Goal: Task Accomplishment & Management: Use online tool/utility

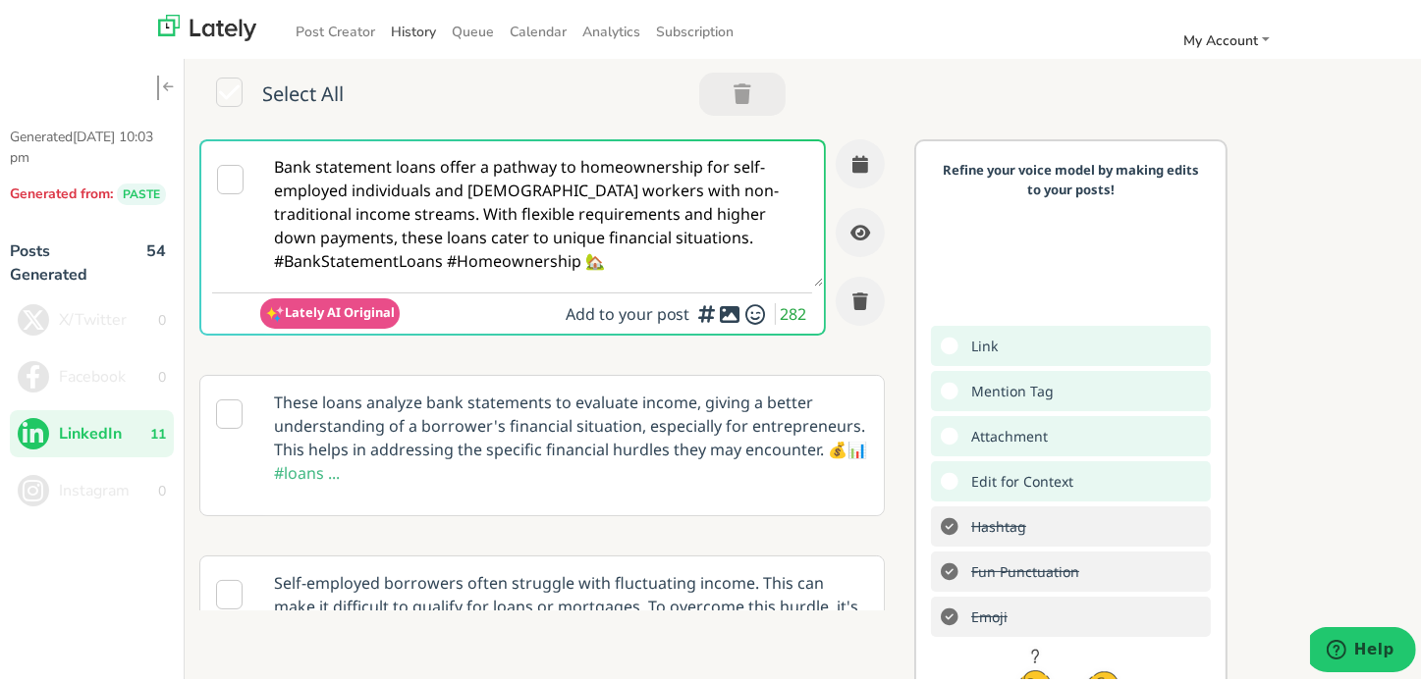
click at [401, 19] on link "History" at bounding box center [413, 28] width 61 height 32
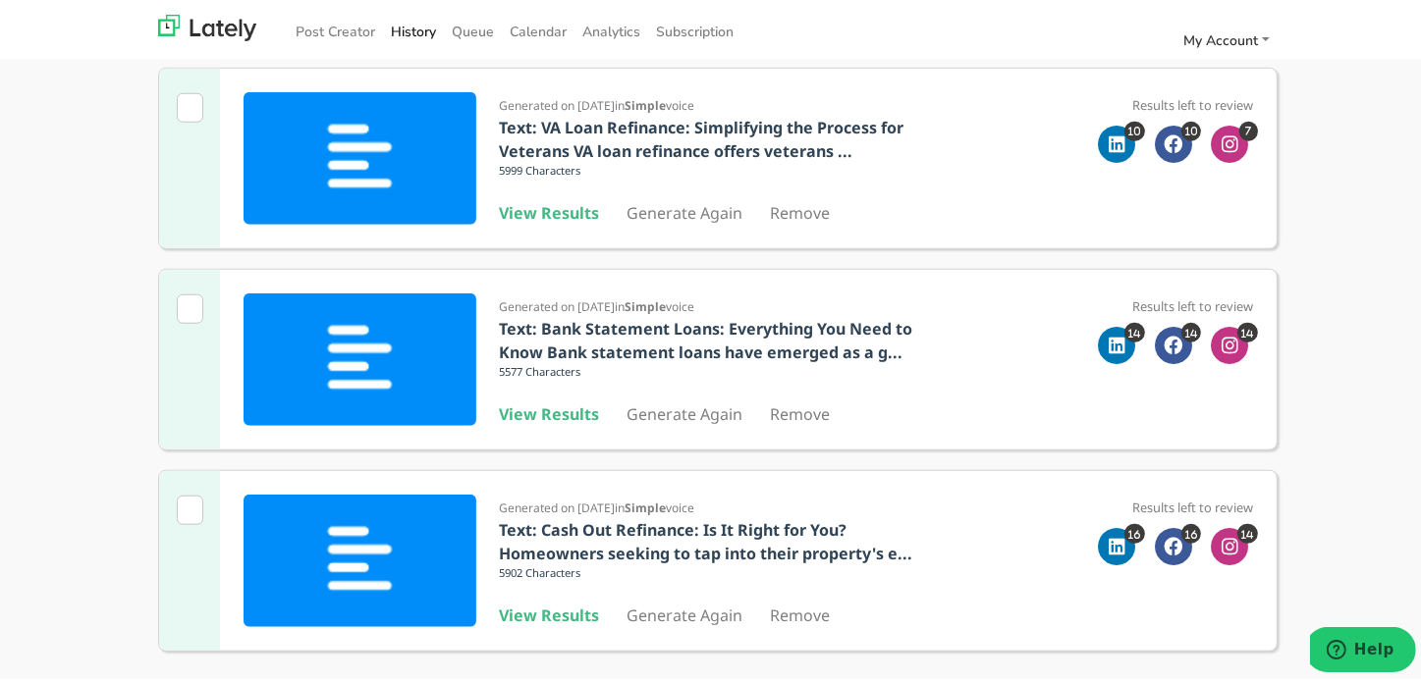
scroll to position [1656, 0]
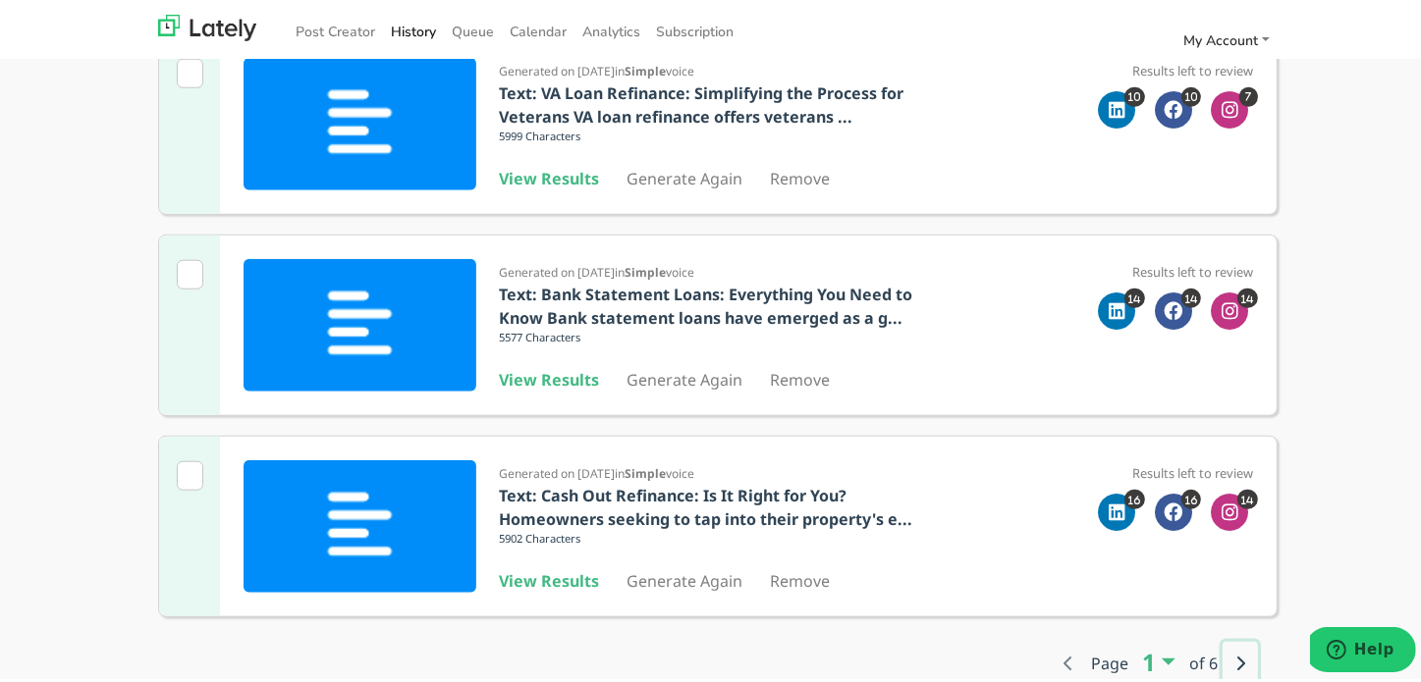
click at [1224, 659] on button "button" at bounding box center [1239, 659] width 35 height 43
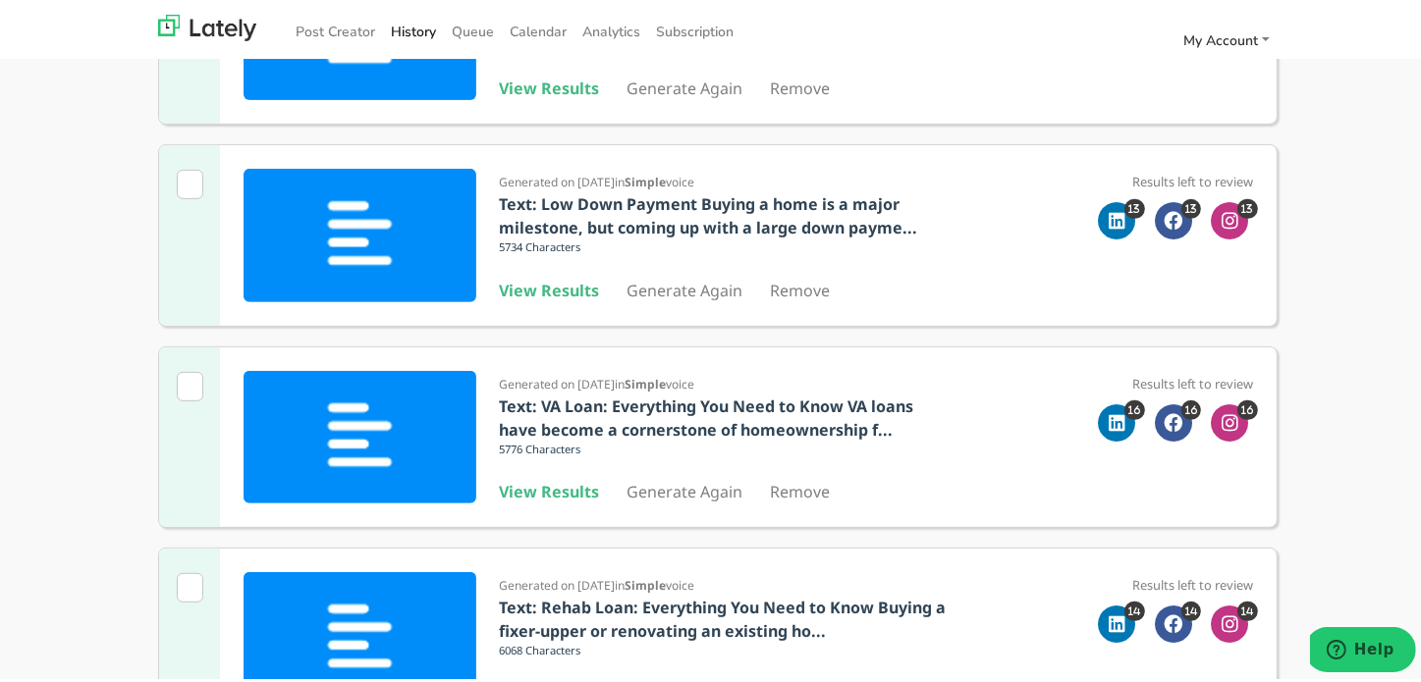
scroll to position [478, 0]
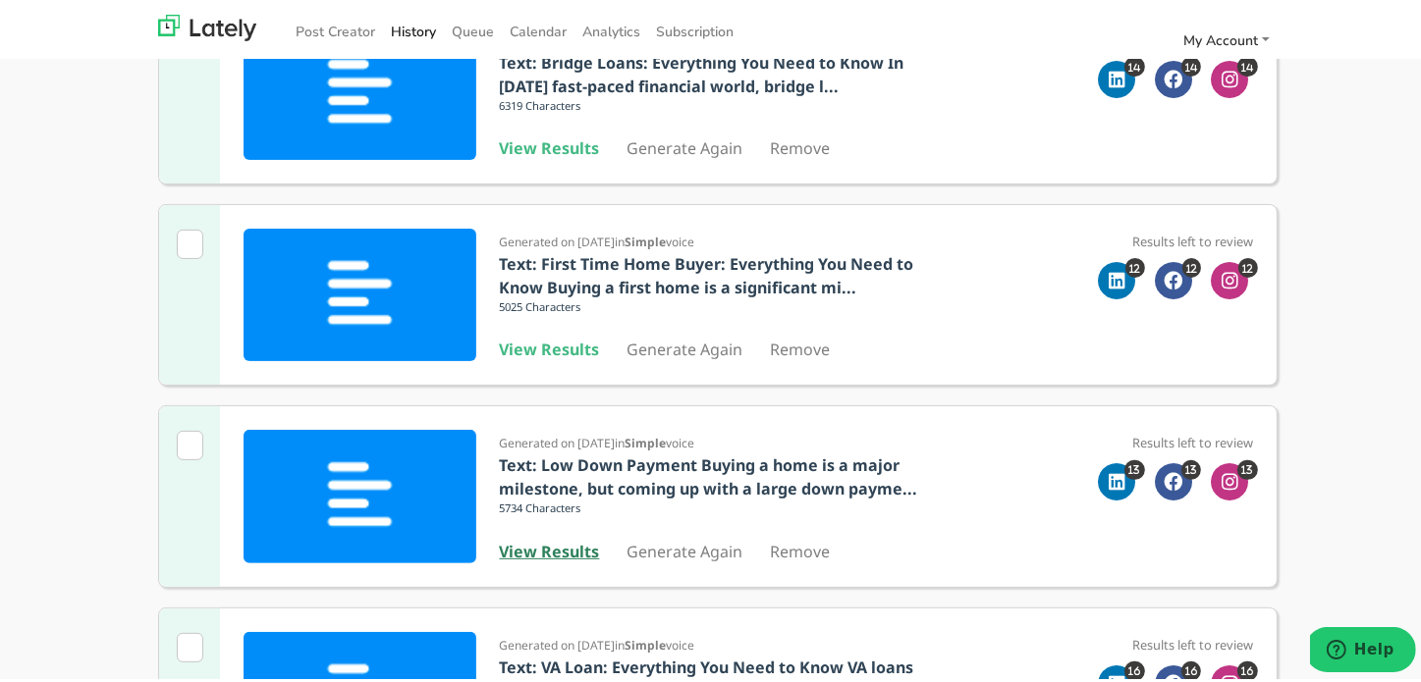
click at [526, 542] on b "View Results" at bounding box center [550, 548] width 100 height 22
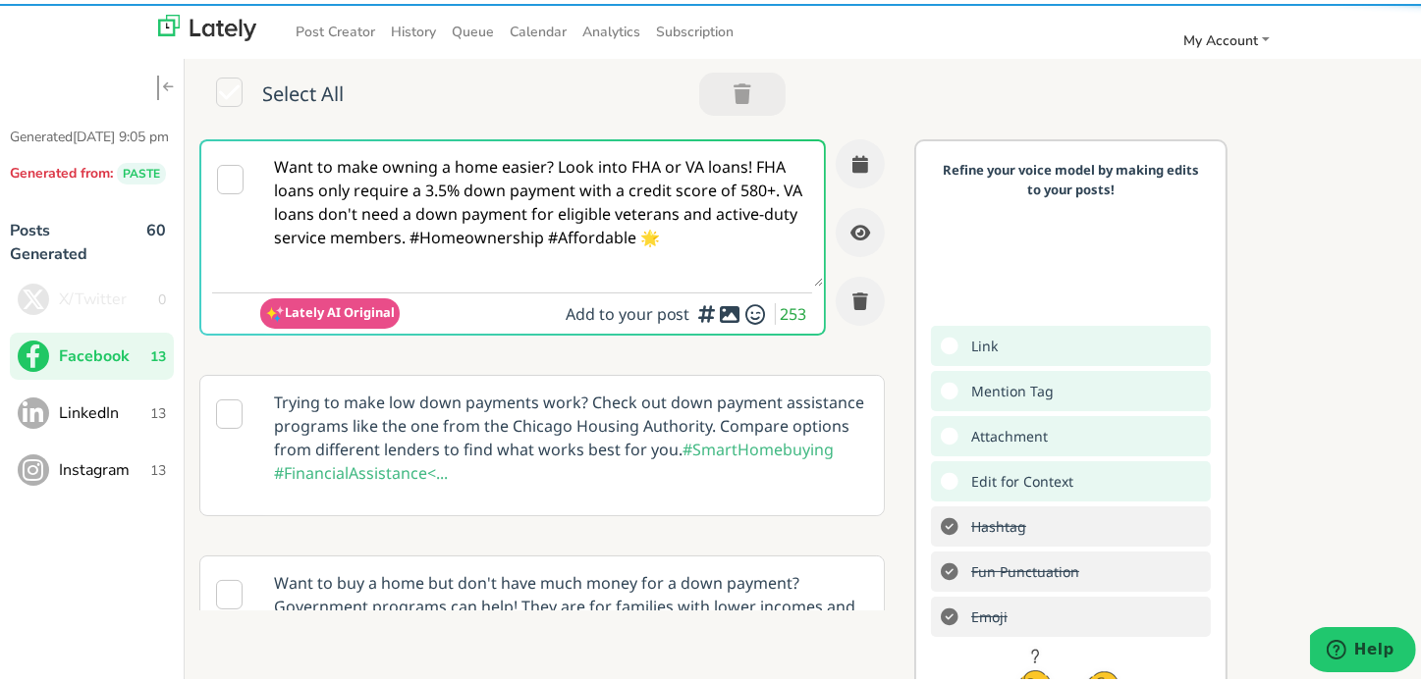
click at [477, 252] on textarea "Want to make owning a home easier? Look into FHA or VA loans! FHA loans only re…" at bounding box center [541, 209] width 563 height 145
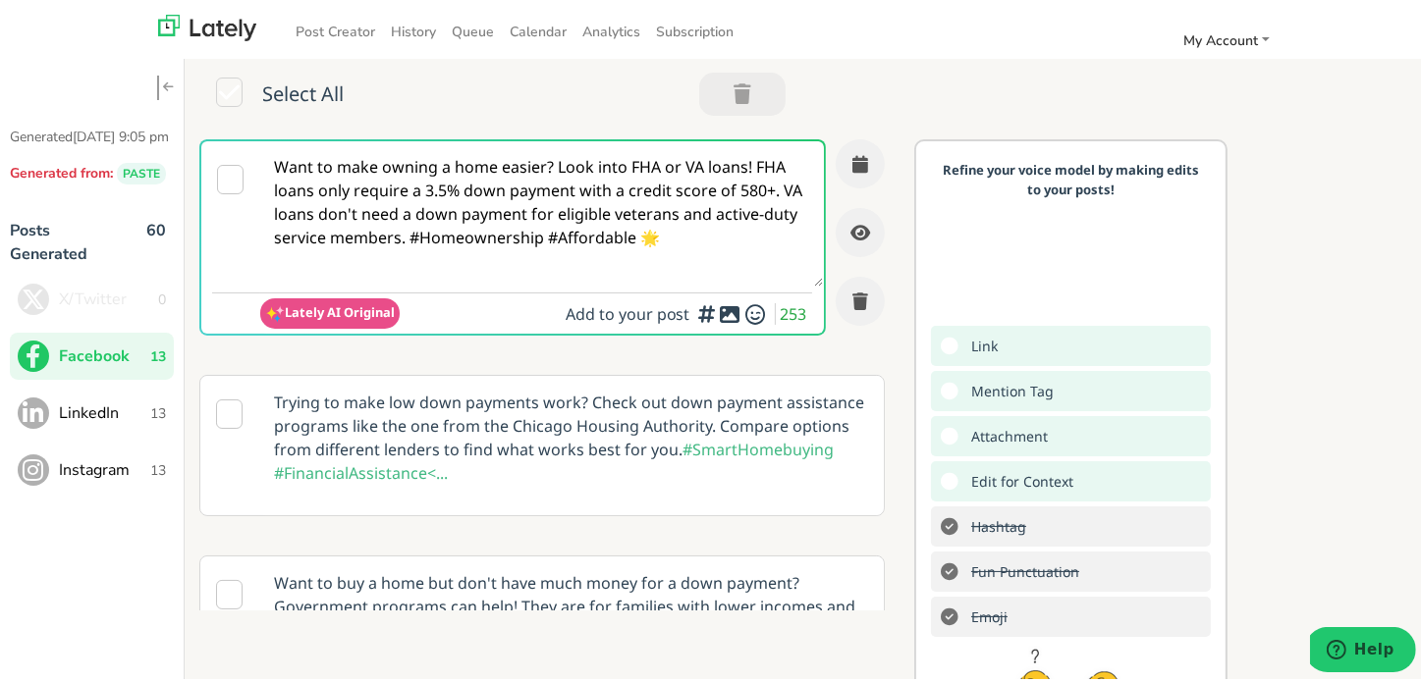
click at [477, 252] on textarea "Want to make owning a home easier? Look into FHA or VA loans! FHA loans only re…" at bounding box center [541, 209] width 563 height 145
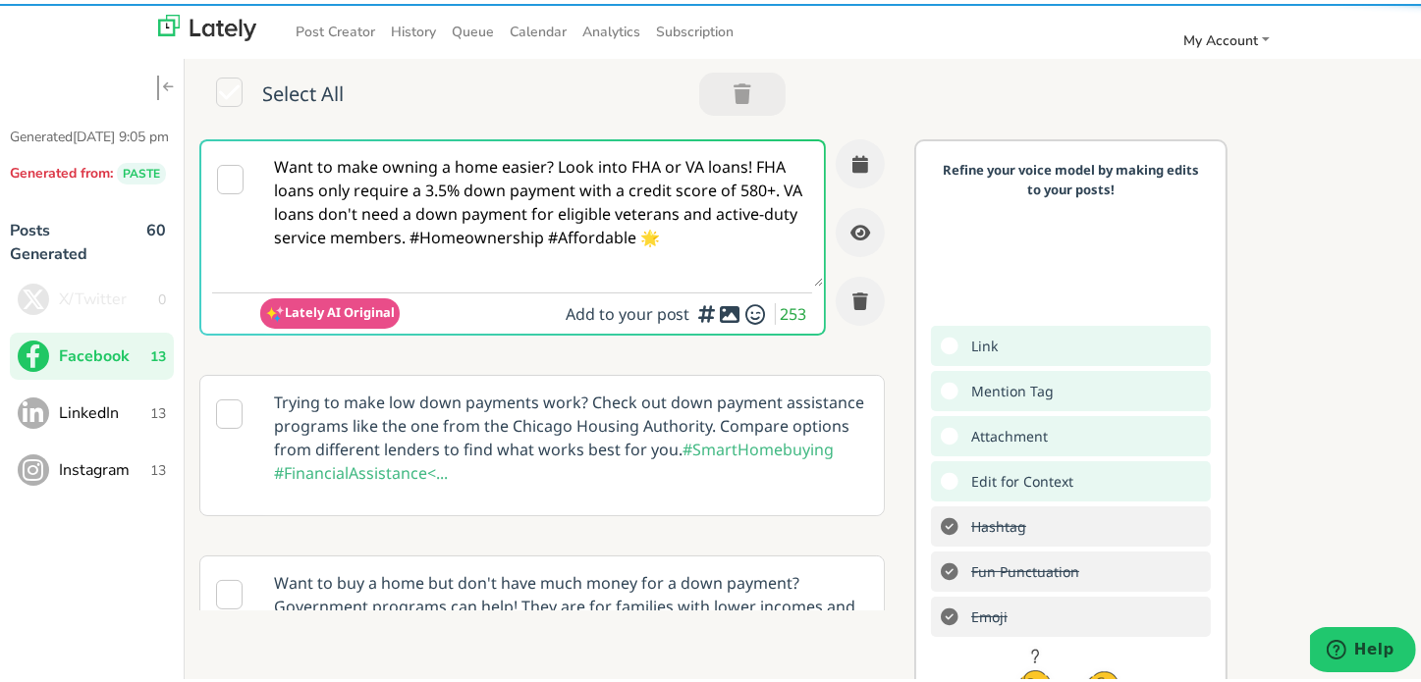
click at [386, 194] on textarea "Want to make owning a home easier? Look into FHA or VA loans! FHA loans only re…" at bounding box center [541, 209] width 563 height 145
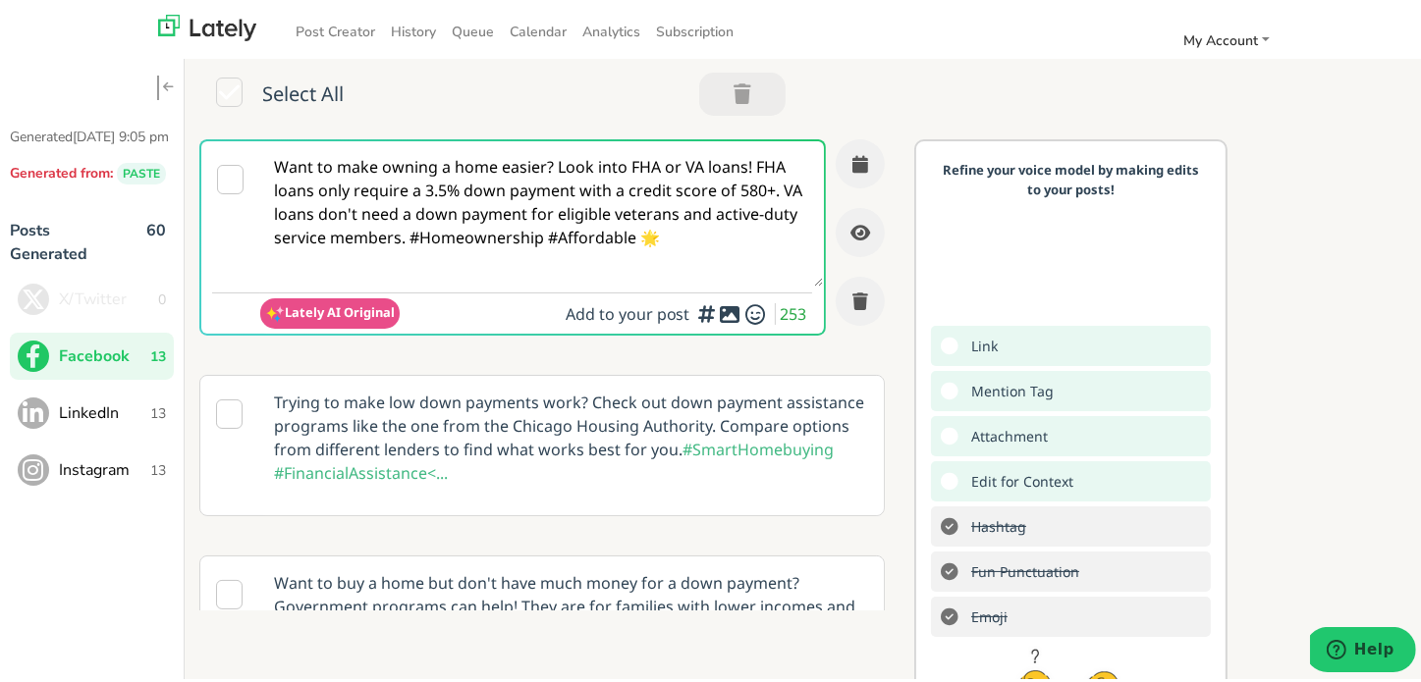
click at [386, 194] on textarea "Want to make owning a home easier? Look into FHA or VA loans! FHA loans only re…" at bounding box center [541, 209] width 563 height 145
click at [496, 179] on textarea "Want to make owning a home easier? Look into FHA or VA loans! FHA loans only re…" at bounding box center [541, 209] width 563 height 145
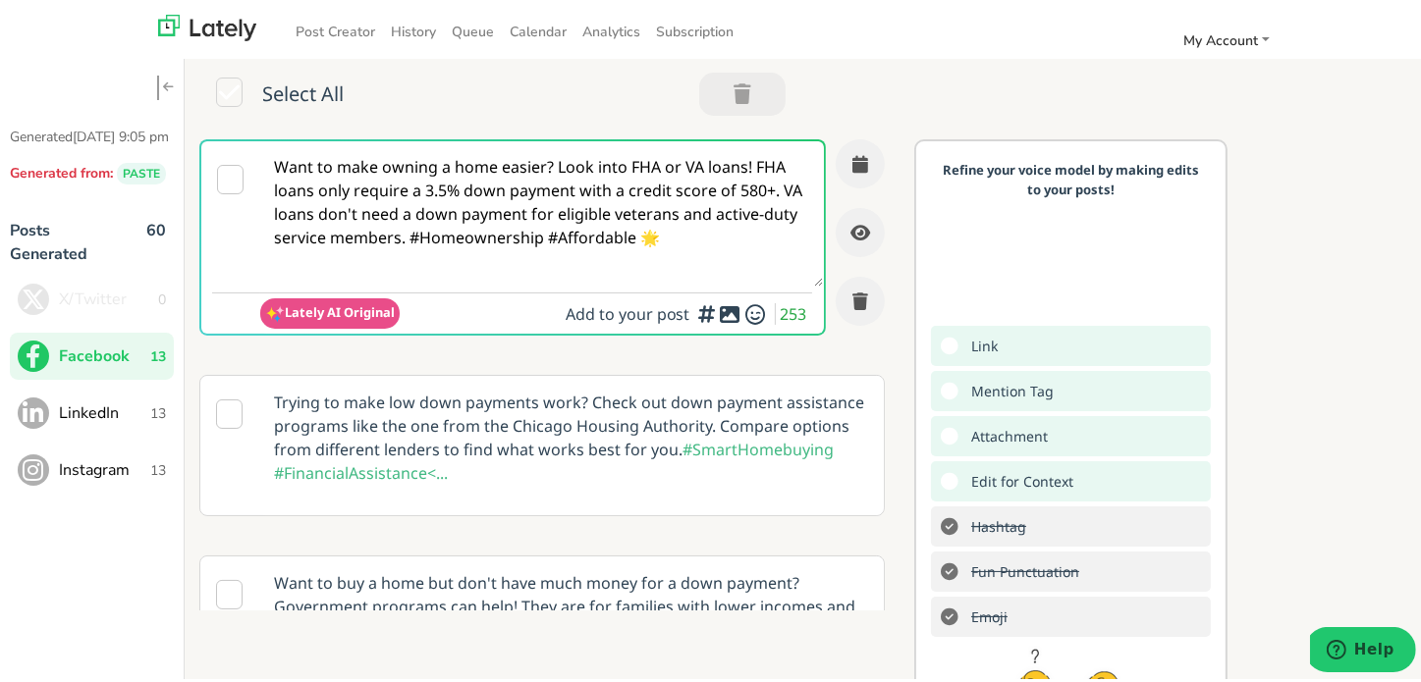
click at [160, 420] on span "13" at bounding box center [158, 410] width 16 height 21
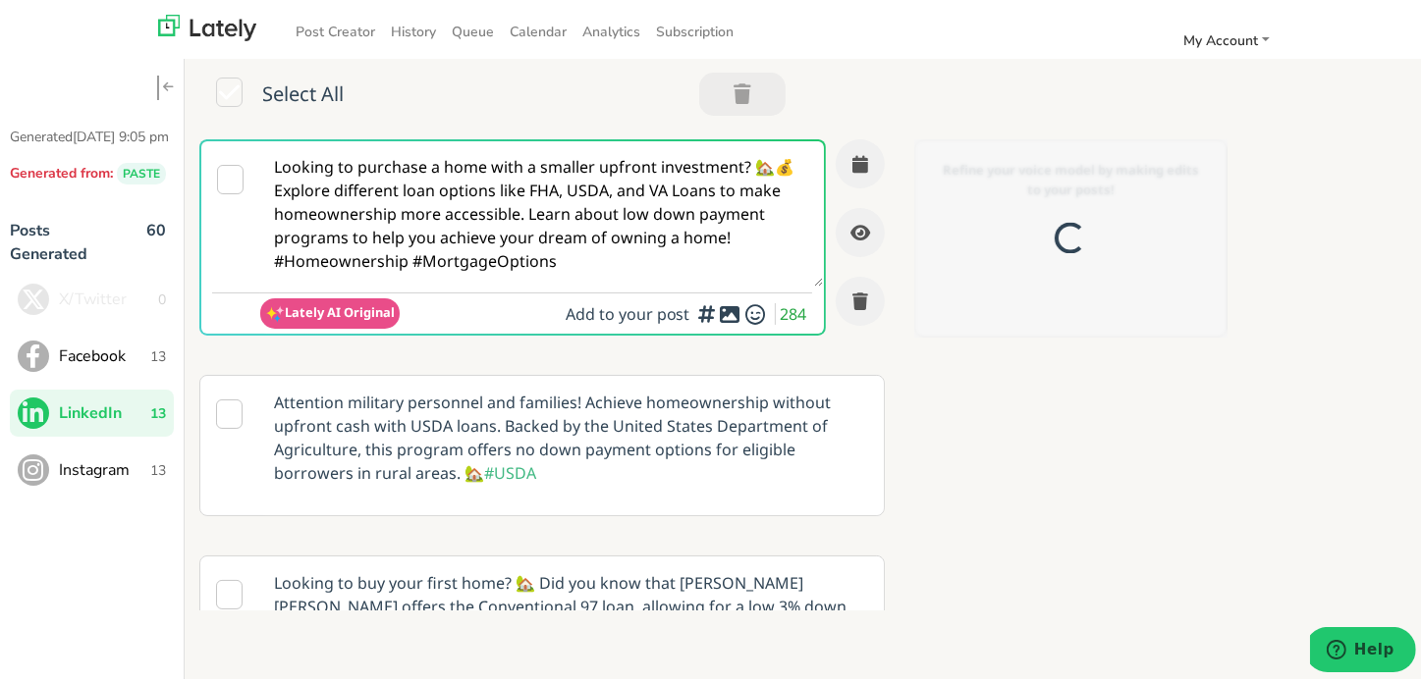
click at [428, 274] on textarea "Looking to purchase a home with a smaller upfront investment? 🏡💰 Explore differ…" at bounding box center [541, 209] width 563 height 145
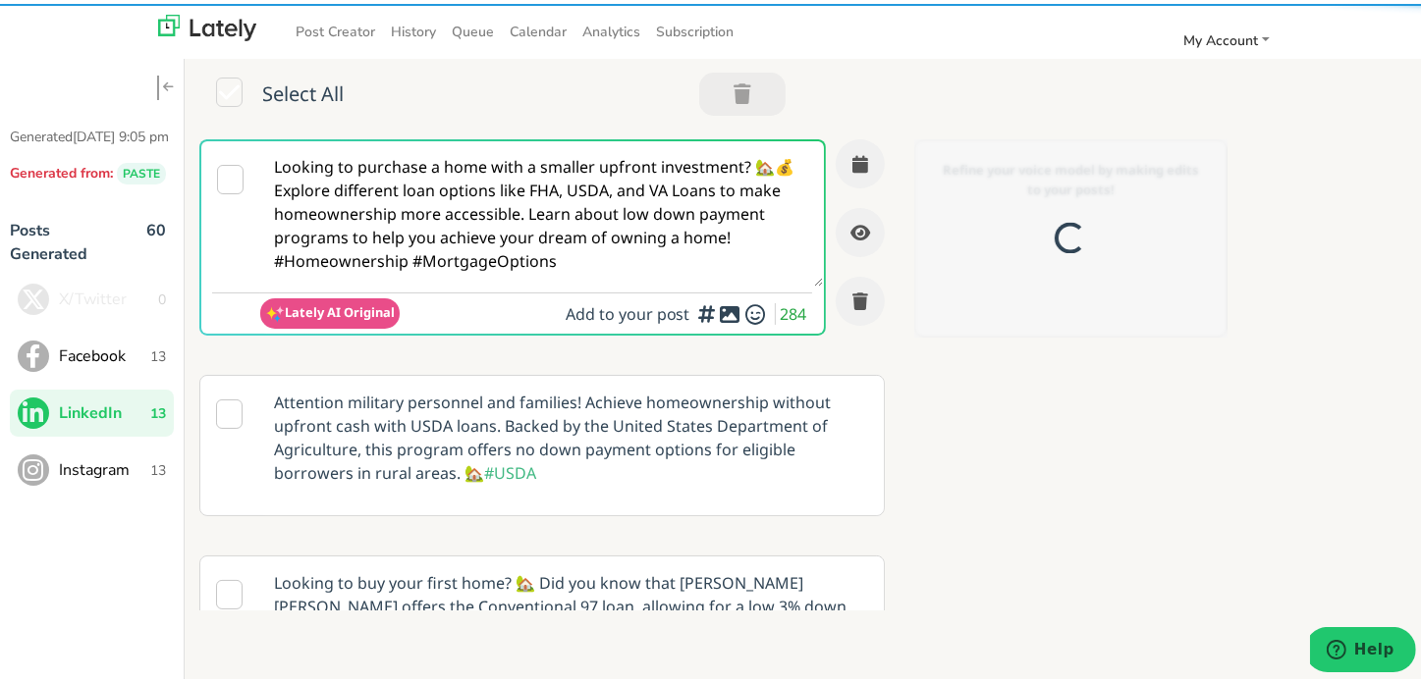
click at [428, 274] on textarea "Looking to purchase a home with a smaller upfront investment? 🏡💰 Explore differ…" at bounding box center [541, 209] width 563 height 145
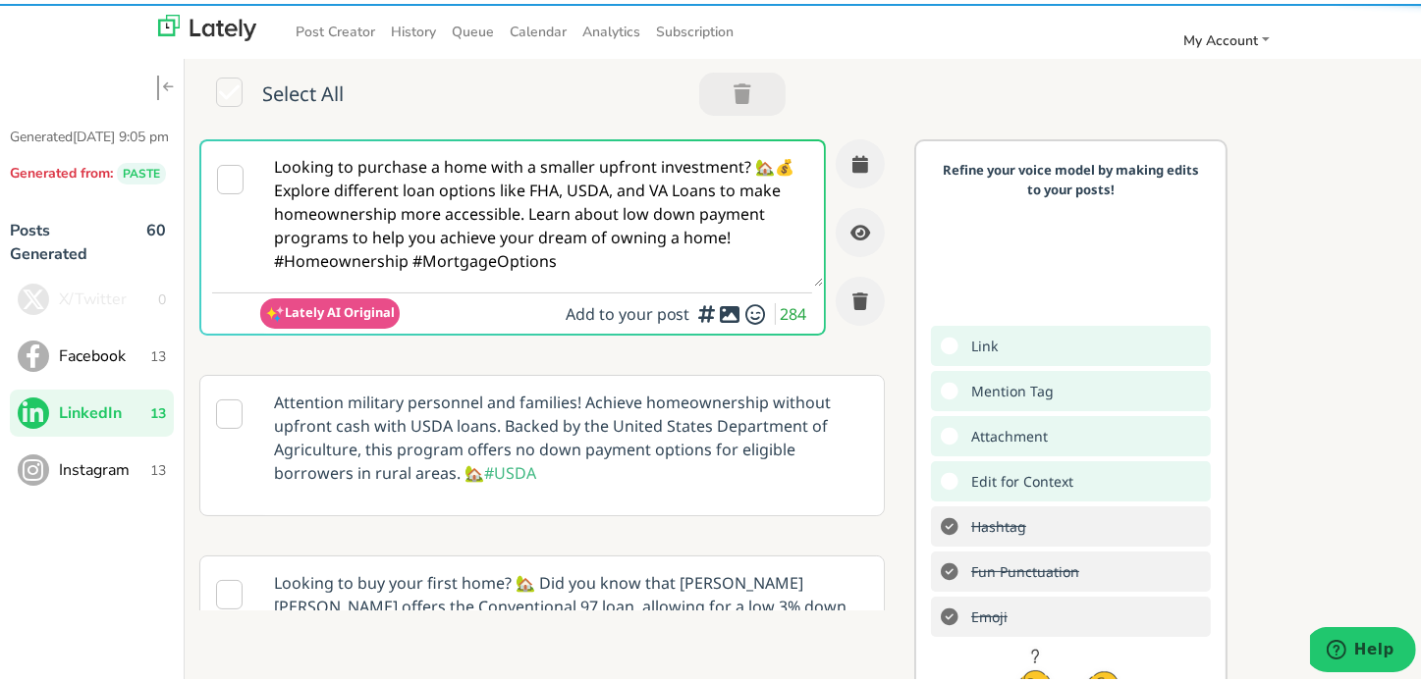
click at [428, 274] on textarea "Looking to purchase a home with a smaller upfront investment? 🏡💰 Explore differ…" at bounding box center [541, 209] width 563 height 145
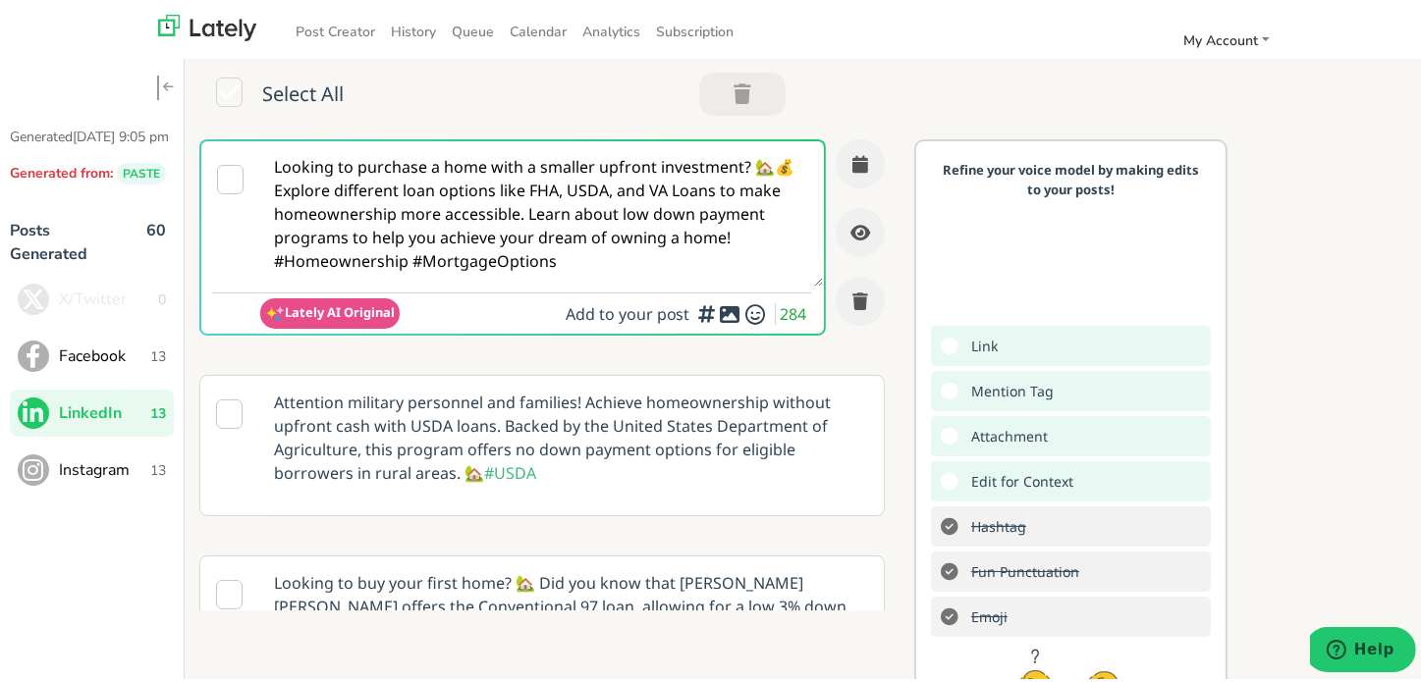
click at [110, 478] on span "Instagram" at bounding box center [104, 467] width 91 height 24
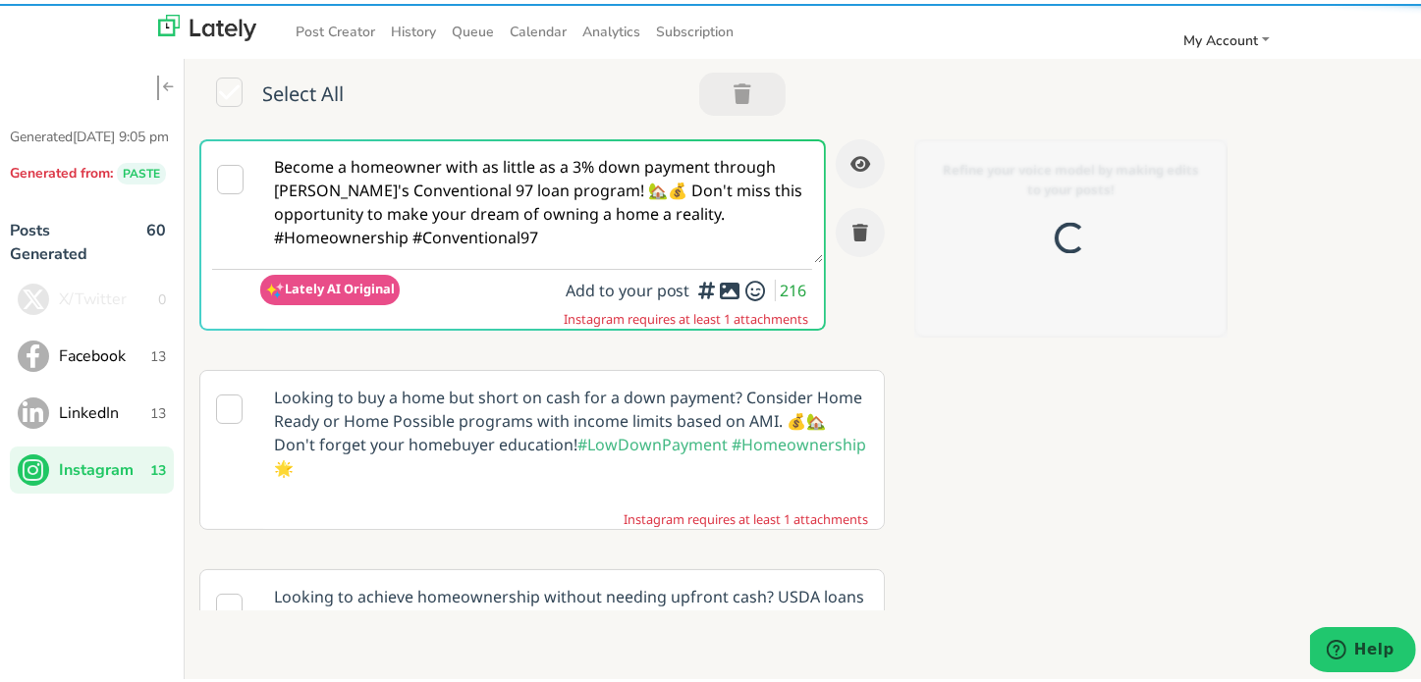
click at [463, 197] on textarea "Become a homeowner with as little as a 3% down payment through [PERSON_NAME]'s …" at bounding box center [541, 198] width 563 height 122
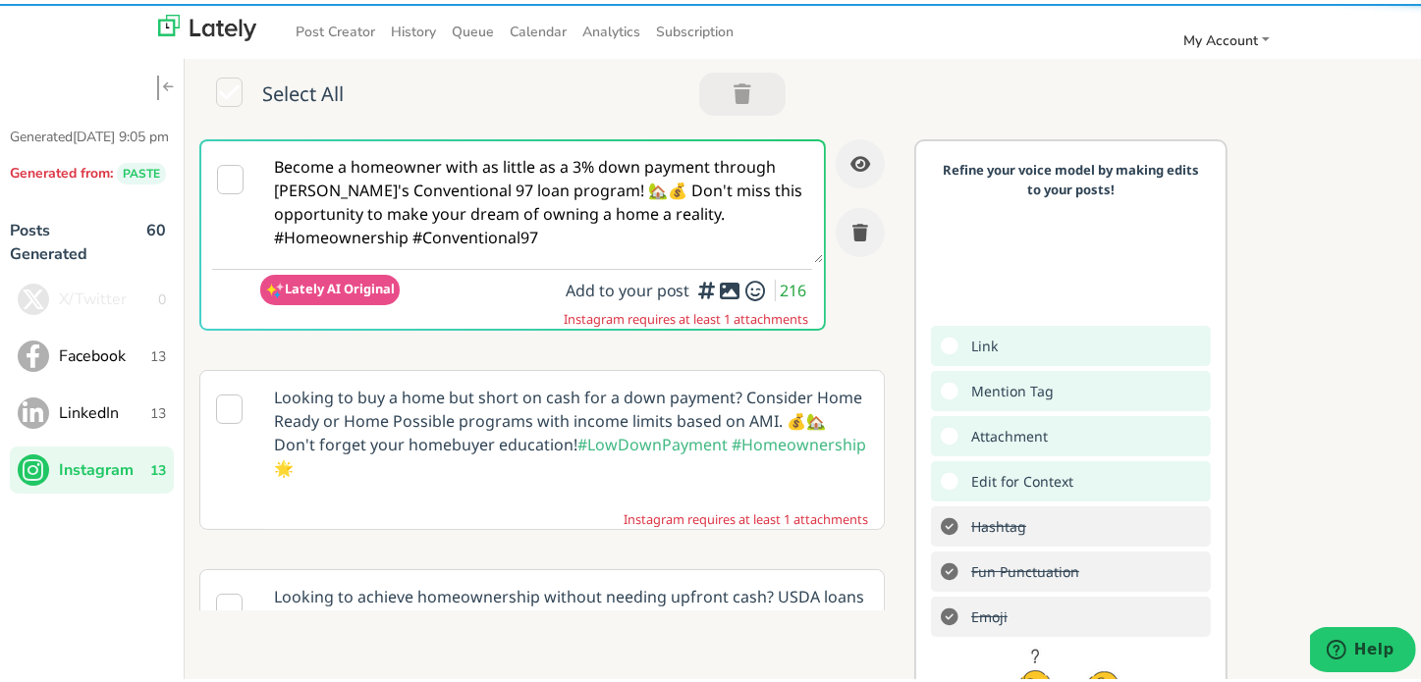
click at [463, 197] on textarea "Become a homeowner with as little as a 3% down payment through [PERSON_NAME]'s …" at bounding box center [541, 198] width 563 height 122
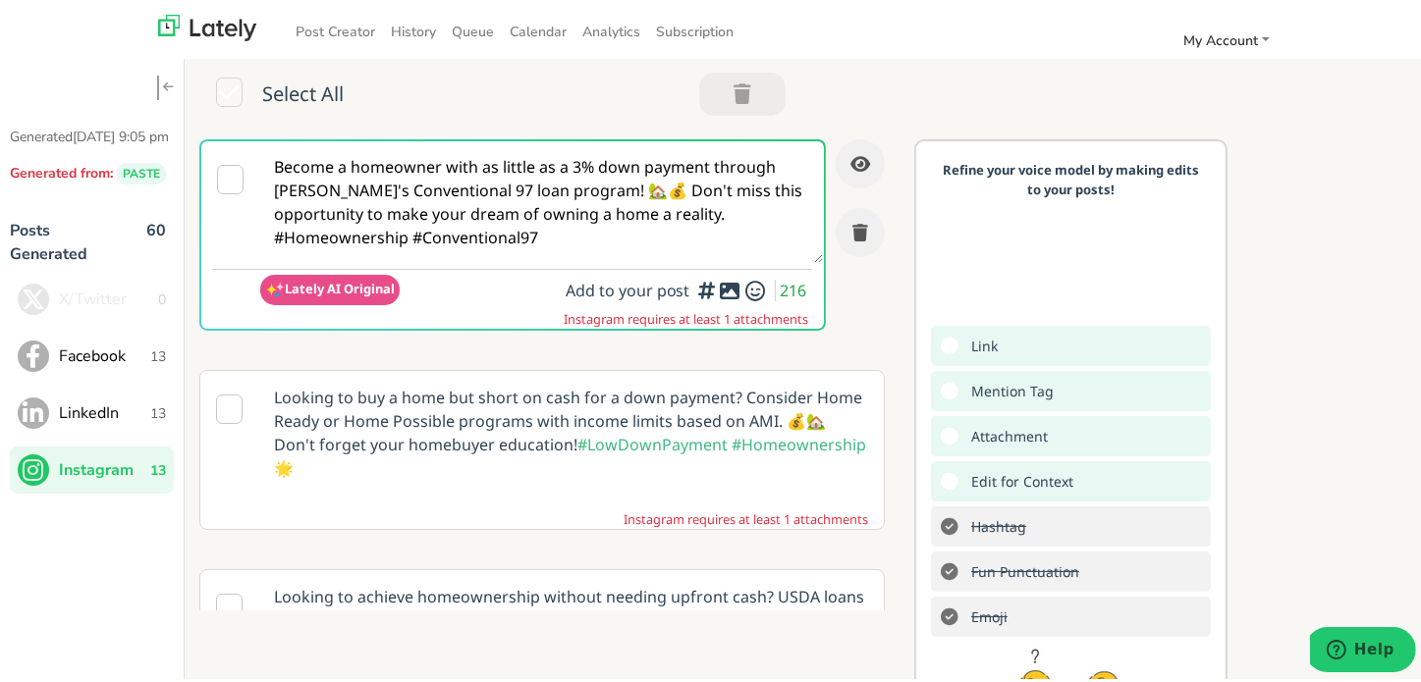
click at [137, 396] on ul "X/Twitter 0 Facebook 13 LinkedIn 13 Instagram 13" at bounding box center [92, 381] width 164 height 218
click at [141, 364] on span "Facebook" at bounding box center [104, 353] width 91 height 24
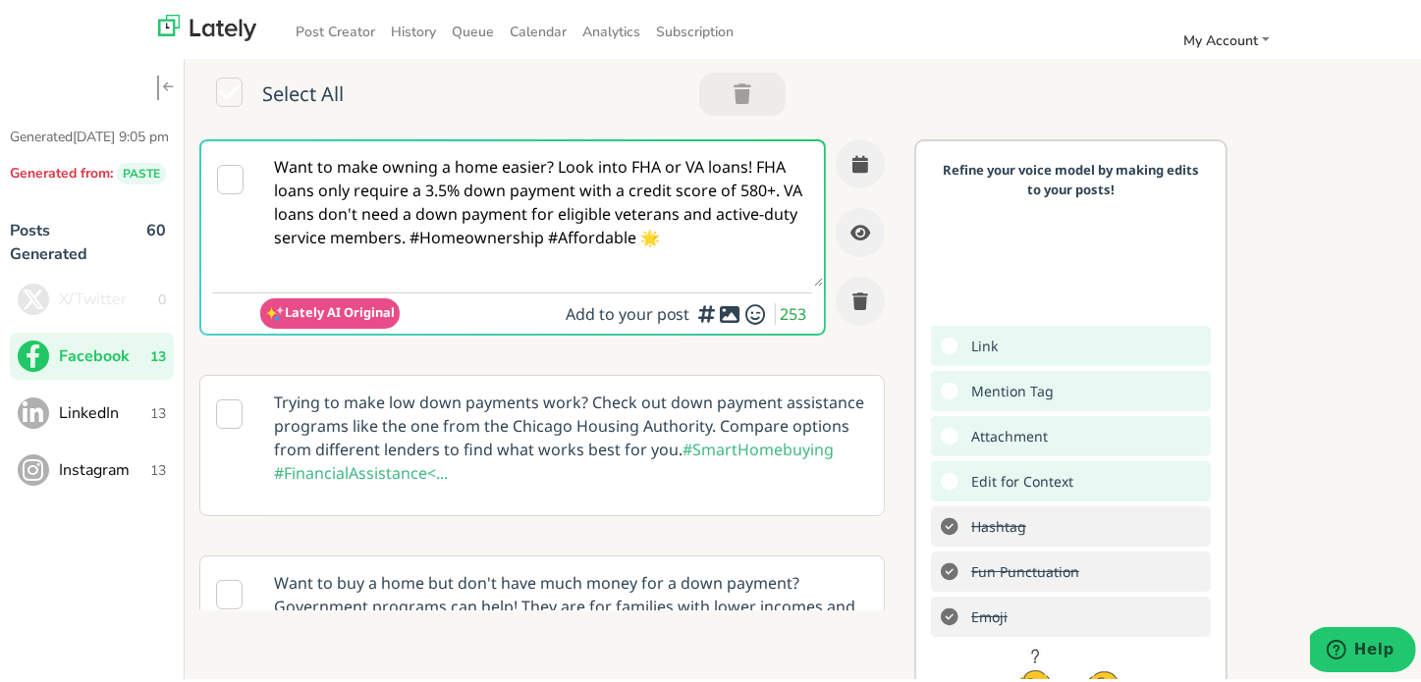
click at [427, 164] on textarea "Want to make owning a home easier? Look into FHA or VA loans! FHA loans only re…" at bounding box center [541, 209] width 563 height 145
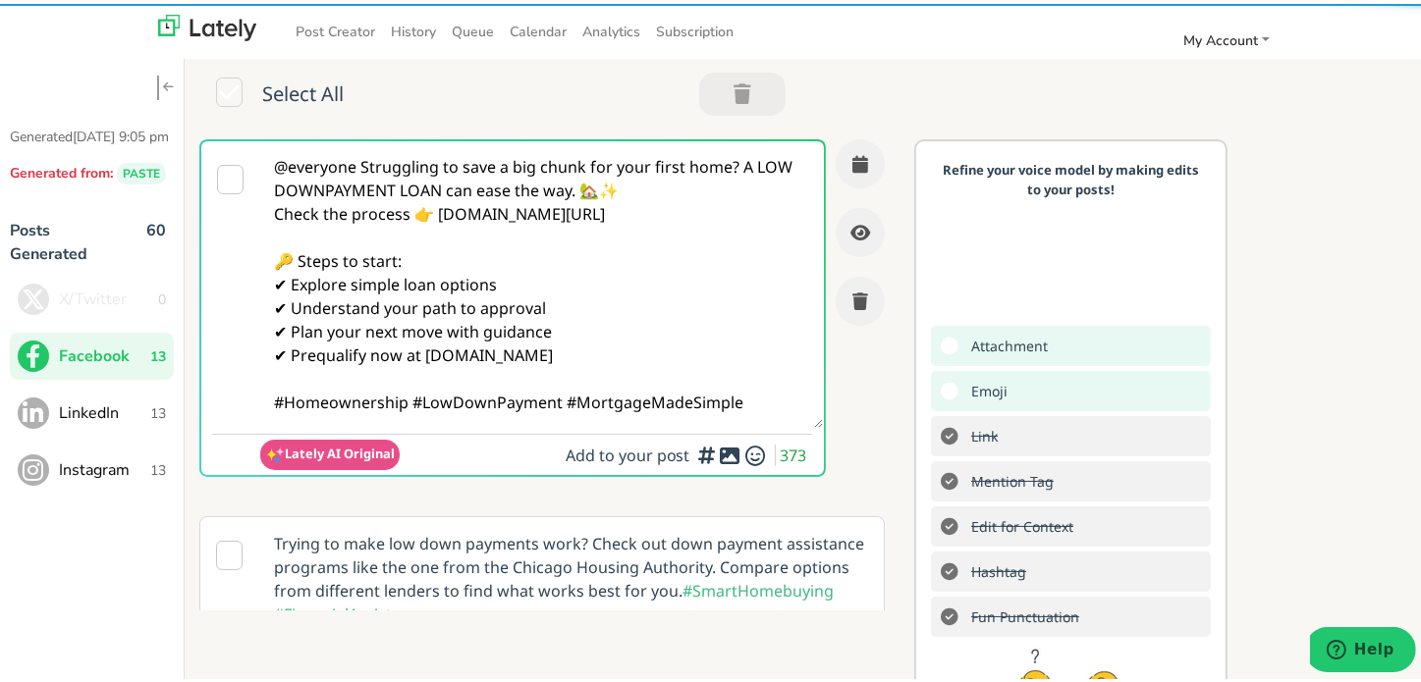
click at [361, 166] on textarea "@everyone Struggling to save a big chunk for your first home? A LOW DOWNPAYMENT…" at bounding box center [541, 280] width 563 height 287
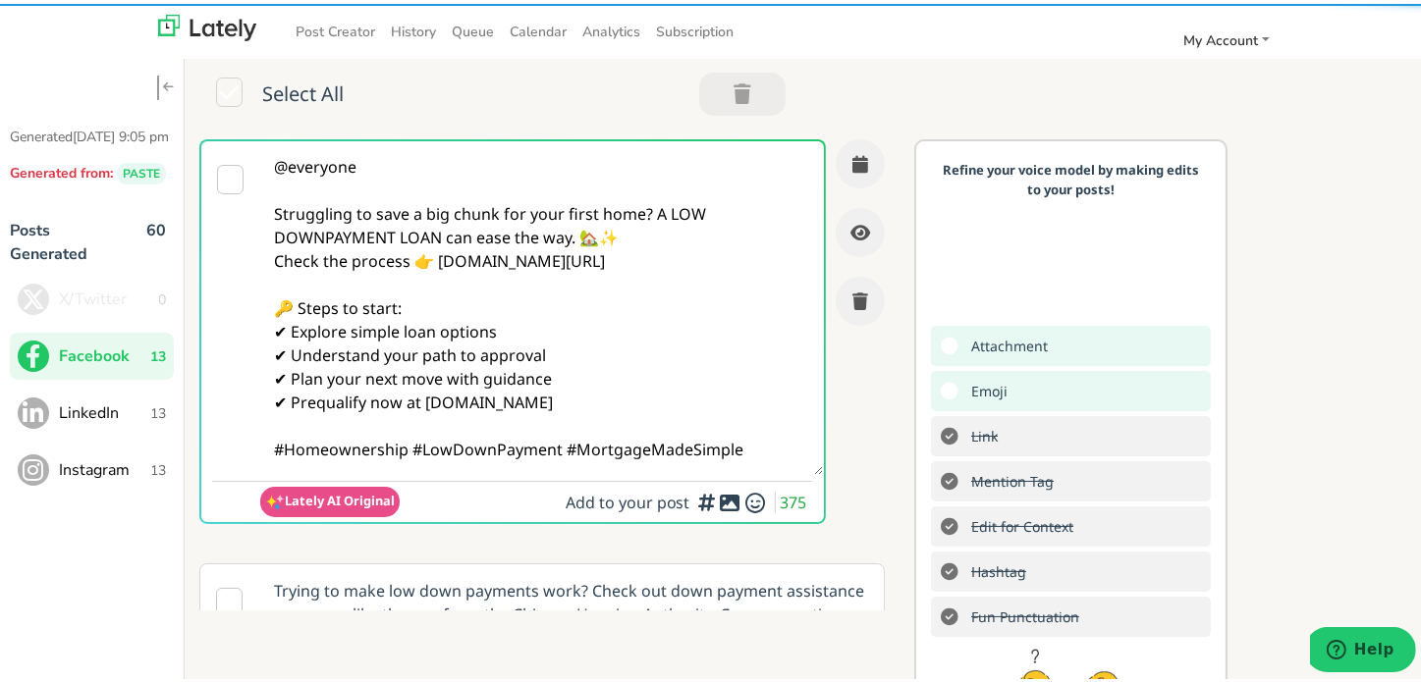
click at [648, 219] on textarea "@everyone Struggling to save a big chunk for your first home? A LOW DOWNPAYMENT…" at bounding box center [541, 304] width 563 height 334
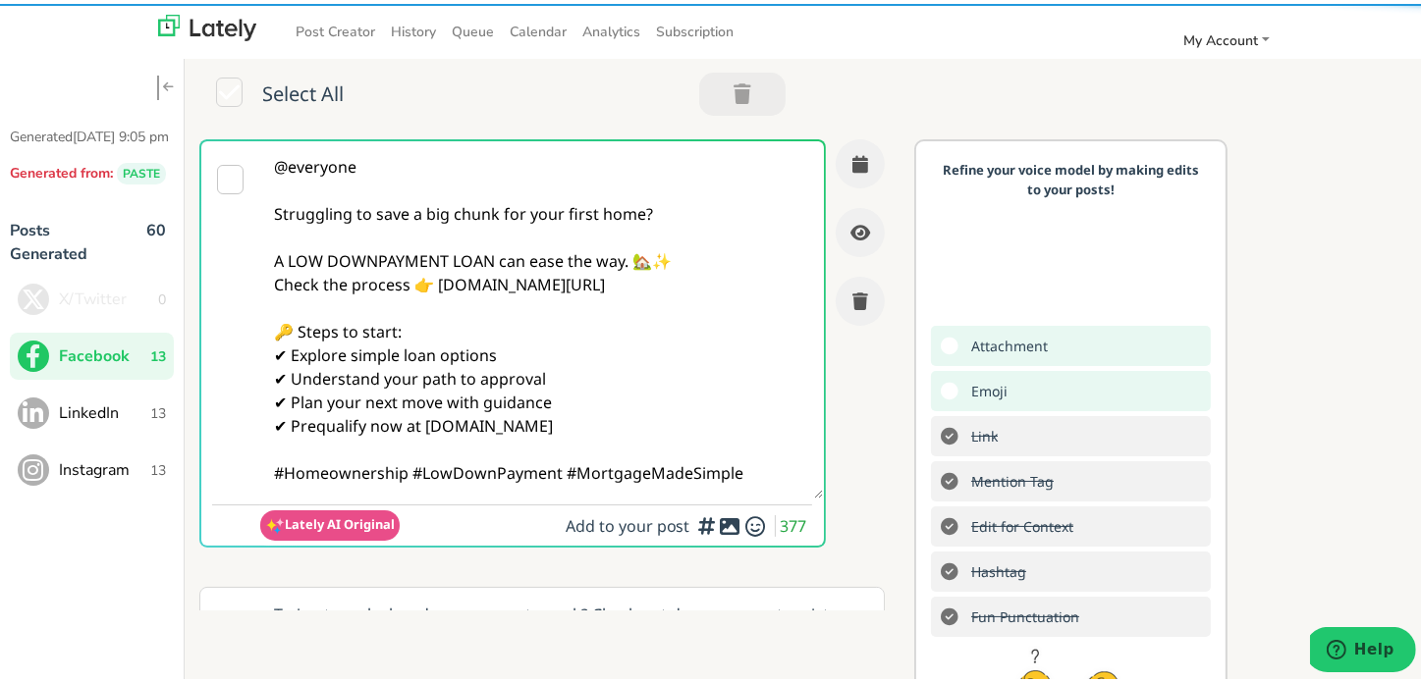
click at [691, 259] on textarea "@everyone Struggling to save a big chunk for your first home? A LOW DOWNPAYMENT…" at bounding box center [541, 315] width 563 height 357
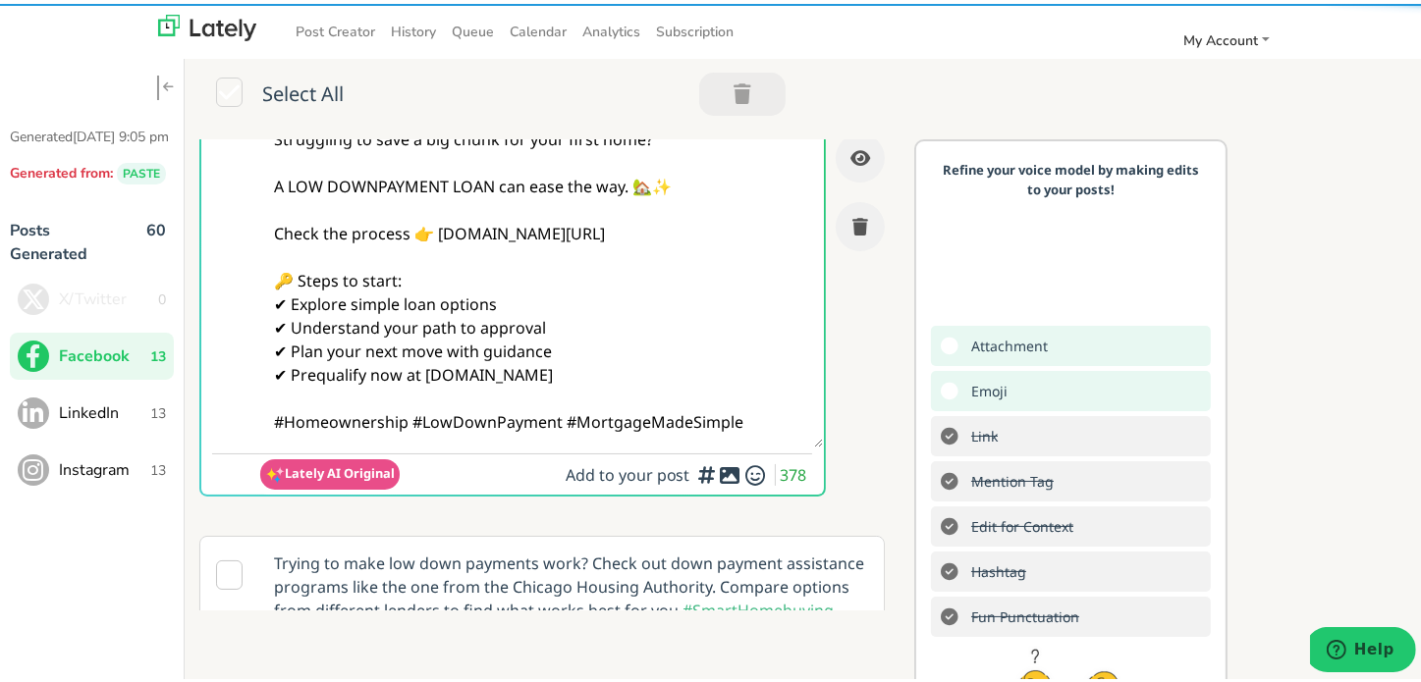
scroll to position [196, 0]
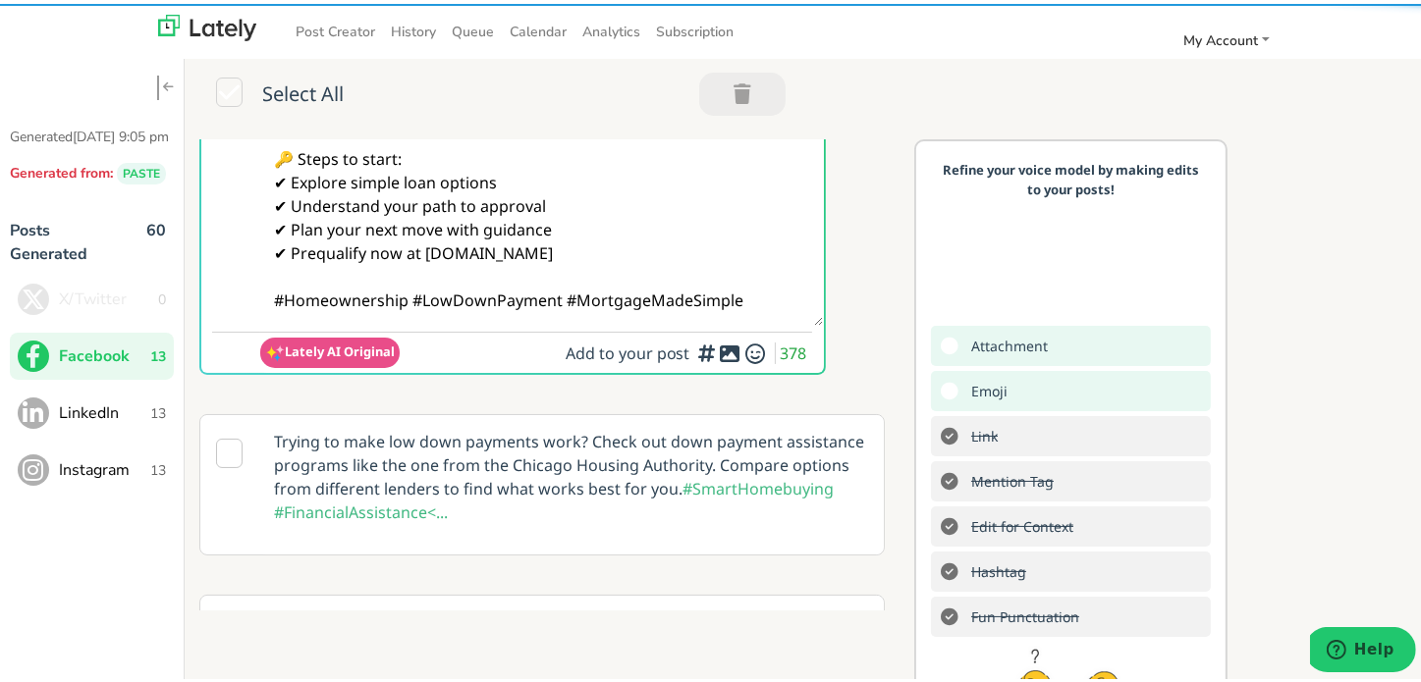
click at [467, 160] on textarea "@everyone Struggling to save a big chunk for your first home? A LOW DOWNPAYMENT…" at bounding box center [541, 131] width 563 height 381
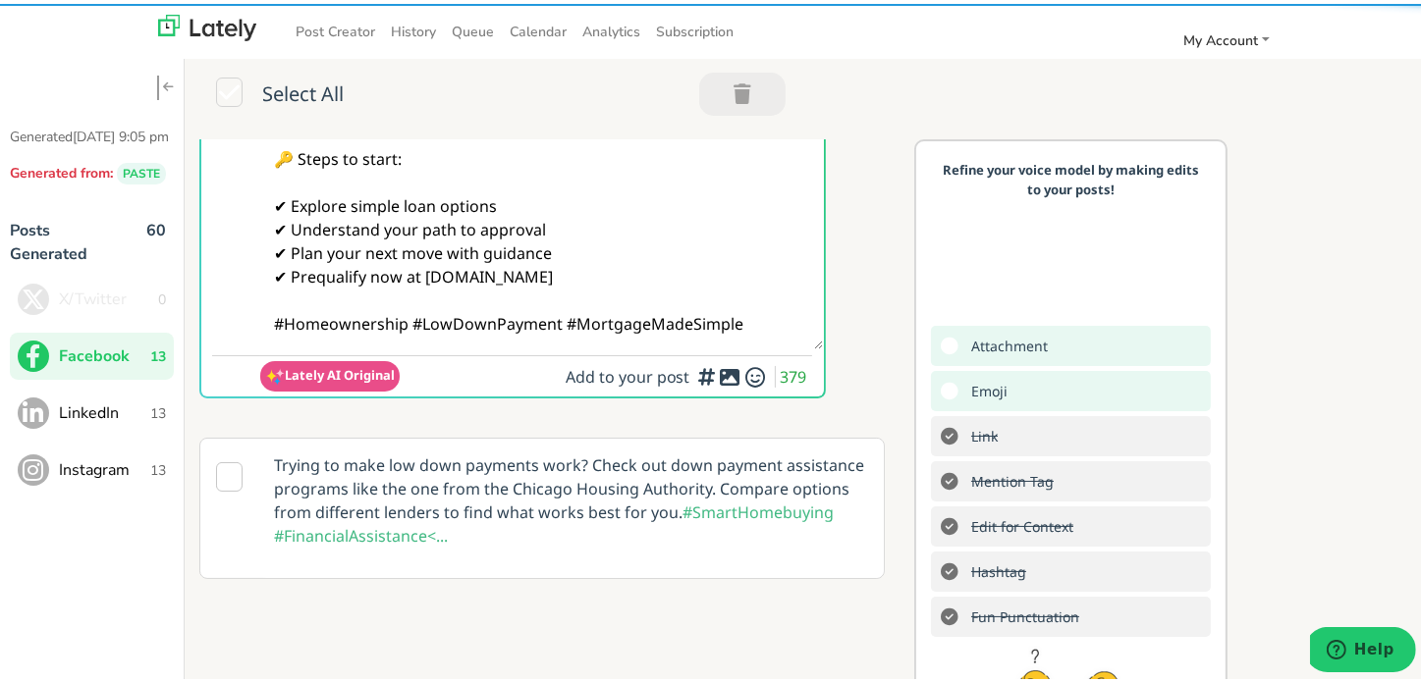
click at [415, 321] on textarea "@everyone Struggling to save a big chunk for your first home? A LOW DOWNPAYMENT…" at bounding box center [541, 143] width 563 height 405
click at [405, 323] on textarea "@everyone Struggling to save a big chunk for your first home? A LOW DOWNPAYMENT…" at bounding box center [541, 143] width 563 height 405
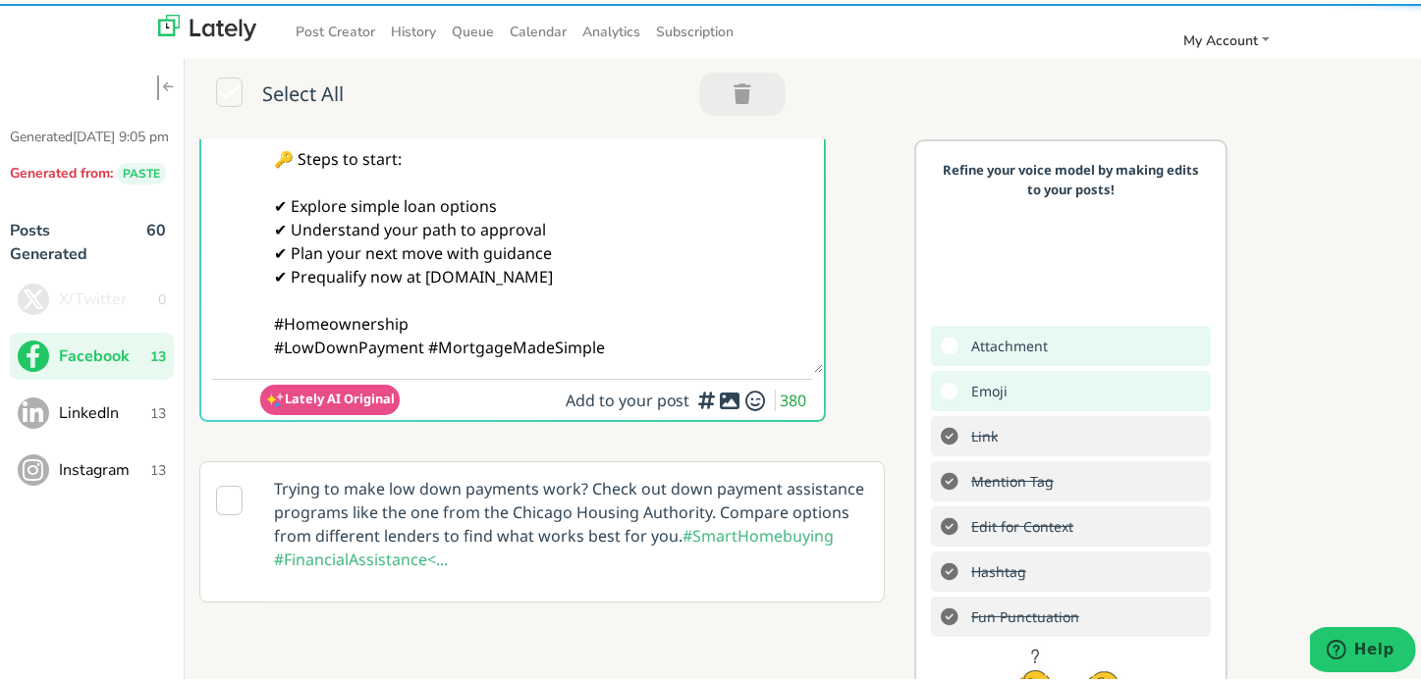
click at [625, 337] on textarea "@everyone Struggling to save a big chunk for your first home? A LOW DOWNPAYMENT…" at bounding box center [541, 155] width 563 height 428
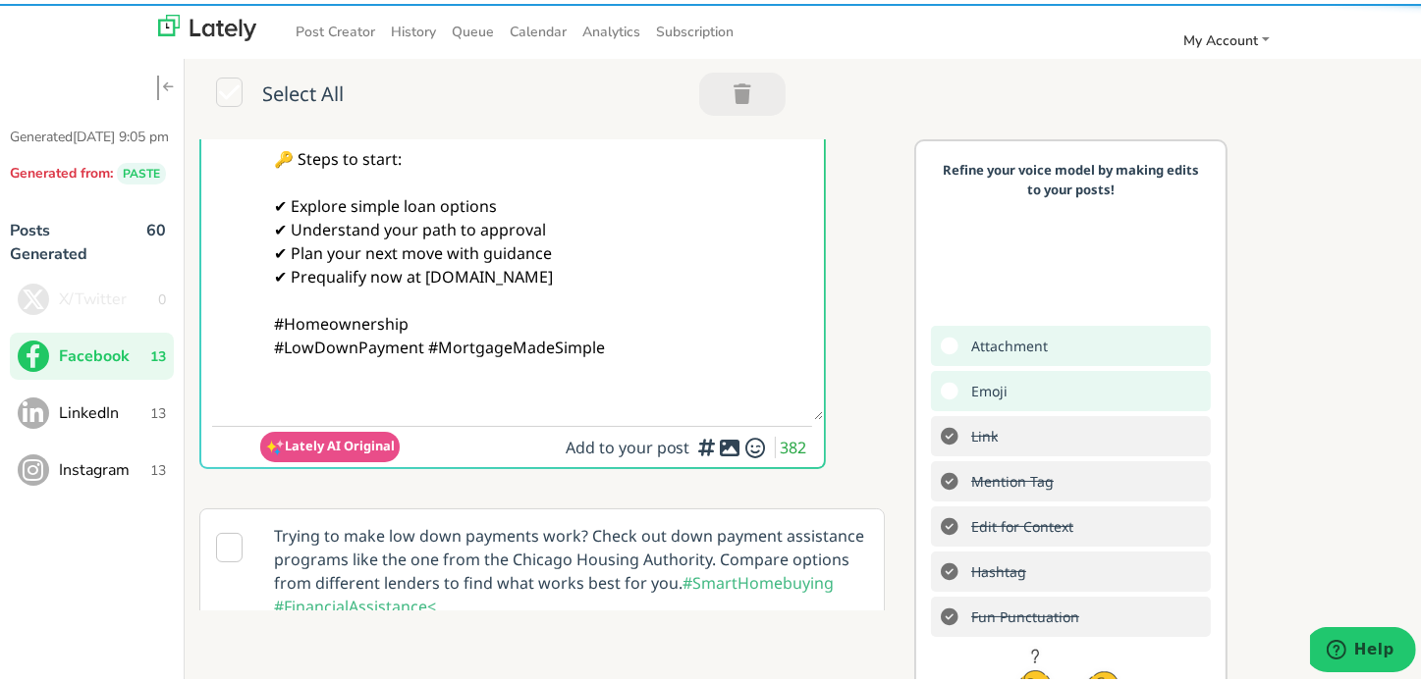
paste textarea "Follow Us On Our Social Media Platforms! Facebook: [URL][DOMAIN_NAME] LinkedIn:…"
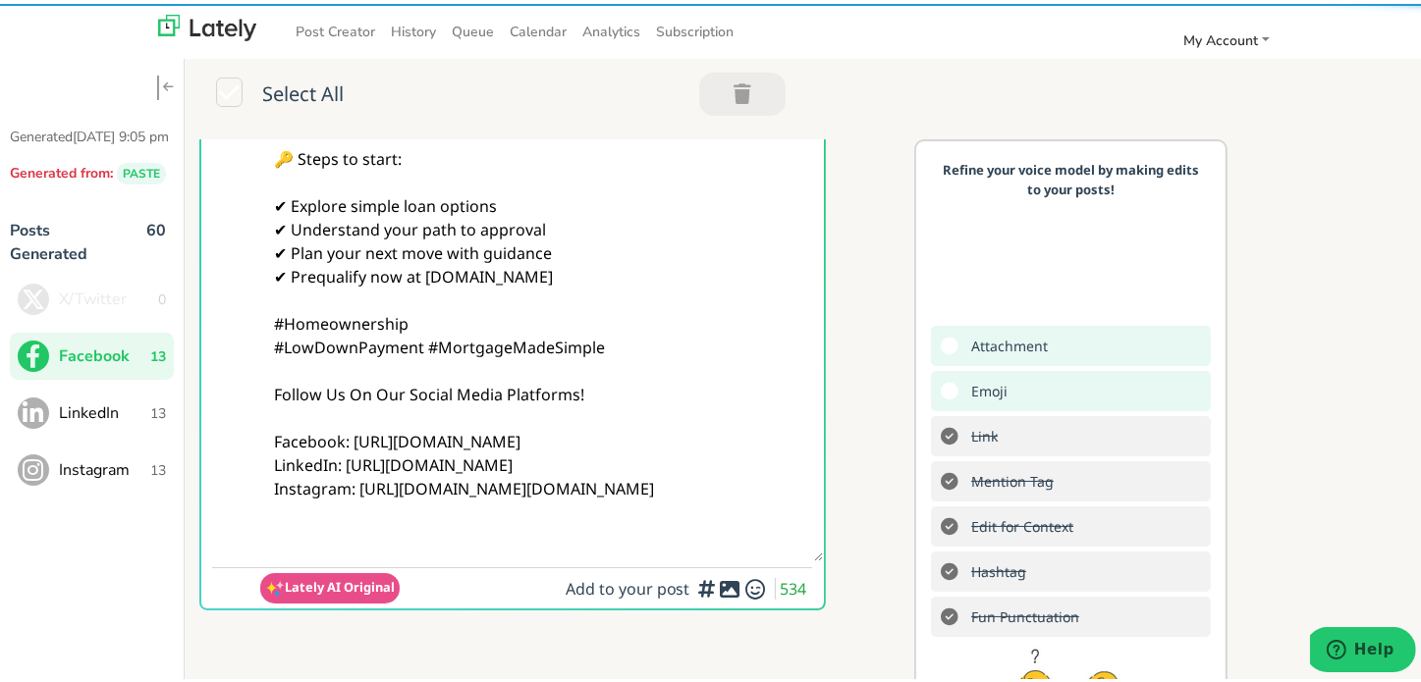
type textarea "@everyone Struggling to save a big chunk for your first home? A LOW DOWNPAYMENT…"
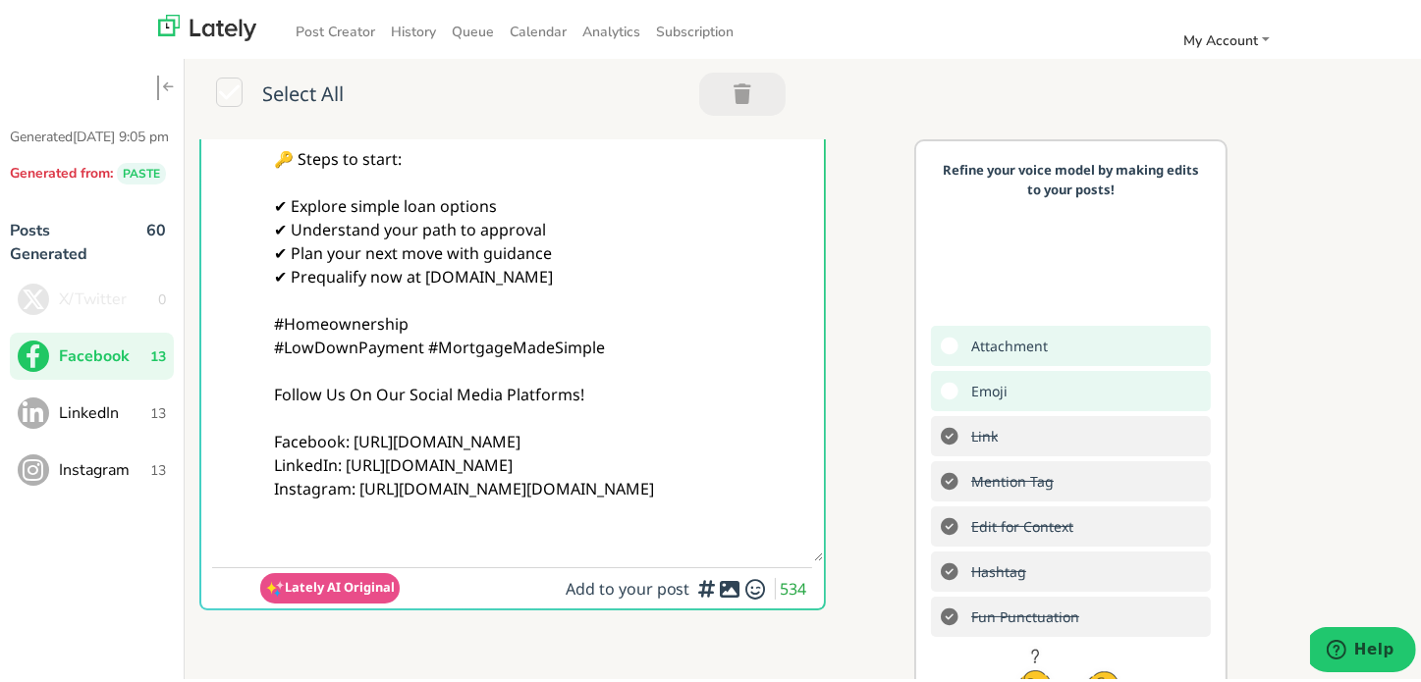
click at [719, 586] on icon at bounding box center [731, 585] width 24 height 1
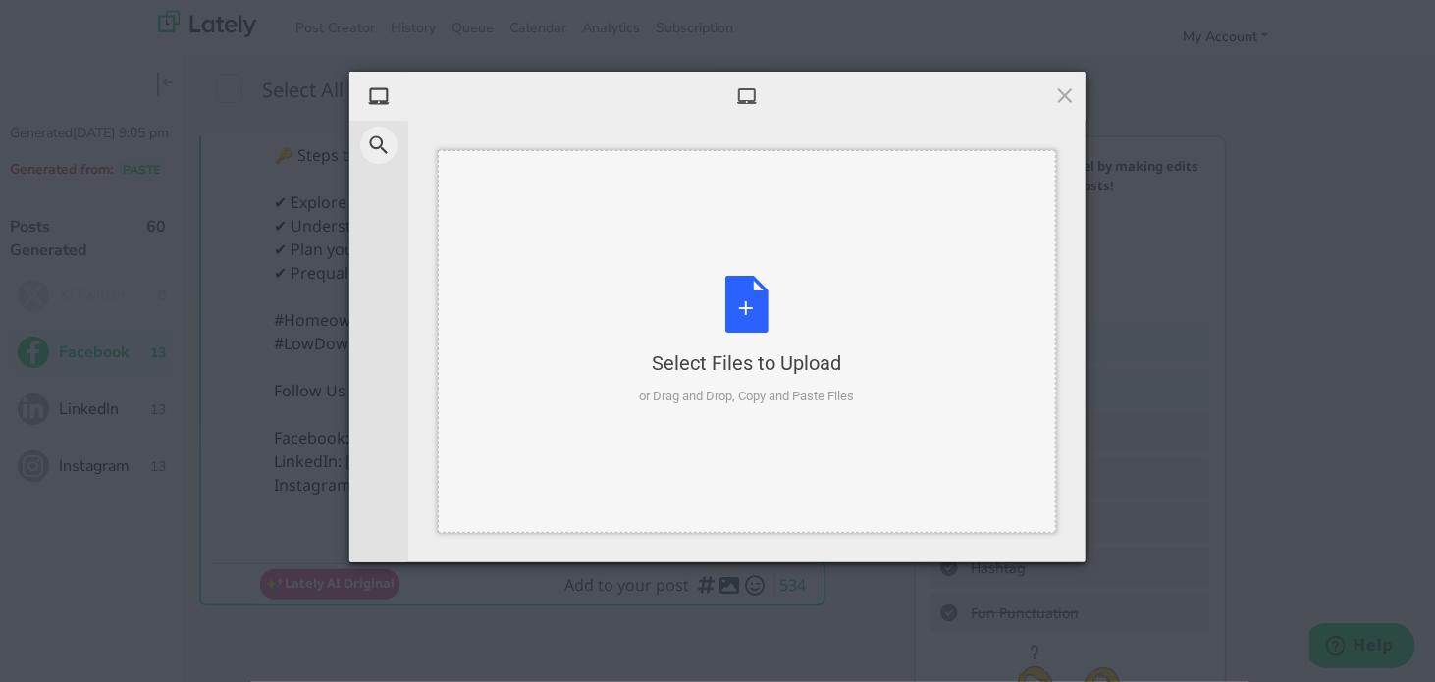
click at [787, 322] on div "Select Files to Upload or Drag and Drop, Copy and Paste Files" at bounding box center [747, 341] width 215 height 131
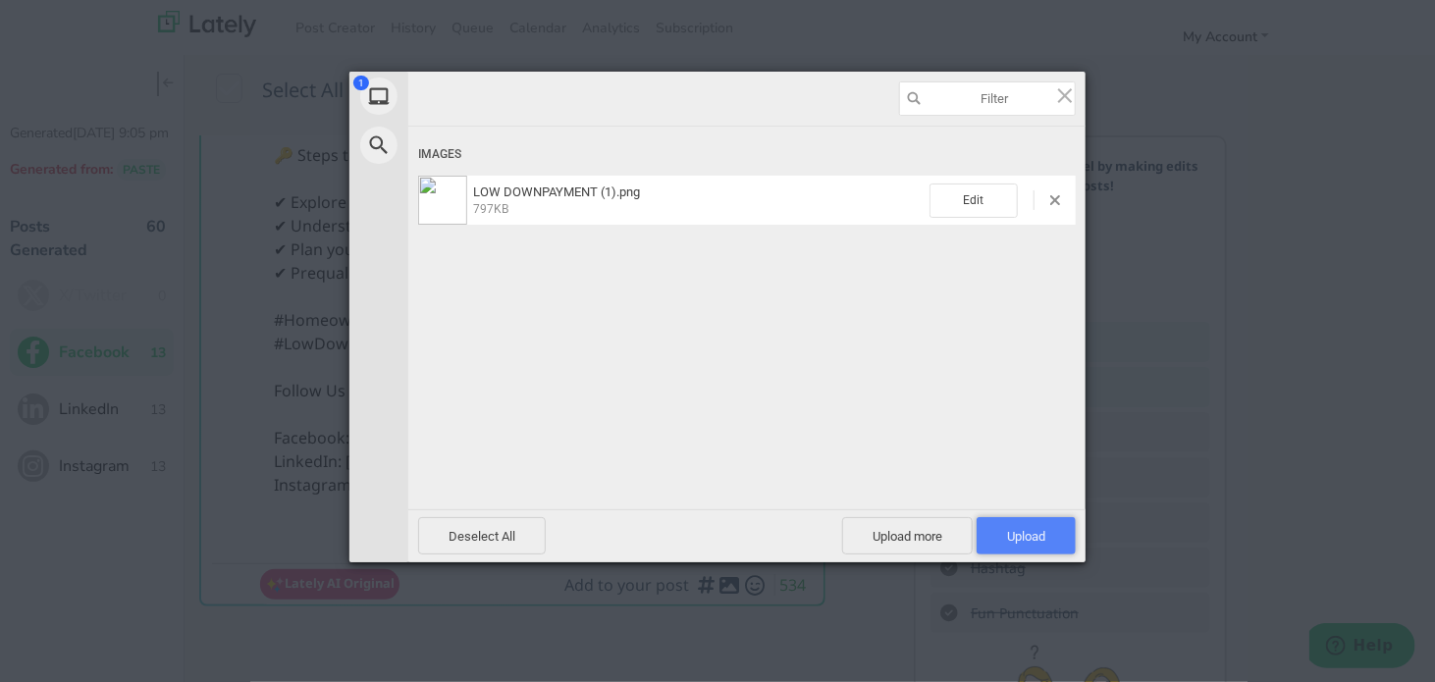
click at [1025, 537] on span "Upload 1" at bounding box center [1026, 536] width 38 height 15
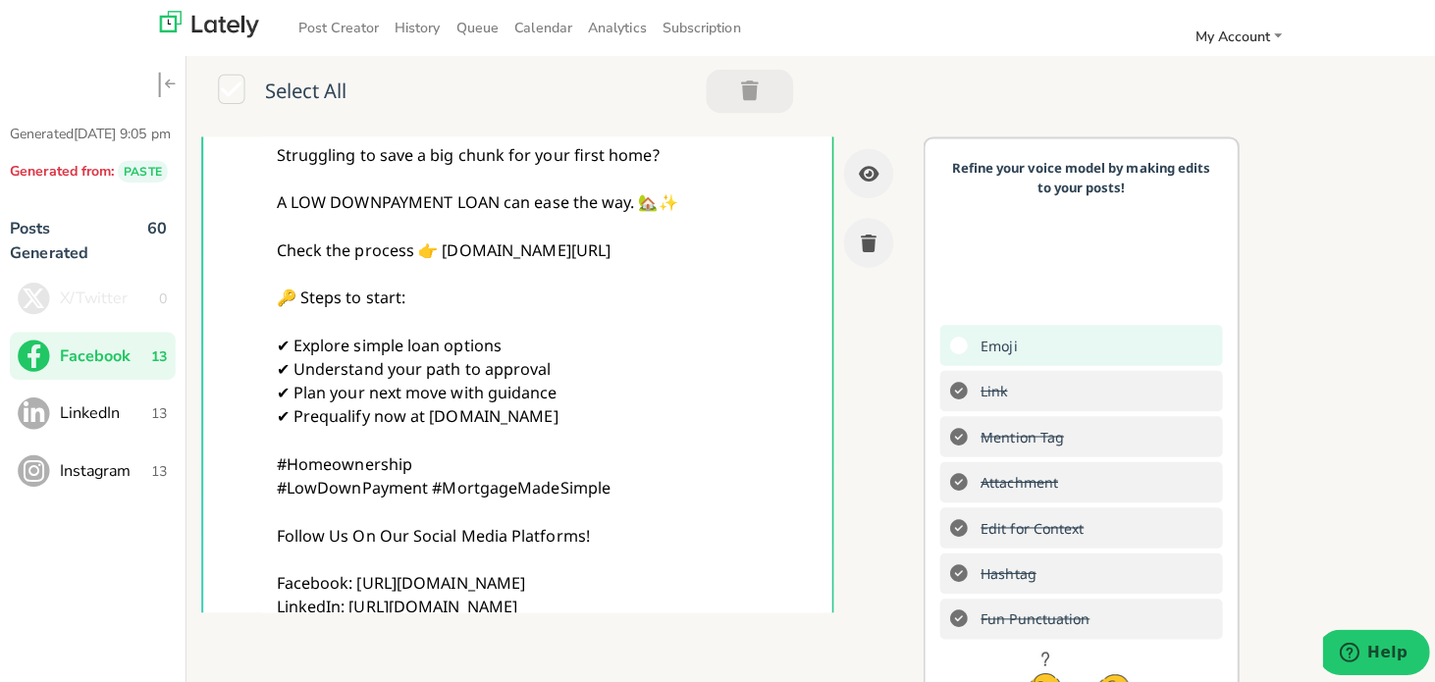
scroll to position [0, 0]
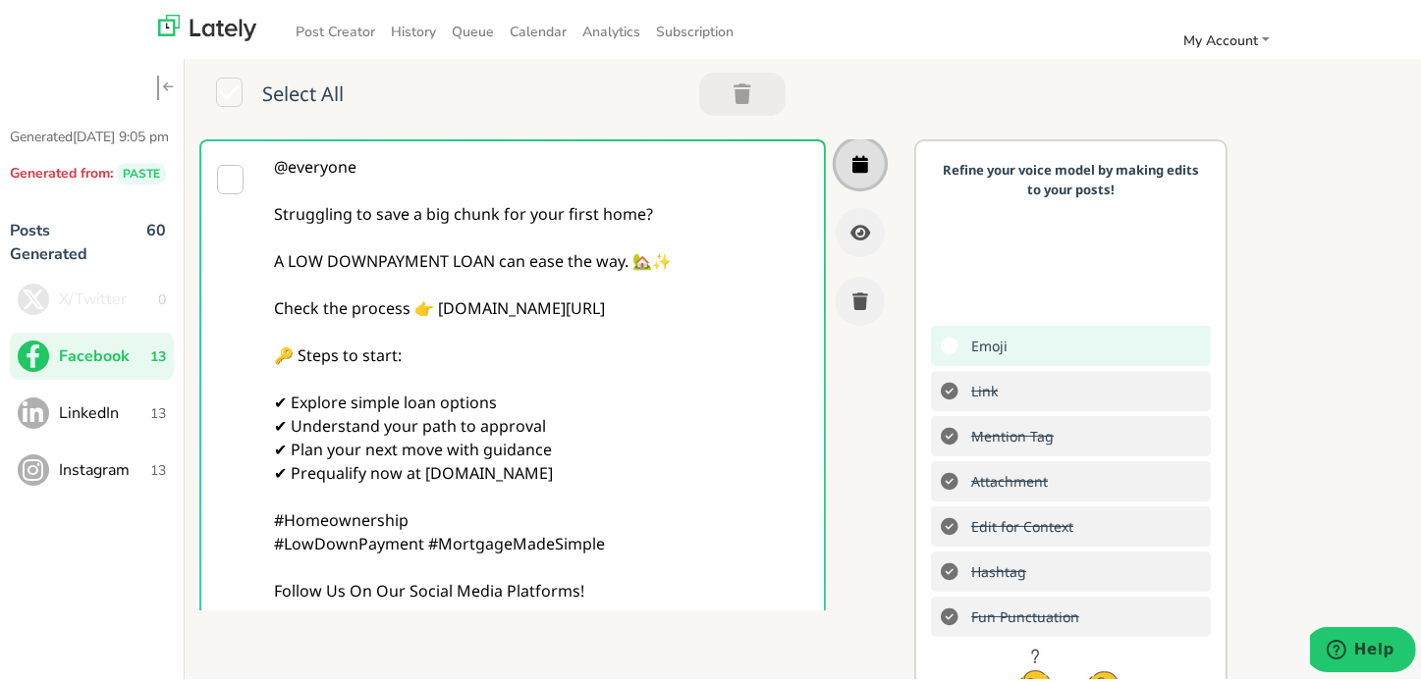
click at [836, 148] on button "button" at bounding box center [860, 159] width 49 height 49
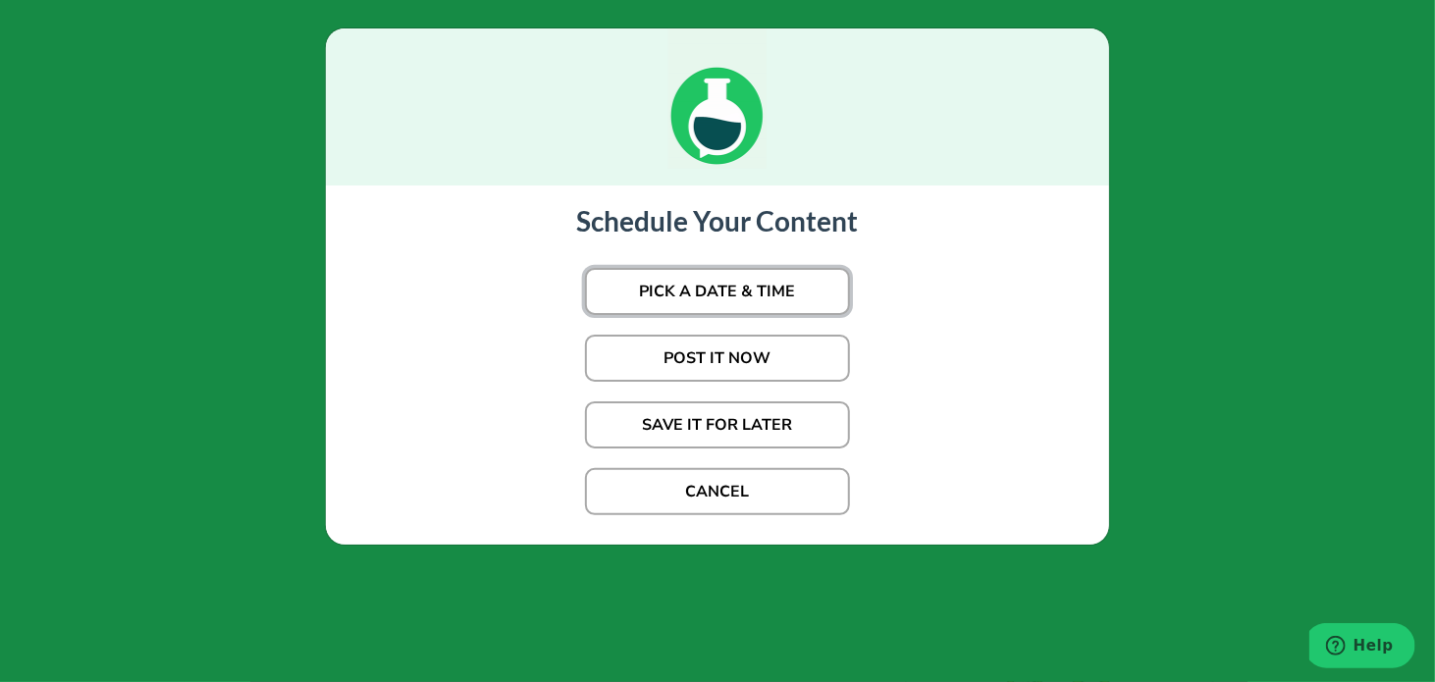
click at [715, 297] on button "PICK A DATE & TIME" at bounding box center [717, 291] width 265 height 47
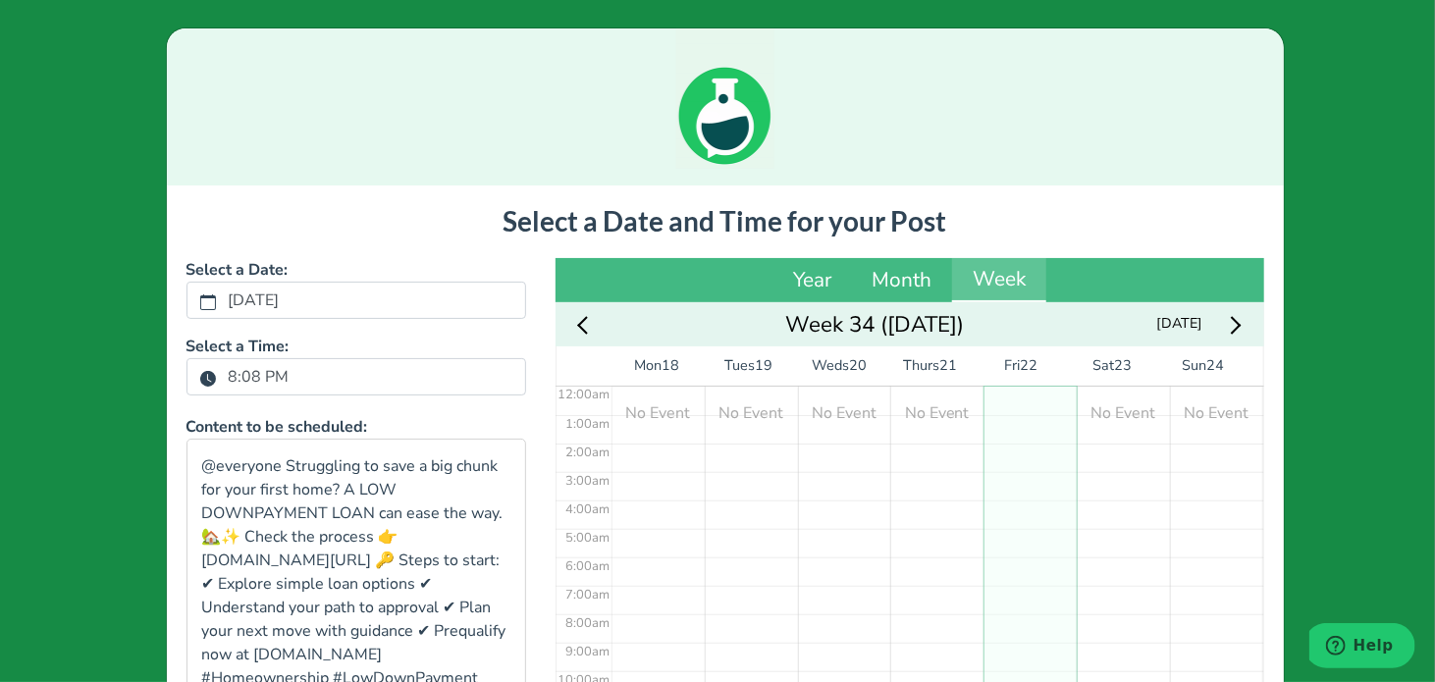
click at [220, 380] on label "8:08 PM" at bounding box center [259, 376] width 84 height 33
click at [217, 380] on button "8:08 PM" at bounding box center [208, 378] width 18 height 26
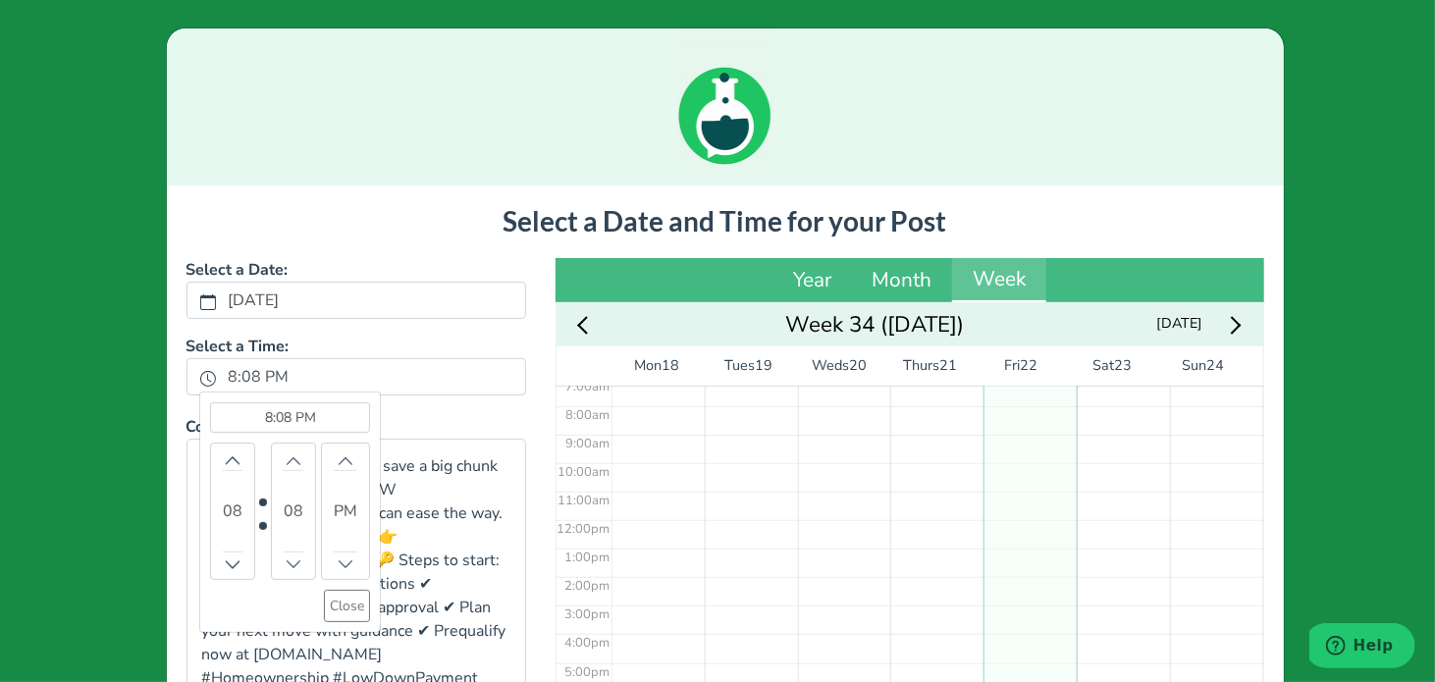
scroll to position [296, 0]
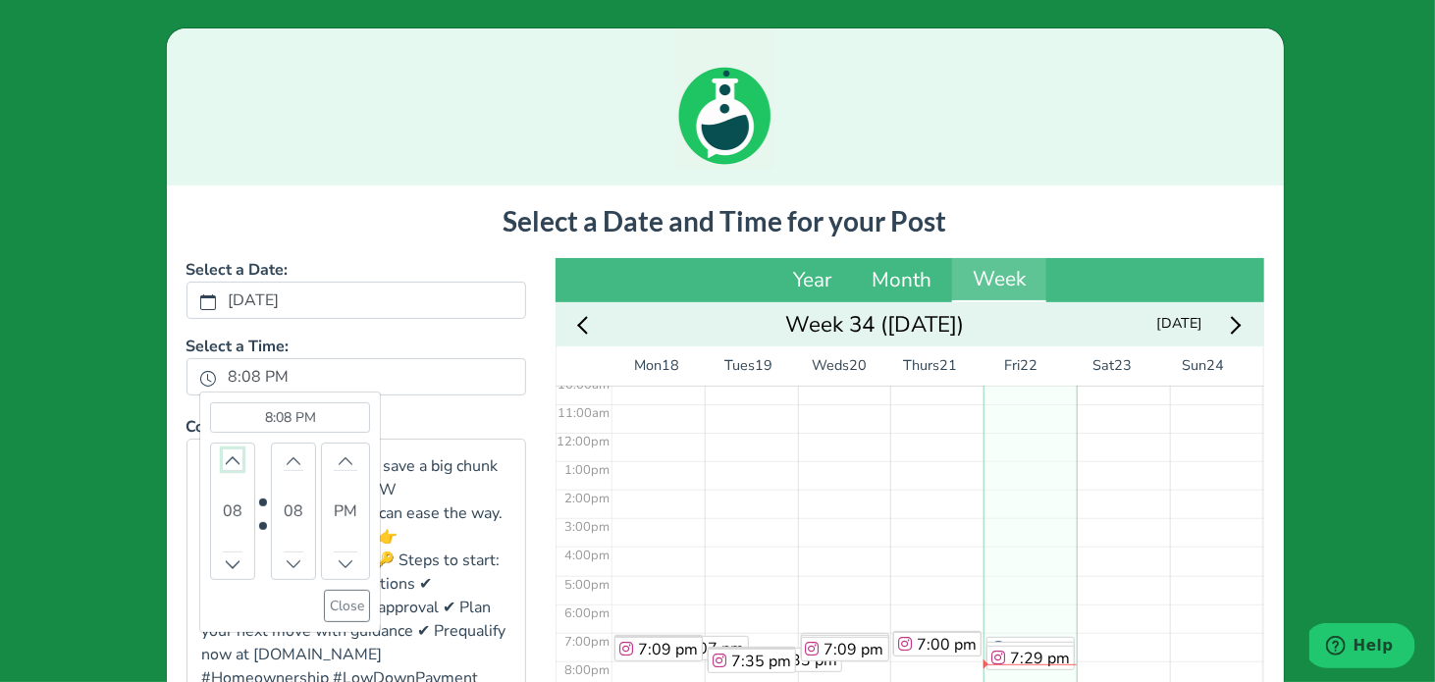
click at [224, 457] on icon "chevron up" at bounding box center [232, 461] width 17 height 9
drag, startPoint x: 326, startPoint y: 608, endPoint x: 337, endPoint y: 597, distance: 15.3
click at [328, 608] on button "Close" at bounding box center [347, 606] width 46 height 32
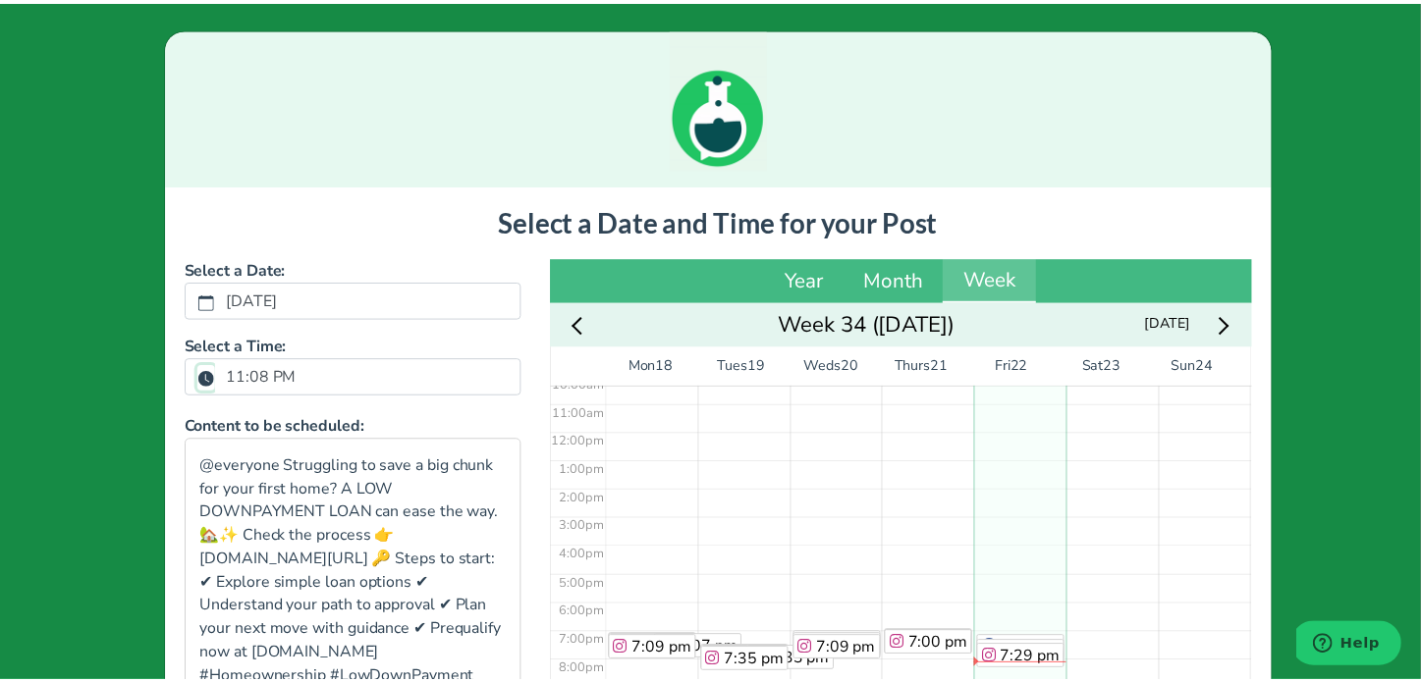
scroll to position [433, 0]
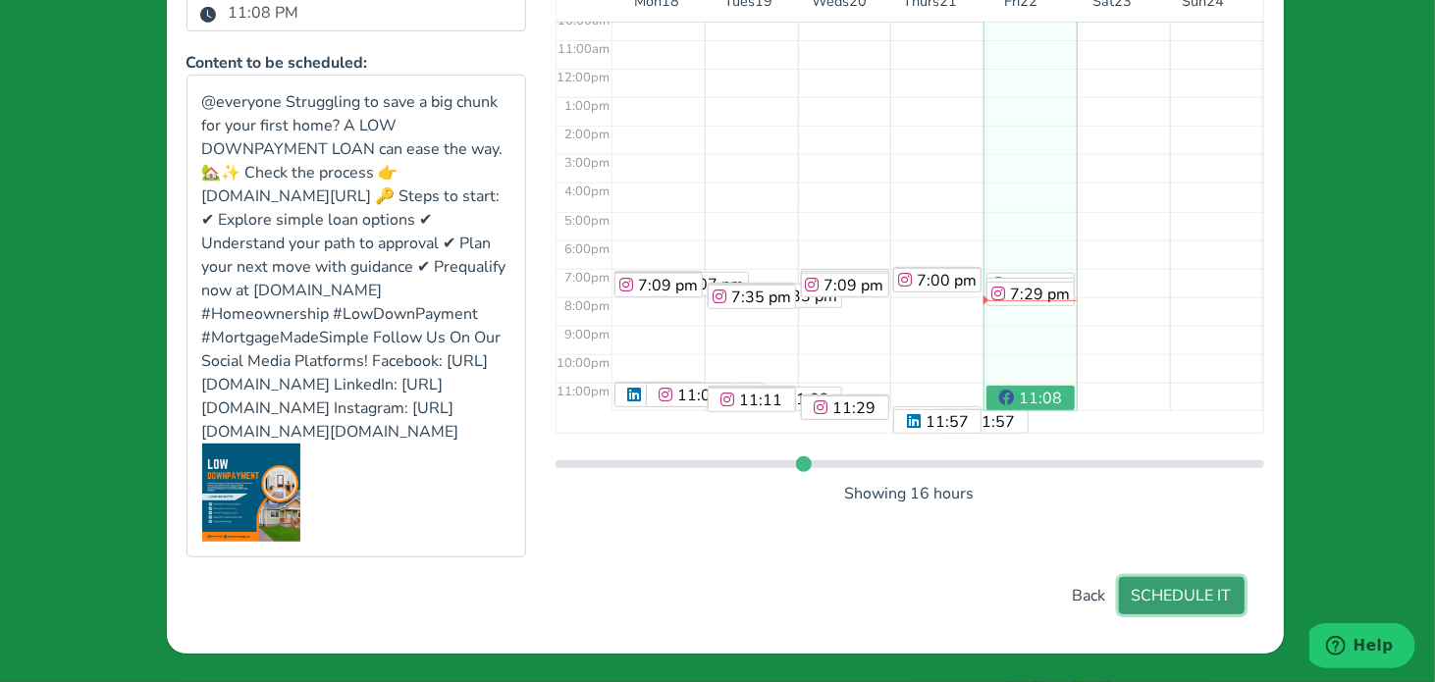
click at [1188, 589] on button "SCHEDULE IT" at bounding box center [1182, 595] width 126 height 37
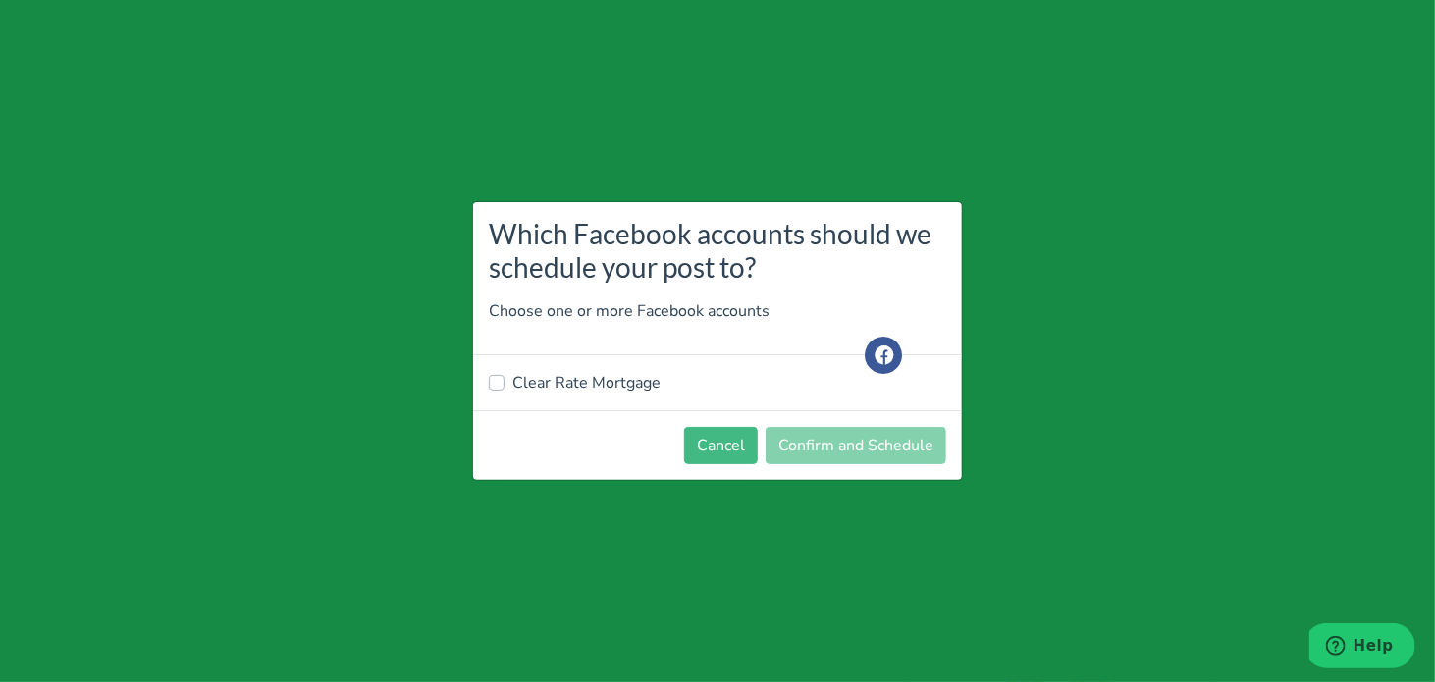
click at [646, 388] on label "Clear Rate Mortgage" at bounding box center [586, 383] width 148 height 24
click at [505, 388] on input "Clear Rate Mortgage" at bounding box center [497, 381] width 16 height 20
checkbox input "true"
click at [831, 439] on button "Confirm and Schedule" at bounding box center [856, 445] width 181 height 37
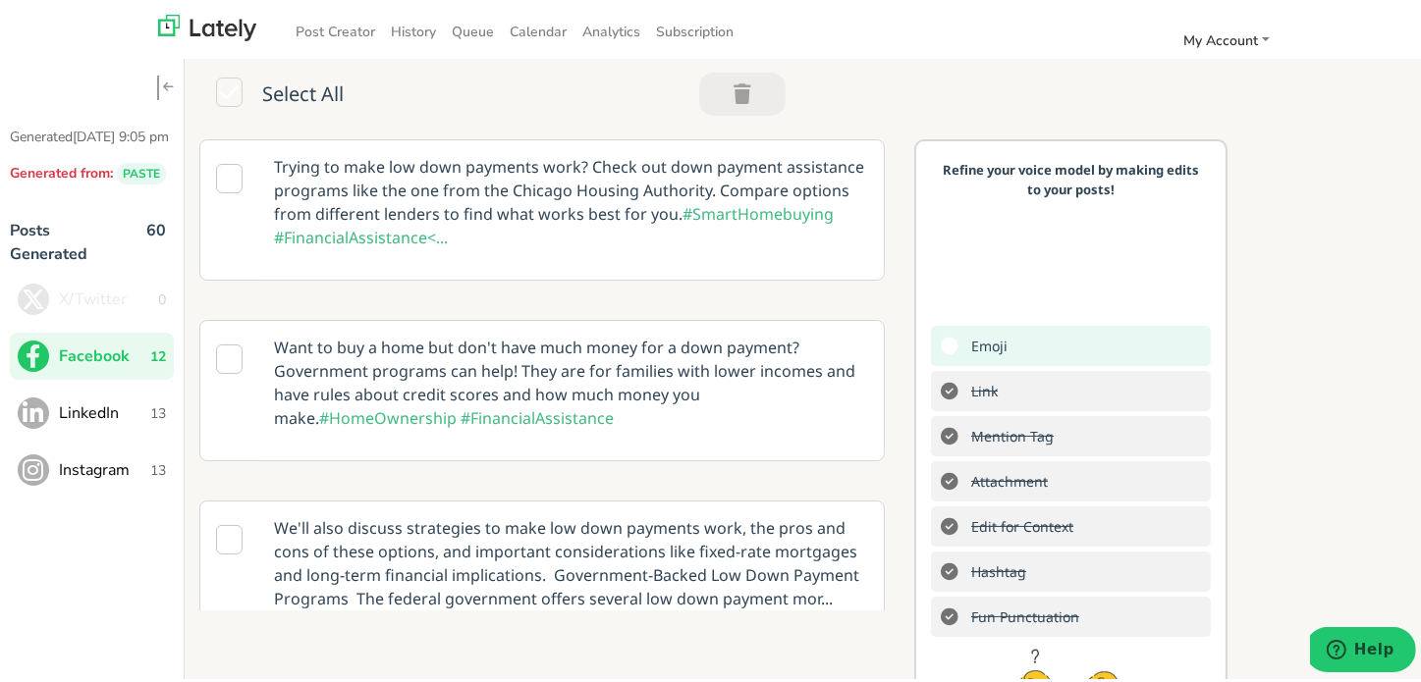
click at [124, 421] on span "LinkedIn" at bounding box center [104, 410] width 91 height 24
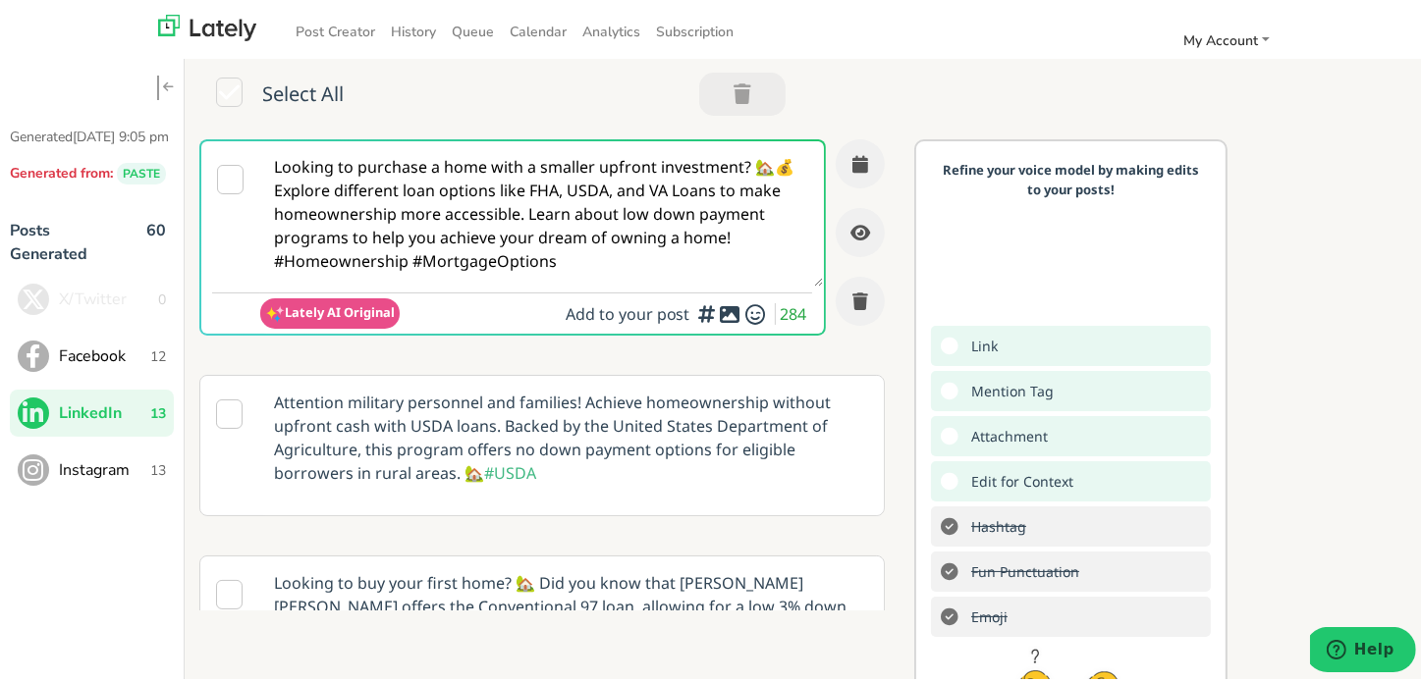
click at [467, 250] on textarea "Looking to purchase a home with a smaller upfront investment? 🏡💰 Explore differ…" at bounding box center [541, 209] width 563 height 145
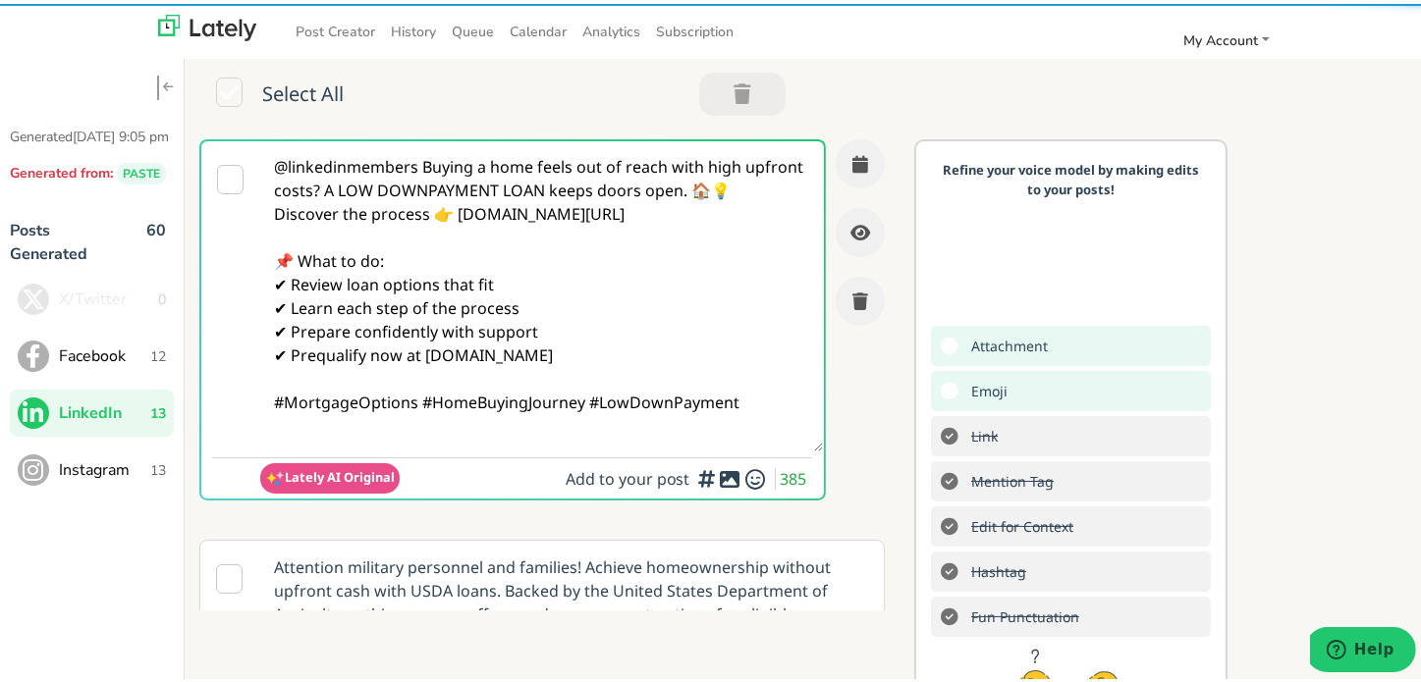
click at [420, 167] on textarea "@linkedinmembers Buying a home feels out of reach with high upfront costs? A LO…" at bounding box center [541, 292] width 563 height 310
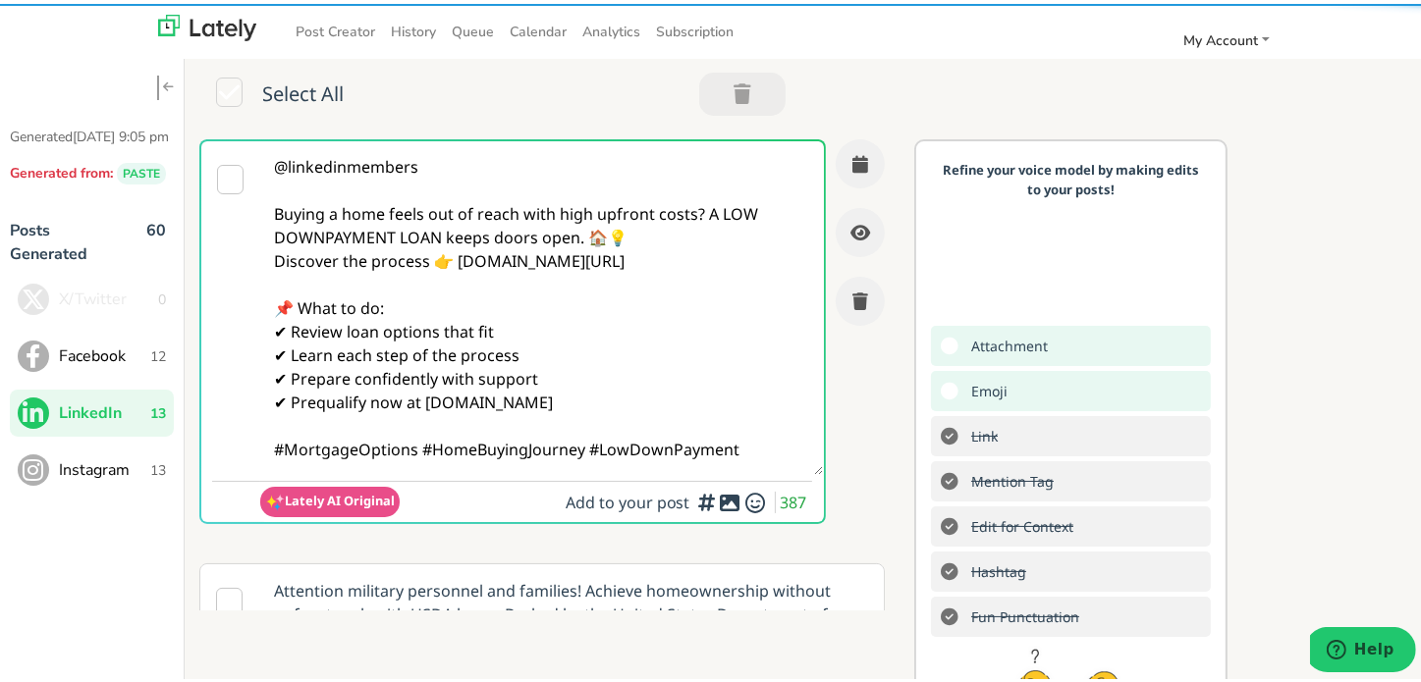
click at [623, 243] on textarea "@linkedinmembers Buying a home feels out of reach with high upfront costs? A LO…" at bounding box center [541, 304] width 563 height 334
click at [703, 215] on textarea "@linkedinmembers Buying a home feels out of reach with high upfront costs? A LO…" at bounding box center [541, 304] width 563 height 334
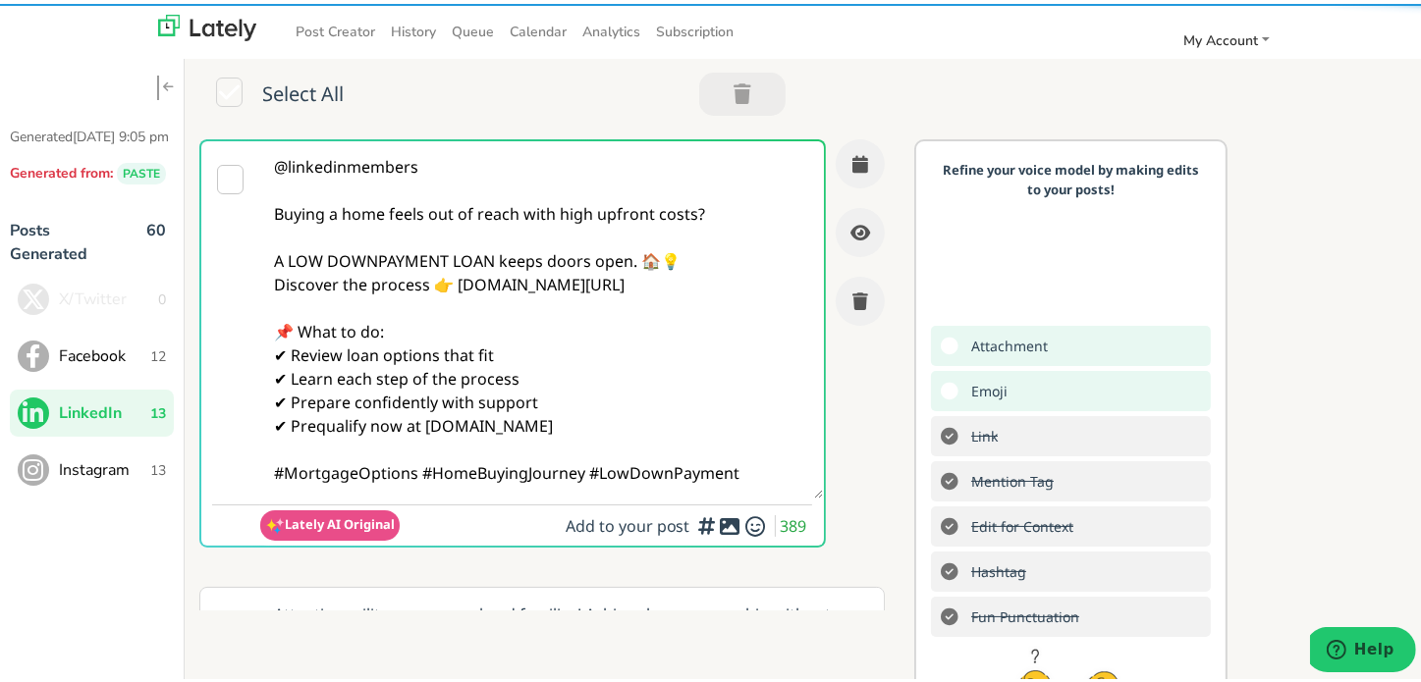
click at [729, 247] on textarea "@linkedinmembers Buying a home feels out of reach with high upfront costs? A LO…" at bounding box center [541, 315] width 563 height 357
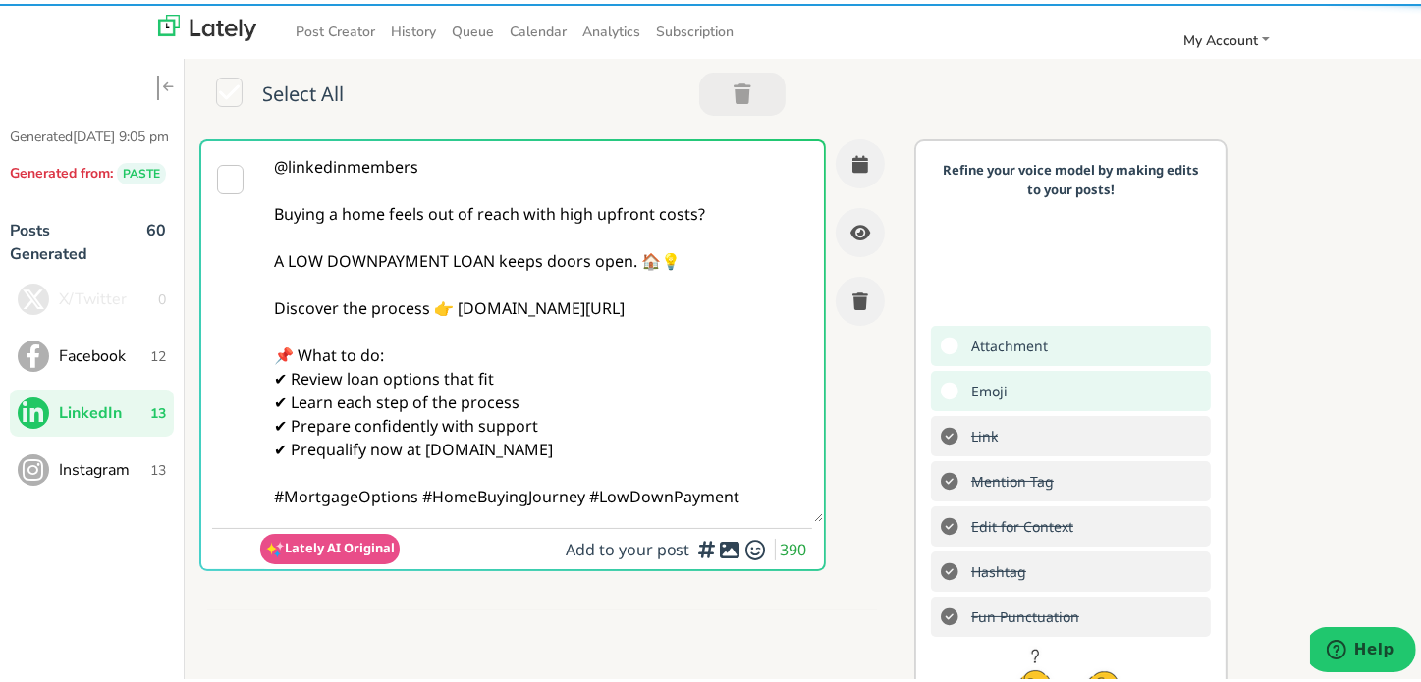
click at [408, 355] on textarea "@linkedinmembers Buying a home feels out of reach with high upfront costs? A LO…" at bounding box center [541, 327] width 563 height 381
click at [423, 494] on textarea "@linkedinmembers Buying a home feels out of reach with high upfront costs? A LO…" at bounding box center [541, 327] width 563 height 381
click at [420, 494] on textarea "@linkedinmembers Buying a home feels out of reach with high upfront costs? A LO…" at bounding box center [541, 327] width 563 height 381
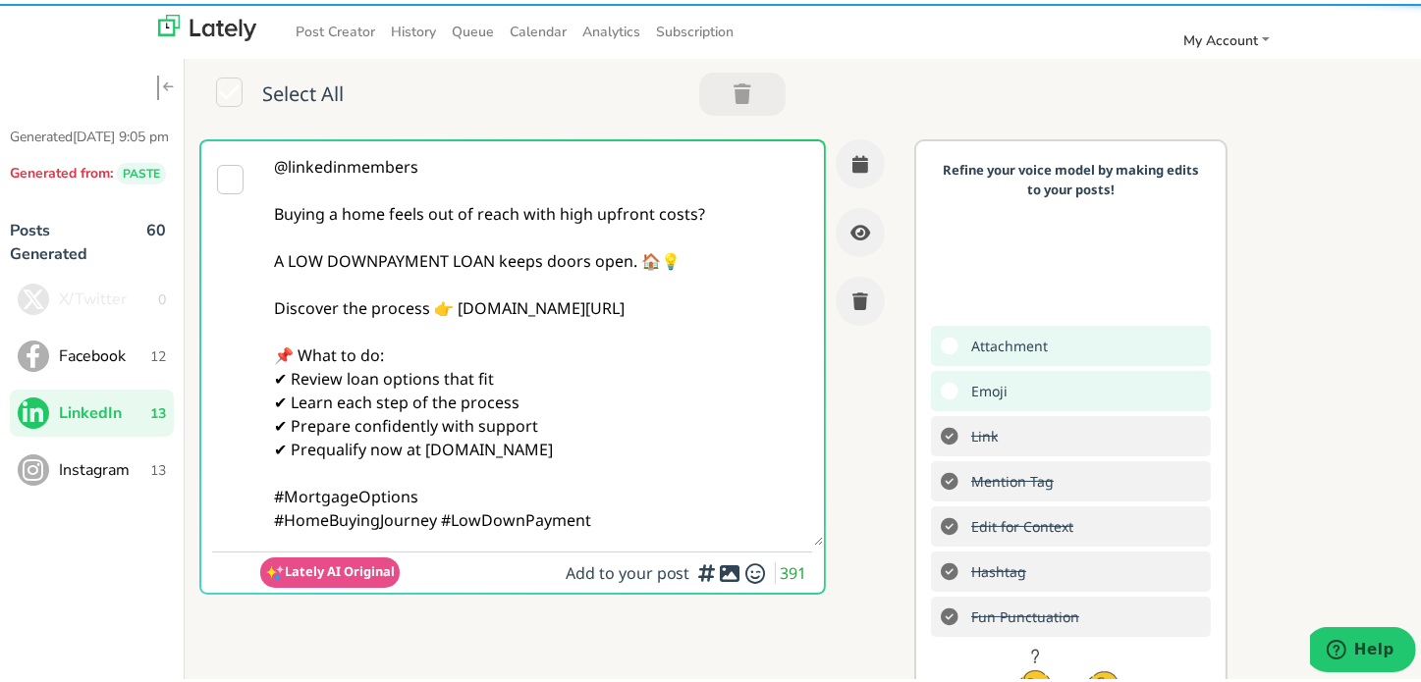
click at [629, 508] on textarea "@linkedinmembers Buying a home feels out of reach with high upfront costs? A LO…" at bounding box center [541, 339] width 563 height 405
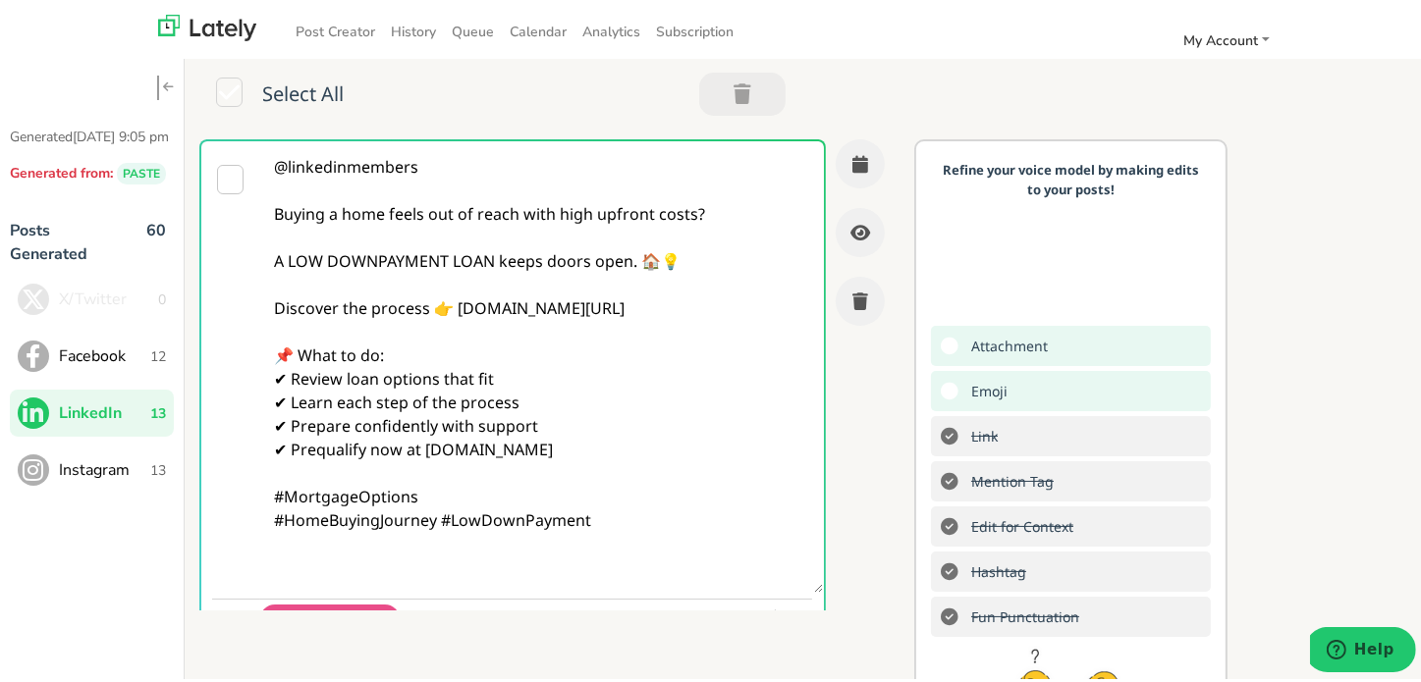
paste textarea "Follow Us On Our Social Media Platforms! Facebook: [URL][DOMAIN_NAME] LinkedIn:…"
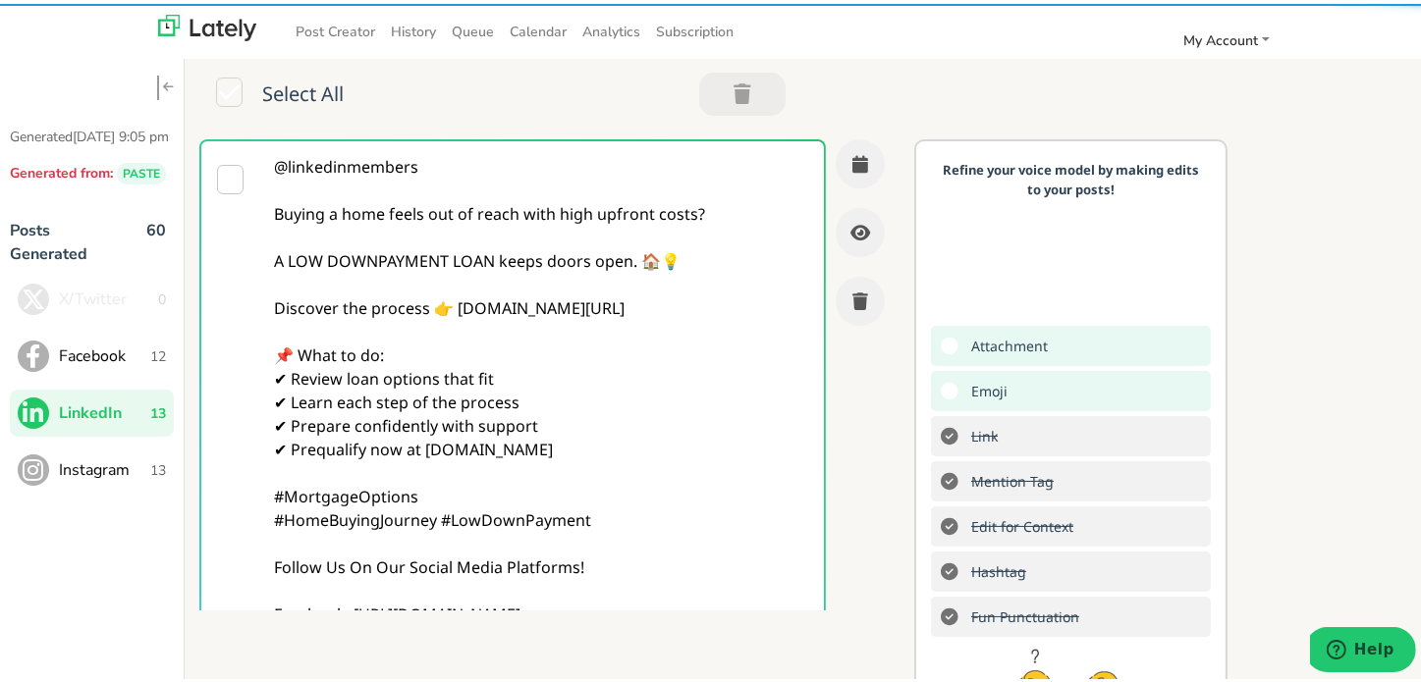
type textarea "@linkedinmembers Buying a home feels out of reach with high upfront costs? A LO…"
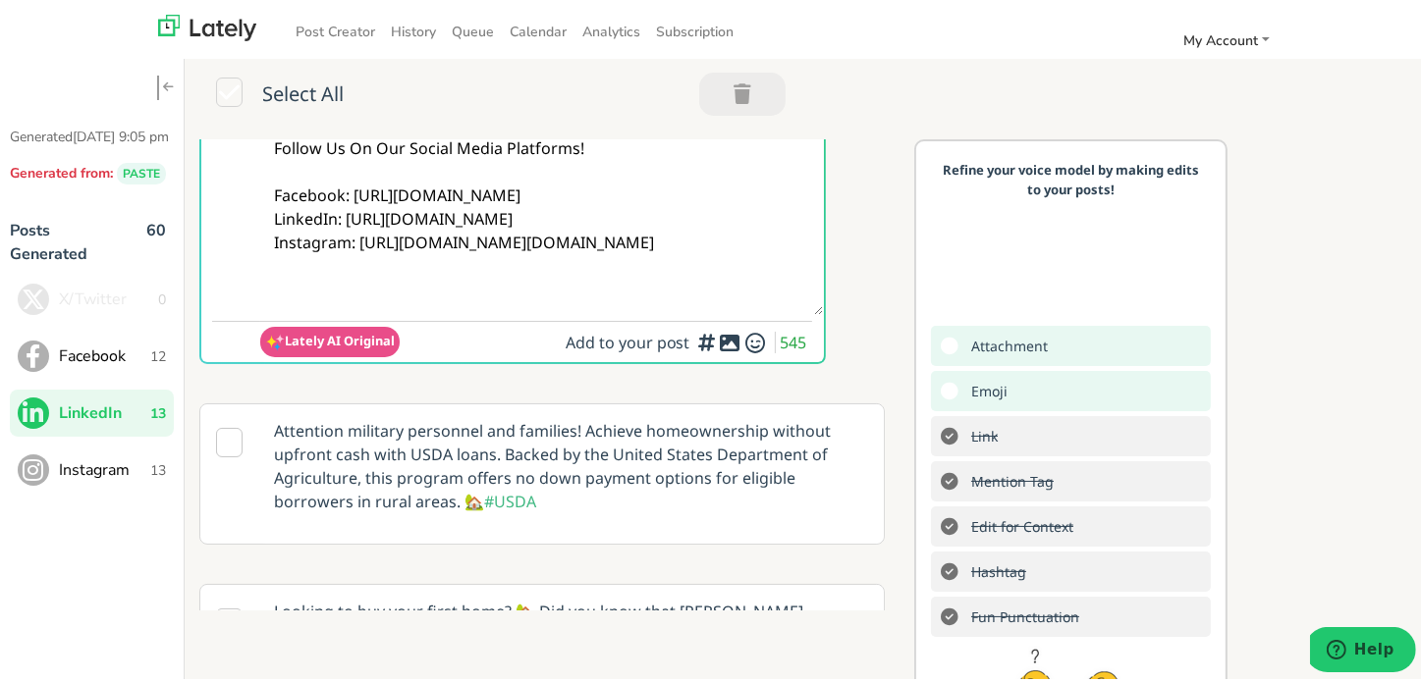
scroll to position [491, 0]
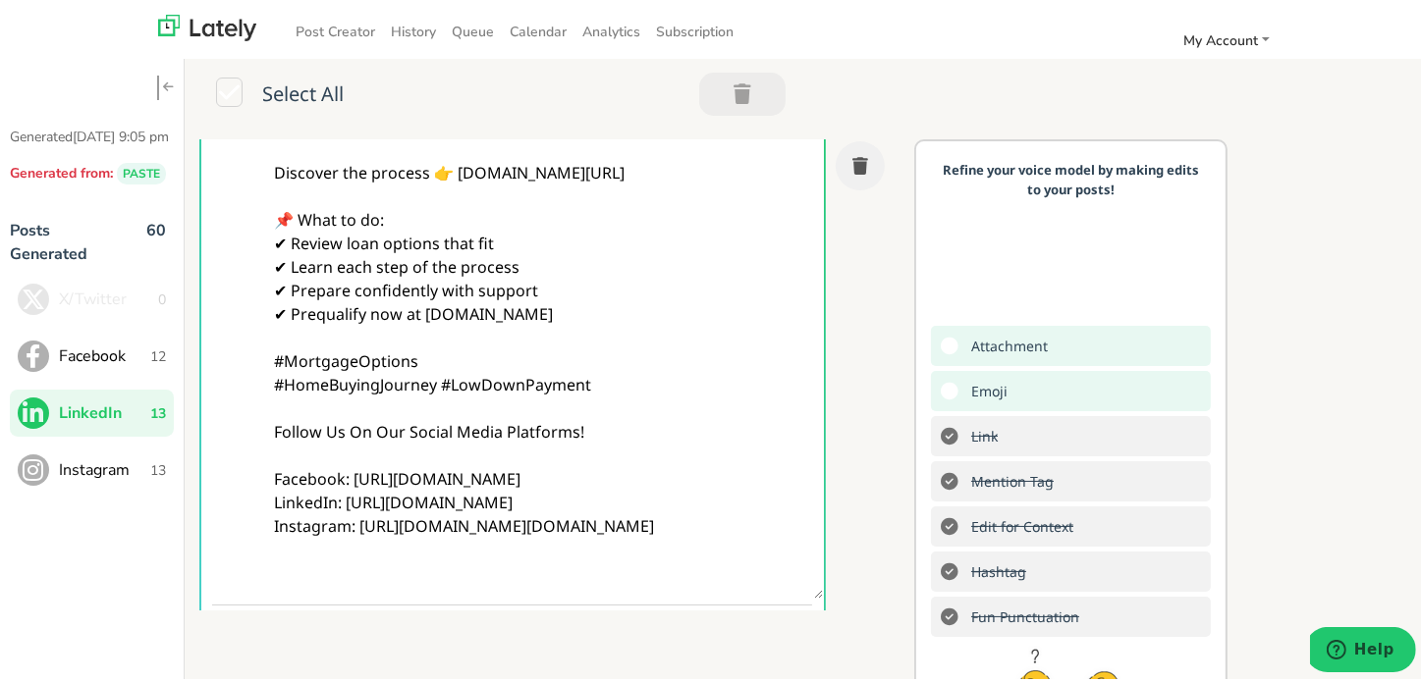
scroll to position [98, 0]
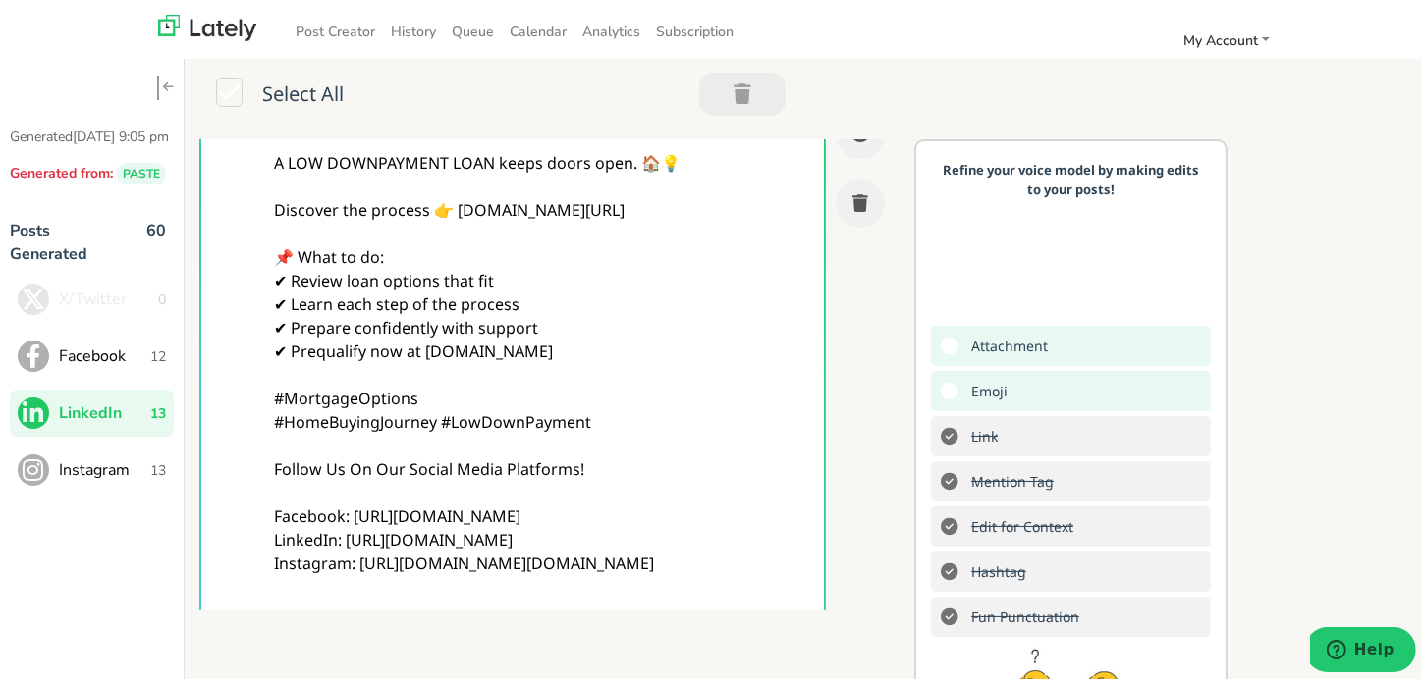
click at [529, 405] on textarea "@linkedinmembers Buying a home feels out of reach with high upfront costs? A LO…" at bounding box center [541, 335] width 563 height 593
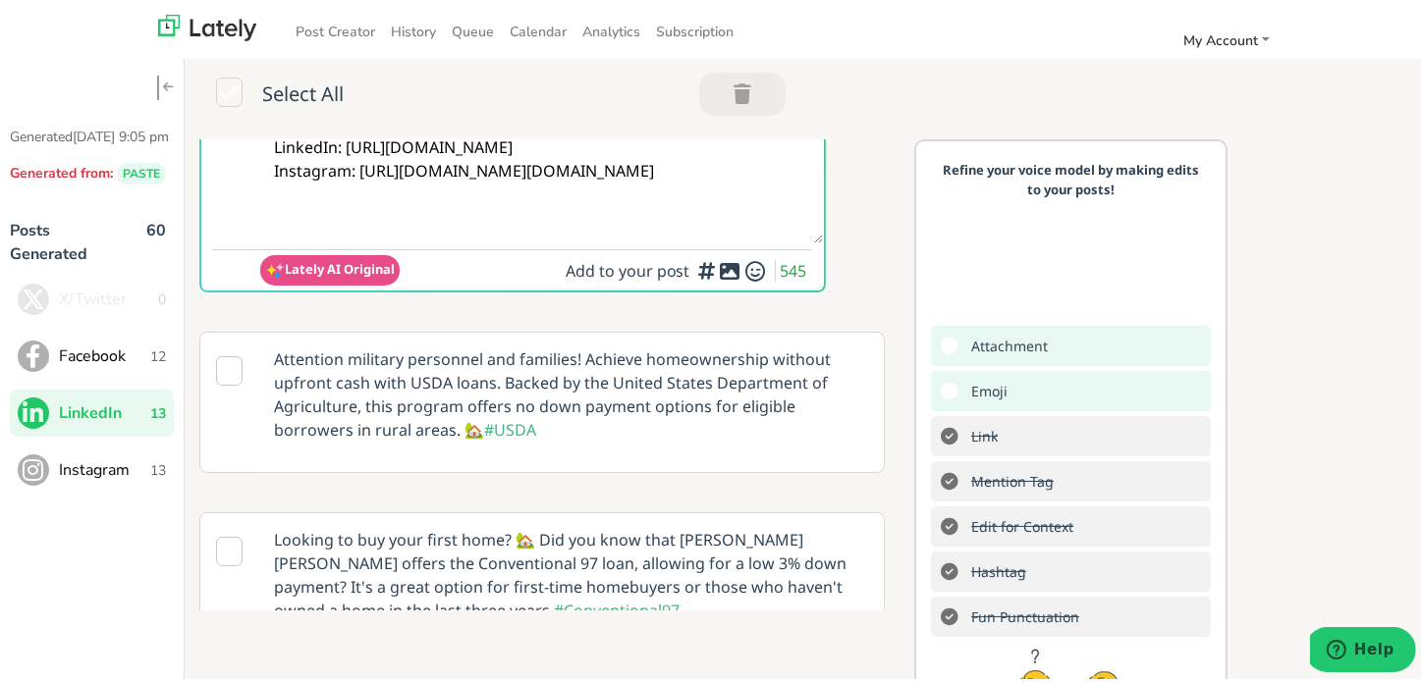
click at [719, 268] on icon at bounding box center [731, 267] width 24 height 1
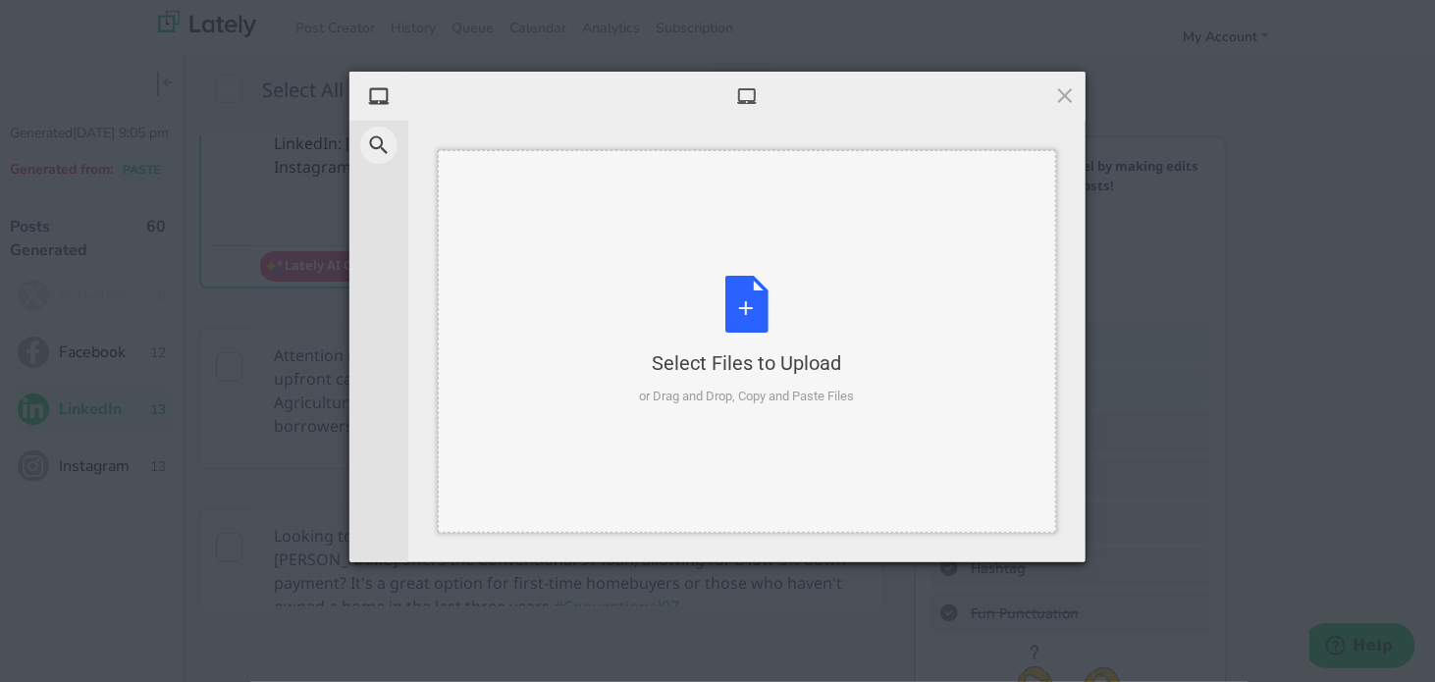
click at [633, 276] on div "Select Files to Upload or Drag and Drop, Copy and Paste Files" at bounding box center [747, 341] width 619 height 383
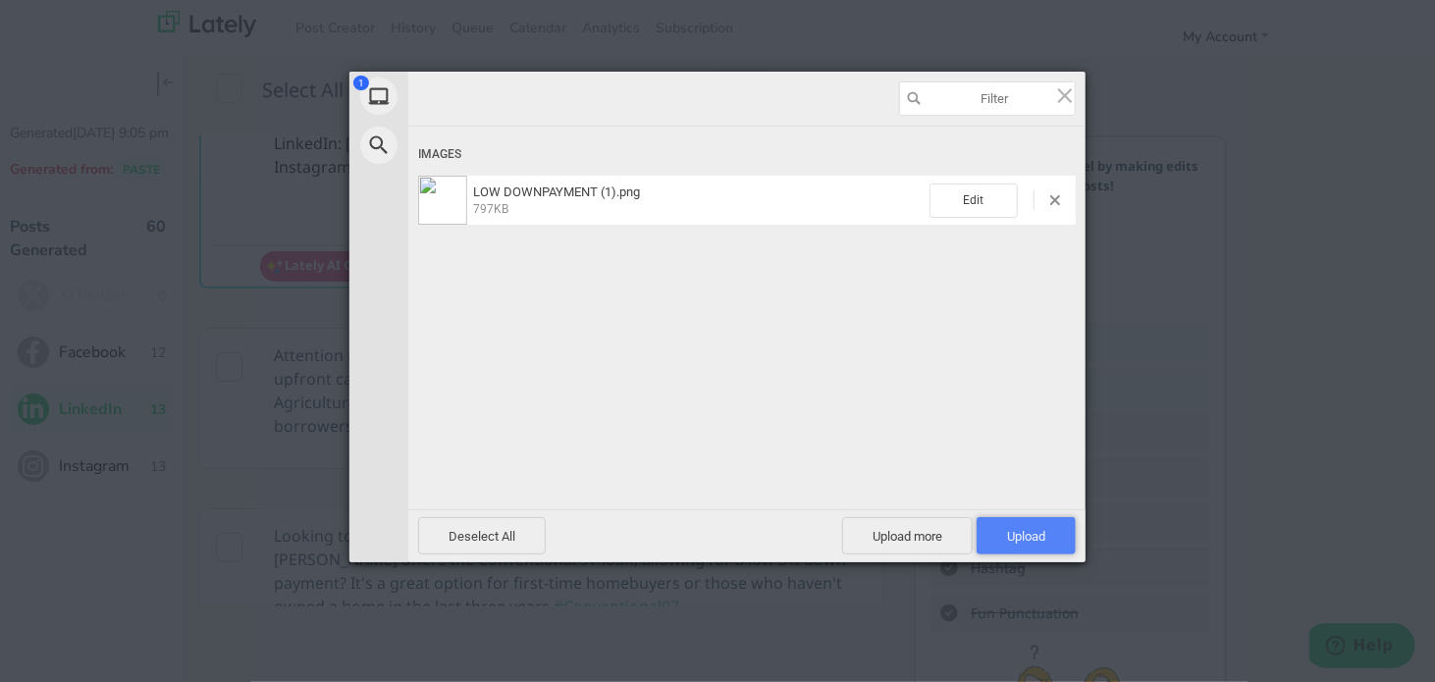
click at [1049, 530] on span "Upload 1" at bounding box center [1026, 535] width 99 height 37
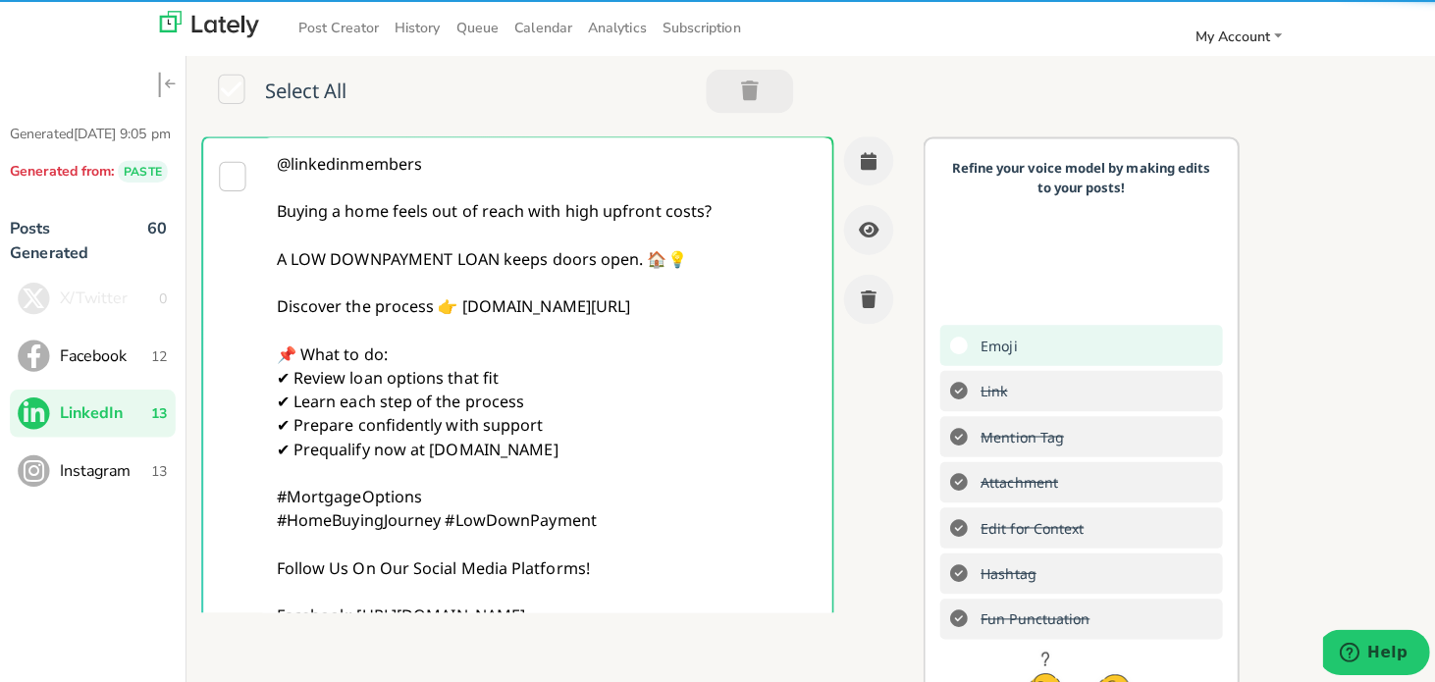
scroll to position [0, 0]
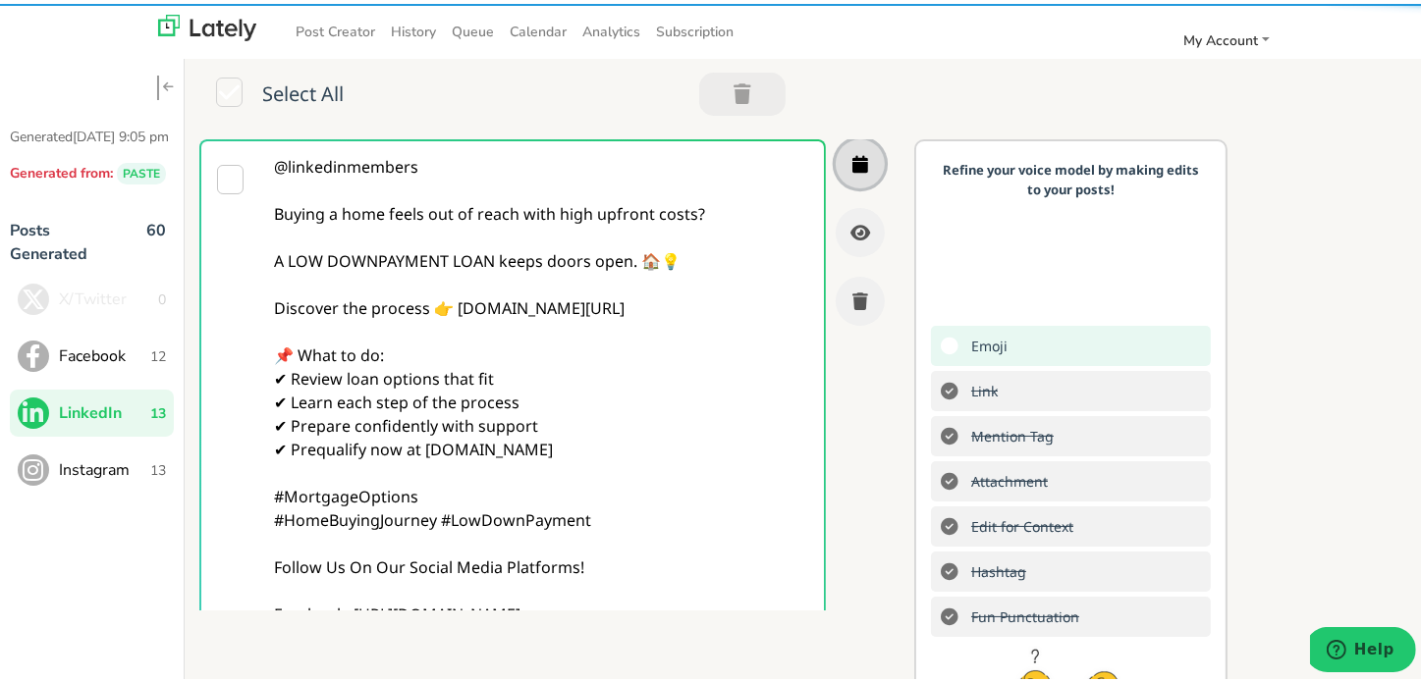
click at [848, 152] on button "button" at bounding box center [860, 159] width 49 height 49
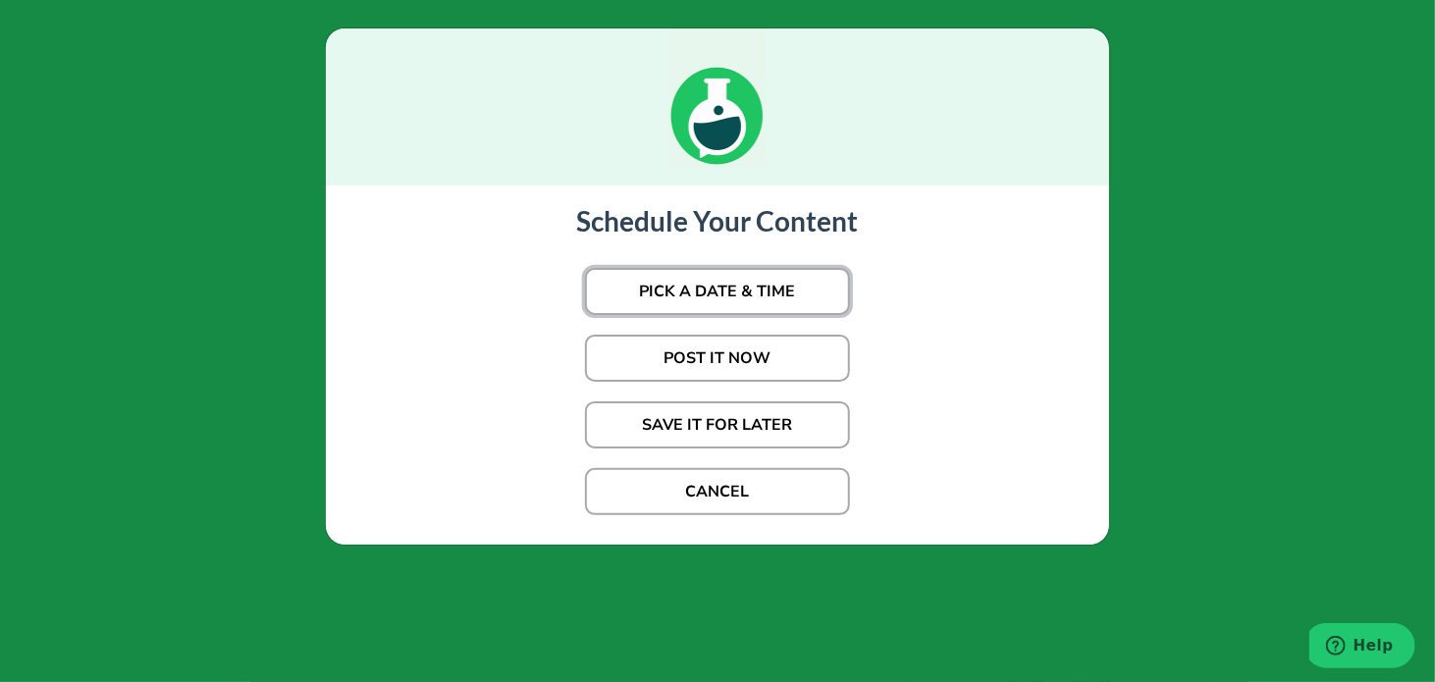
click at [714, 284] on button "PICK A DATE & TIME" at bounding box center [717, 291] width 265 height 47
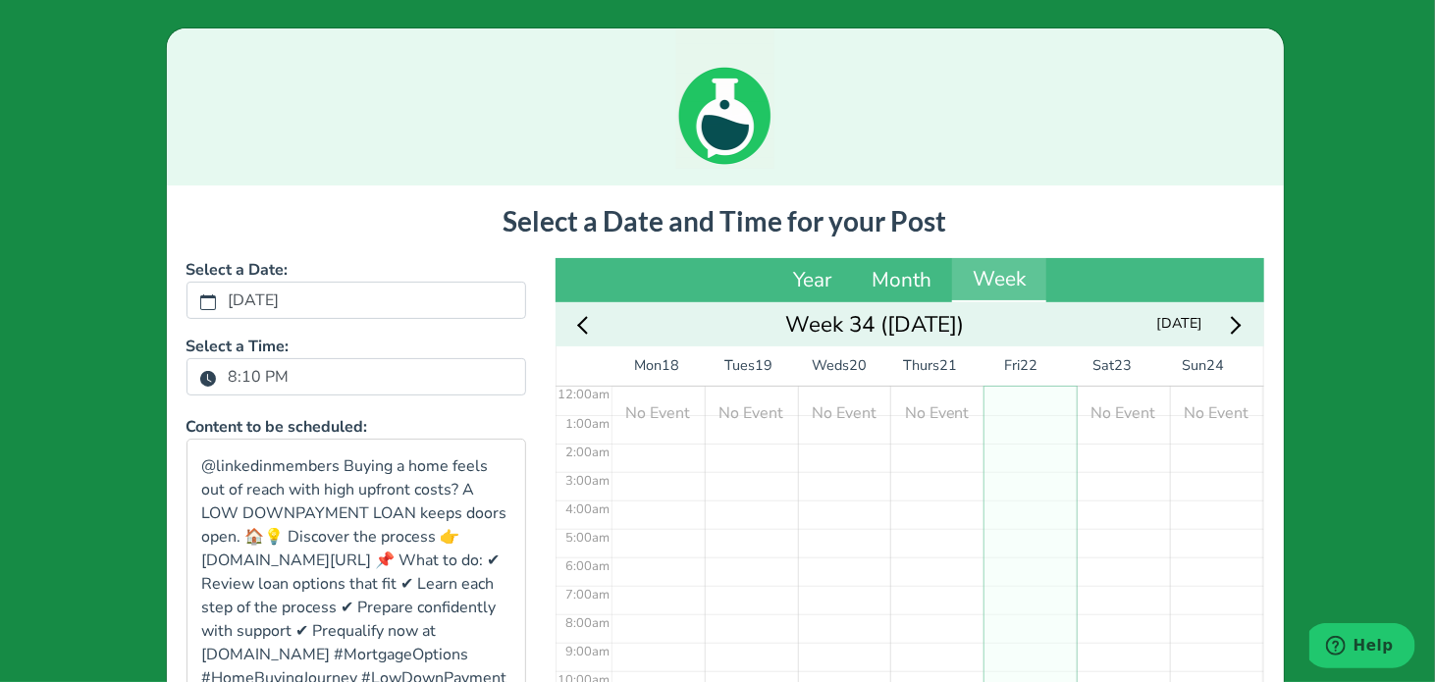
click at [225, 376] on label "8:10 PM" at bounding box center [259, 376] width 84 height 33
click at [217, 376] on button "8:10 PM" at bounding box center [208, 378] width 18 height 26
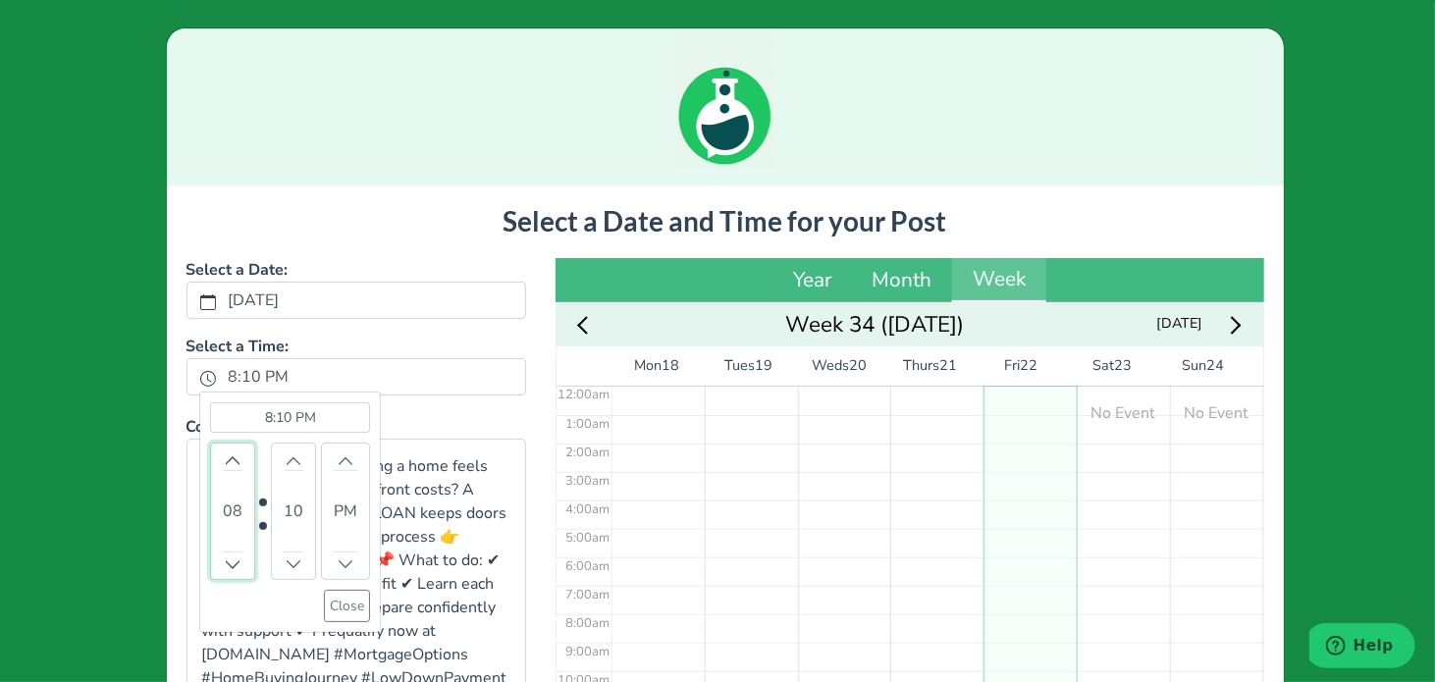
click at [220, 445] on div "08" at bounding box center [232, 511] width 45 height 137
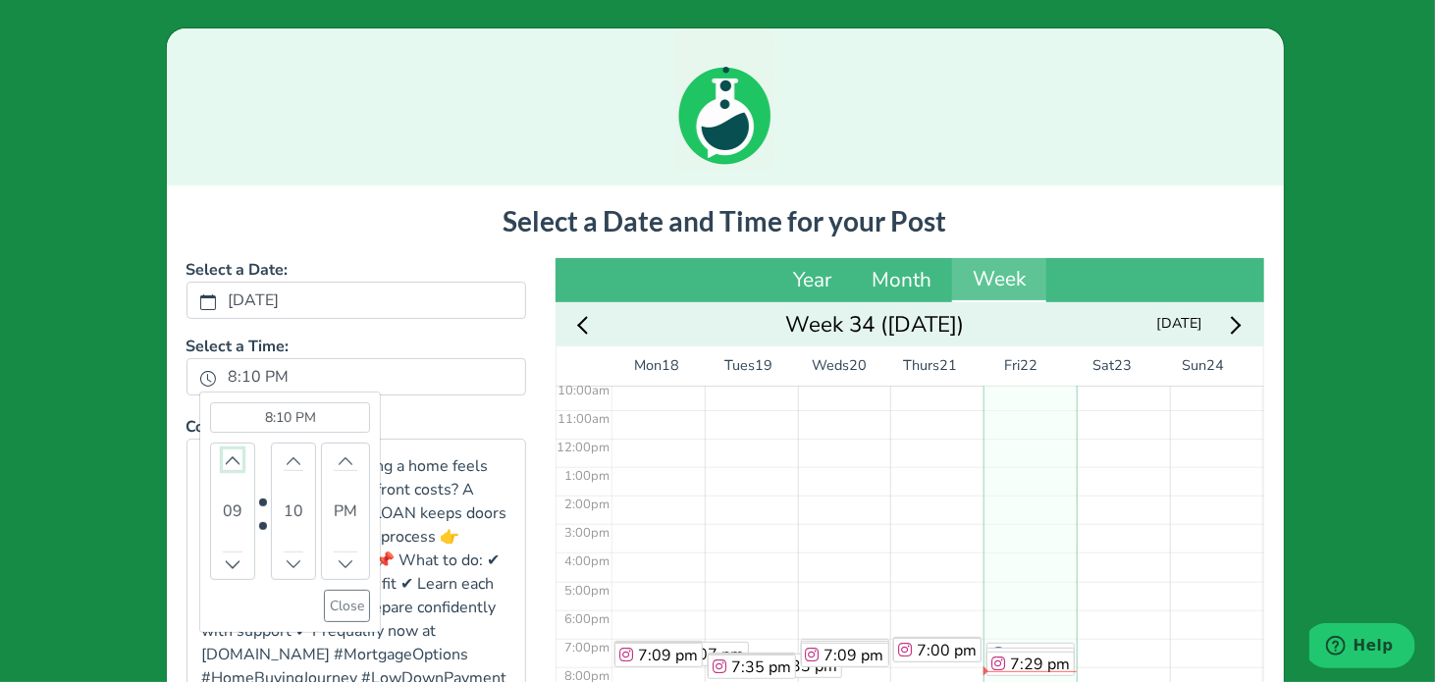
scroll to position [296, 0]
click at [226, 459] on icon "chevron up" at bounding box center [233, 461] width 14 height 14
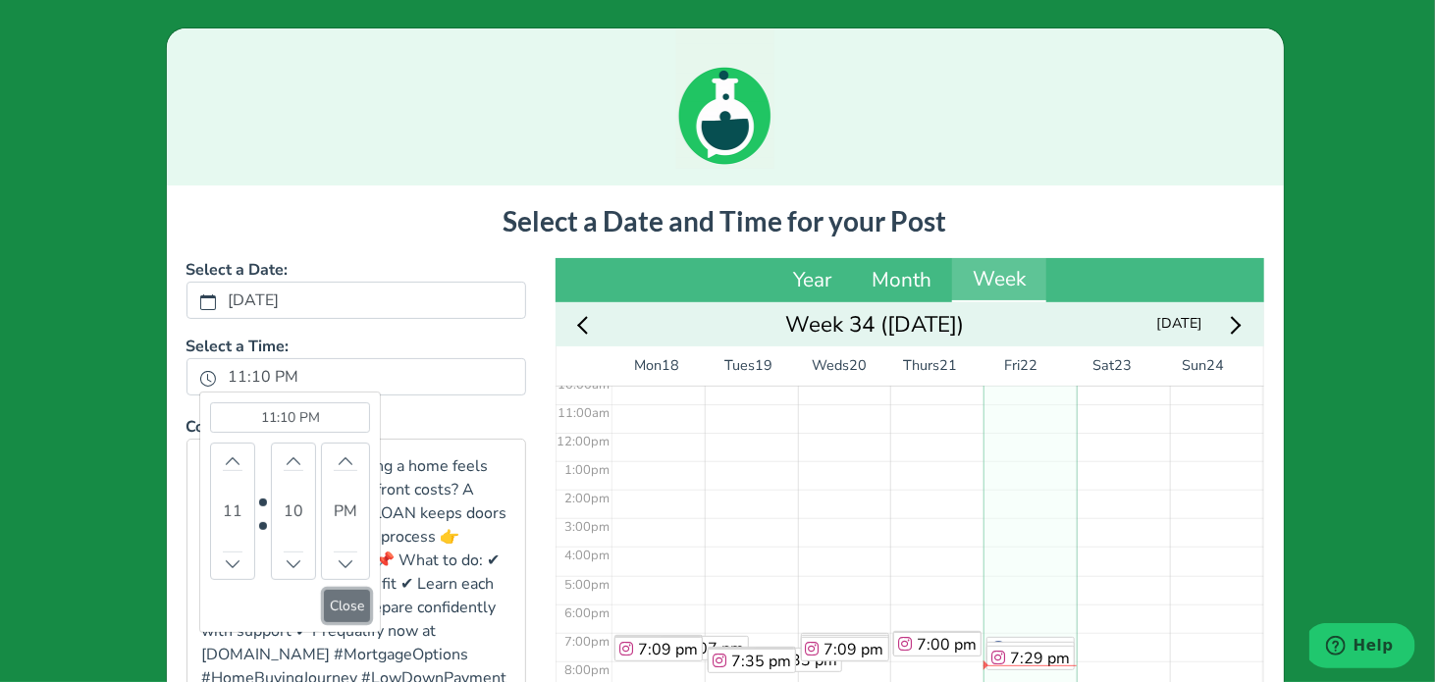
click at [330, 601] on button "Close" at bounding box center [347, 606] width 46 height 32
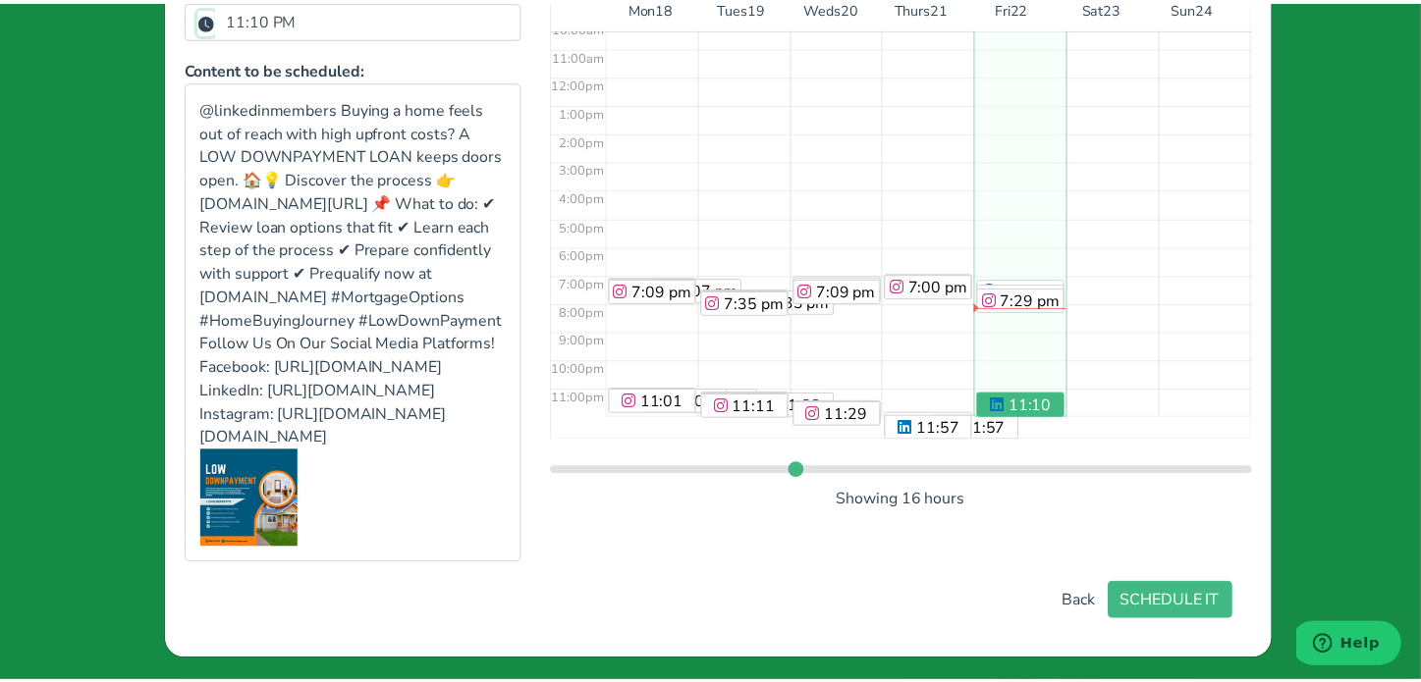
scroll to position [393, 0]
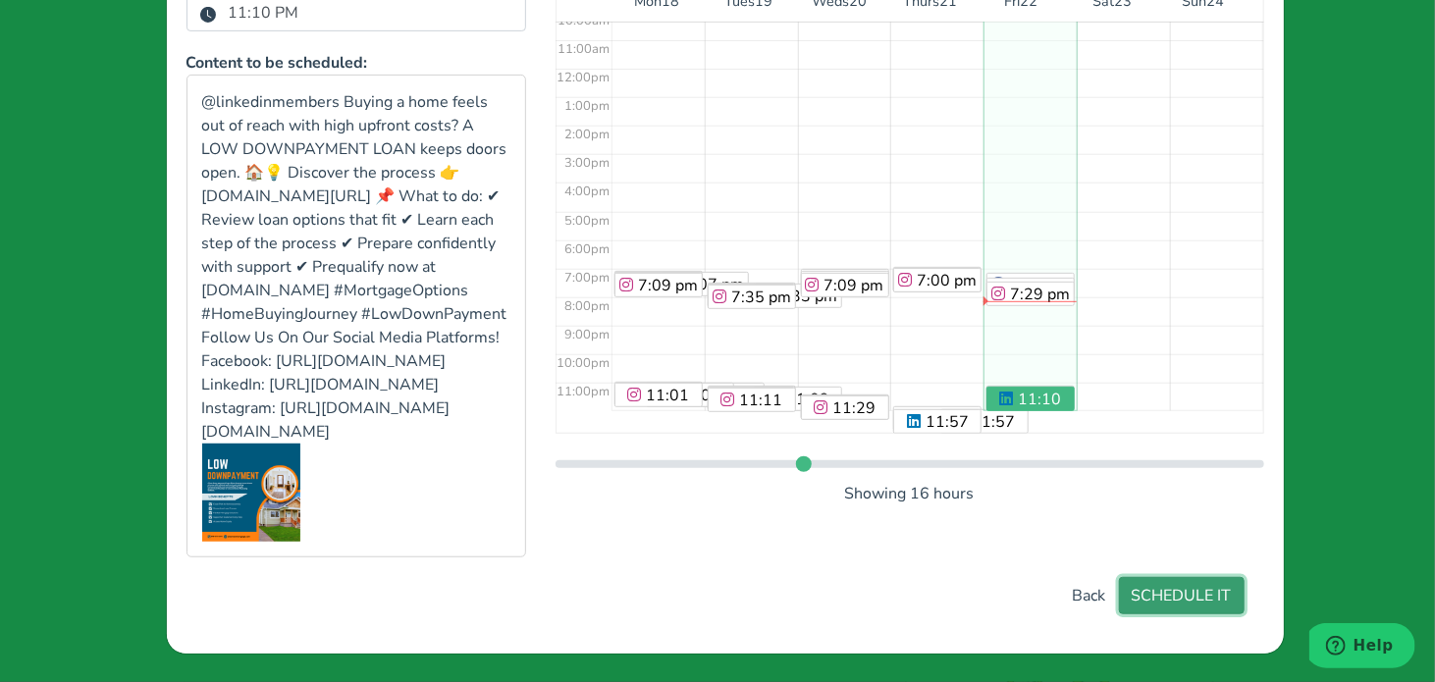
click at [1145, 615] on button "SCHEDULE IT" at bounding box center [1182, 595] width 126 height 37
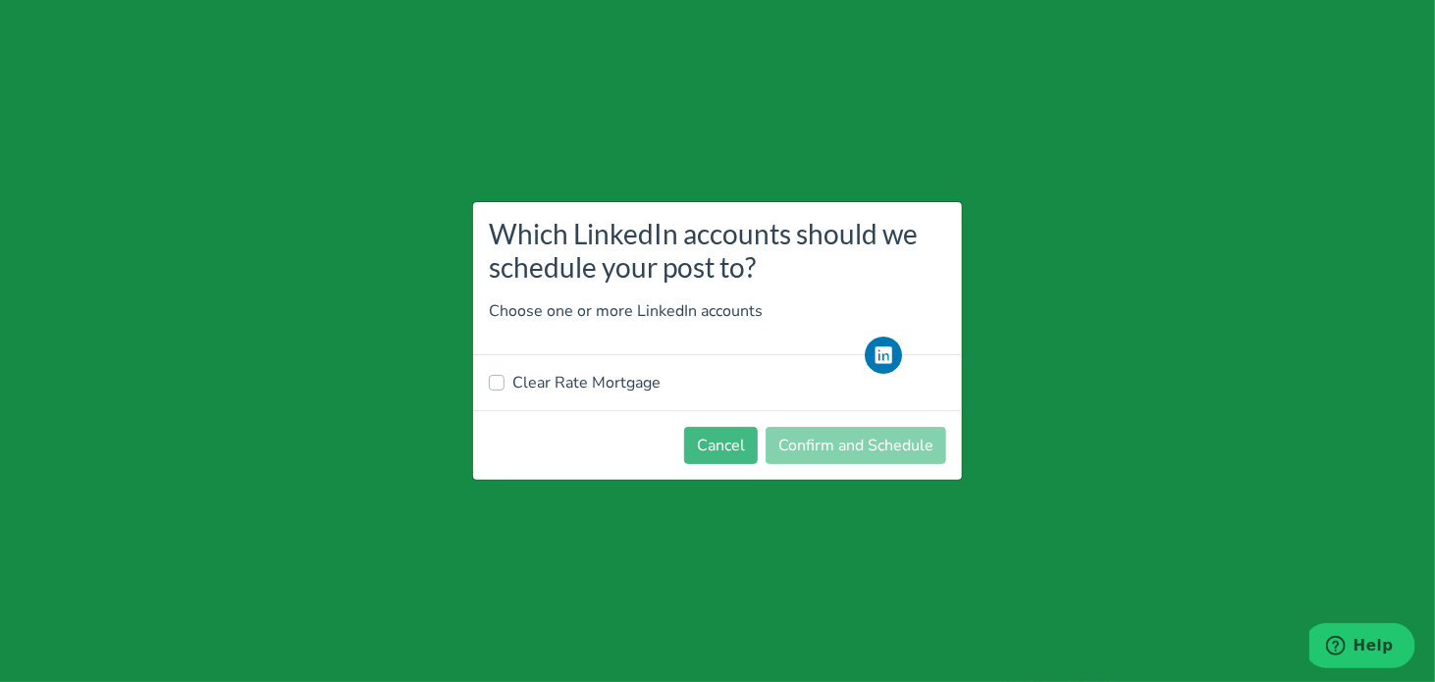
click at [603, 384] on label "Clear Rate Mortgage" at bounding box center [586, 383] width 148 height 24
click at [505, 384] on input "Clear Rate Mortgage" at bounding box center [497, 381] width 16 height 20
checkbox input "true"
click at [878, 447] on button "Confirm and Schedule" at bounding box center [856, 445] width 181 height 37
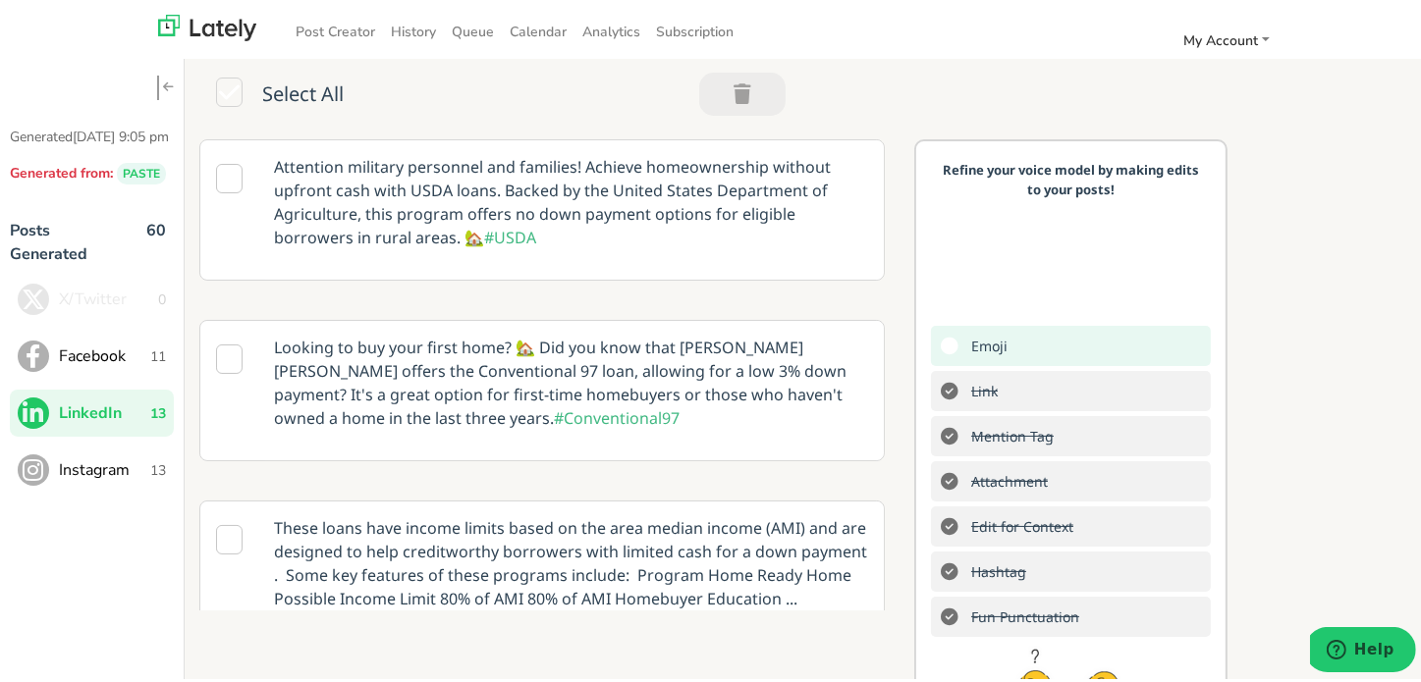
click at [139, 478] on span "Instagram" at bounding box center [104, 467] width 91 height 24
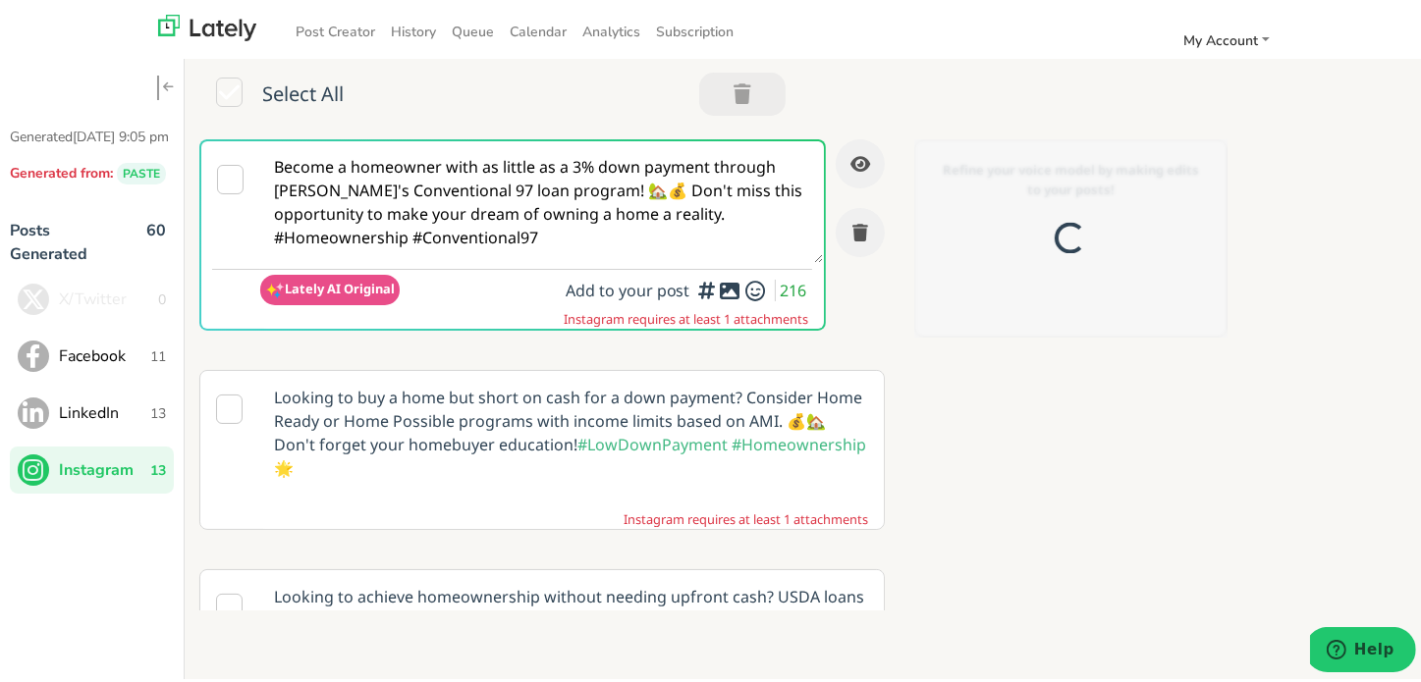
scroll to position [0, 0]
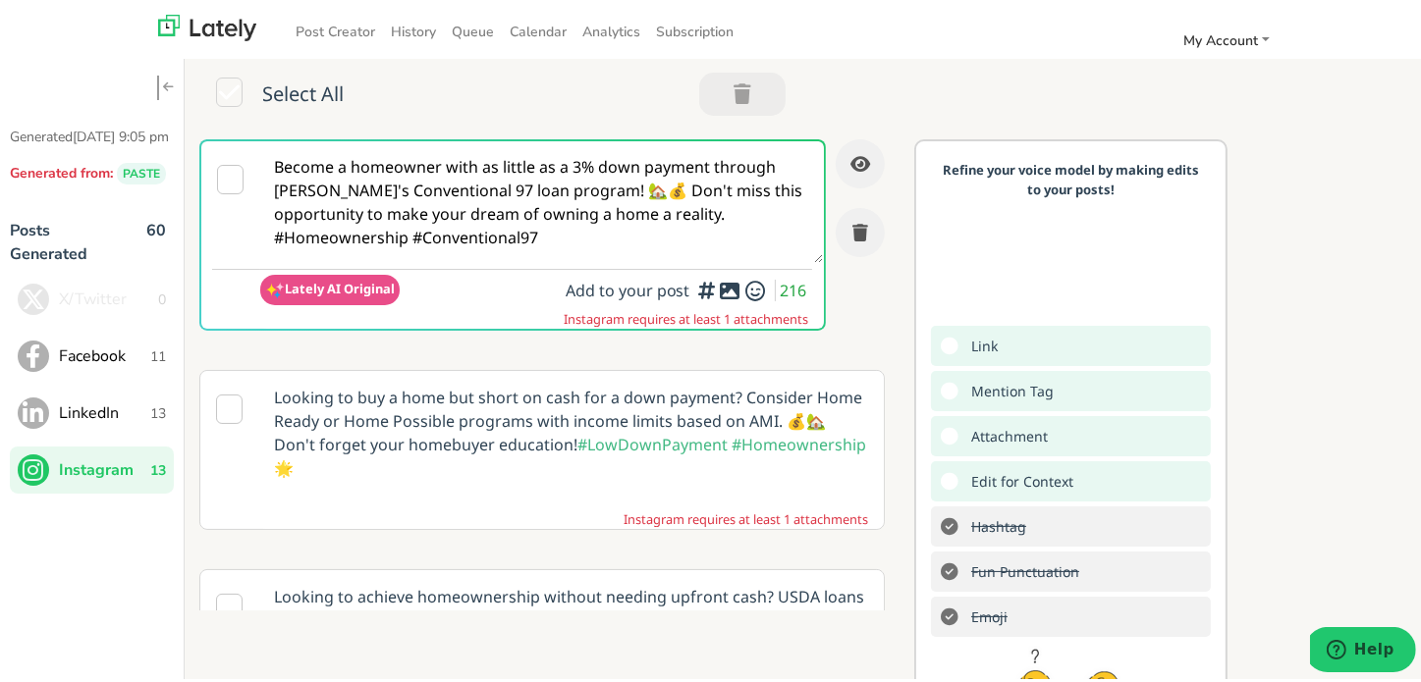
click at [521, 215] on textarea "Become a homeowner with as little as a 3% down payment through [PERSON_NAME]'s …" at bounding box center [541, 198] width 563 height 122
paste textarea "Dream home, less stress. 🏡💫 A LOW DOWNPAYMENT LOAN makes it possible without wa…"
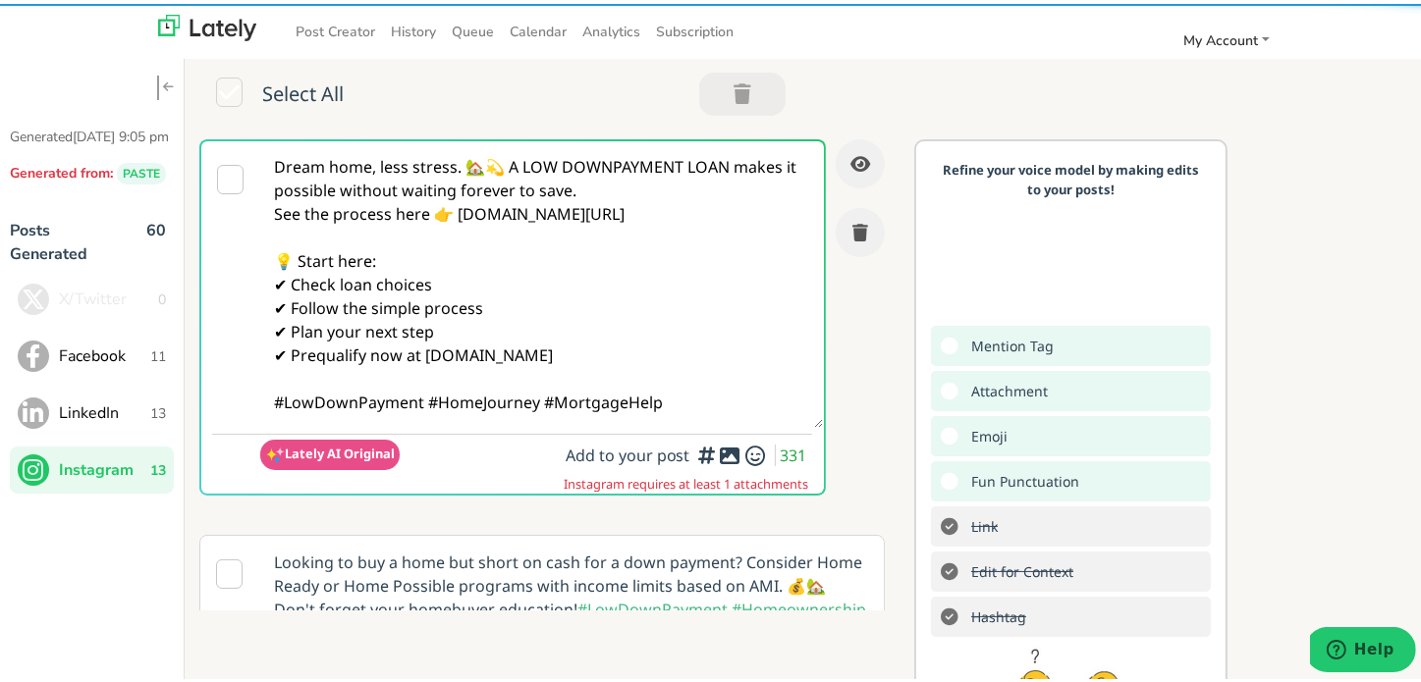
click at [468, 158] on textarea "Dream home, less stress. 🏡💫 A LOW DOWNPAYMENT LOAN makes it possible without wa…" at bounding box center [541, 280] width 563 height 287
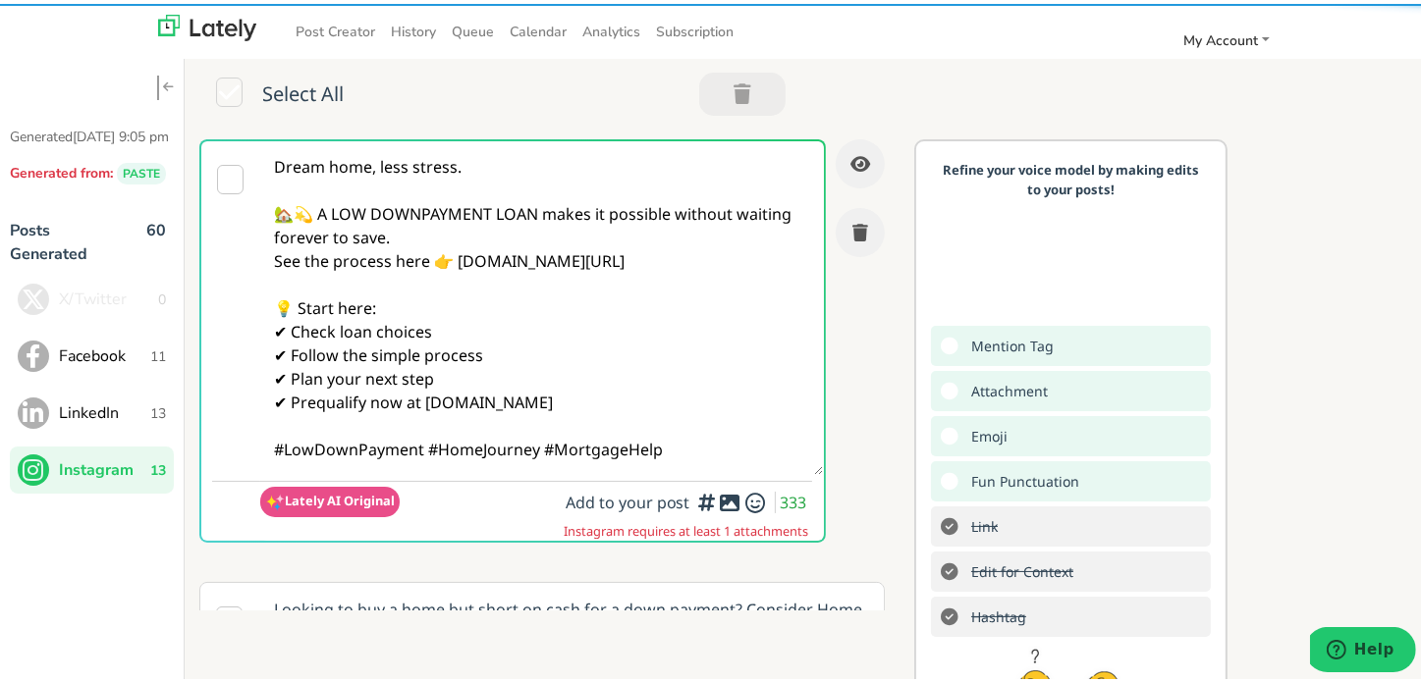
click at [479, 242] on textarea "Dream home, less stress. 🏡💫 A LOW DOWNPAYMENT LOAN makes it possible without wa…" at bounding box center [541, 304] width 563 height 334
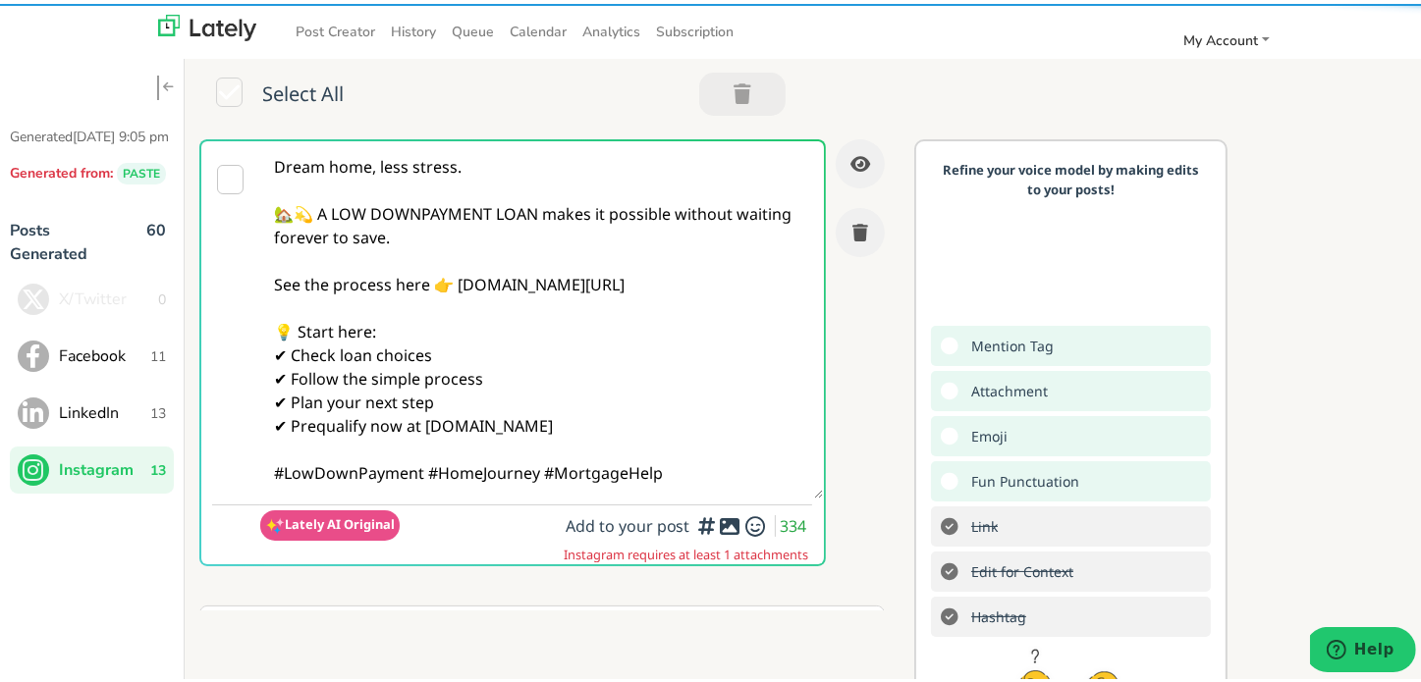
click at [428, 469] on textarea "Dream home, less stress. 🏡💫 A LOW DOWNPAYMENT LOAN makes it possible without wa…" at bounding box center [541, 315] width 563 height 357
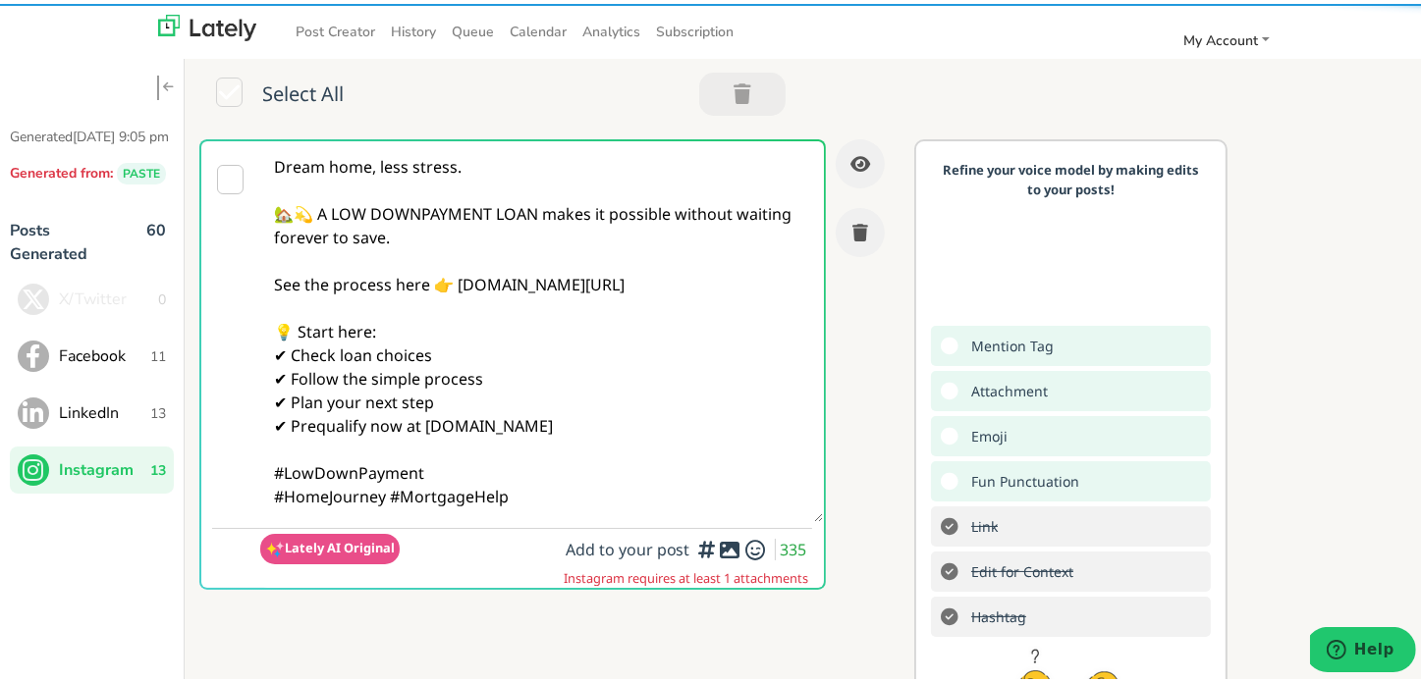
click at [500, 490] on textarea "Dream home, less stress. 🏡💫 A LOW DOWNPAYMENT LOAN makes it possible without wa…" at bounding box center [541, 327] width 563 height 381
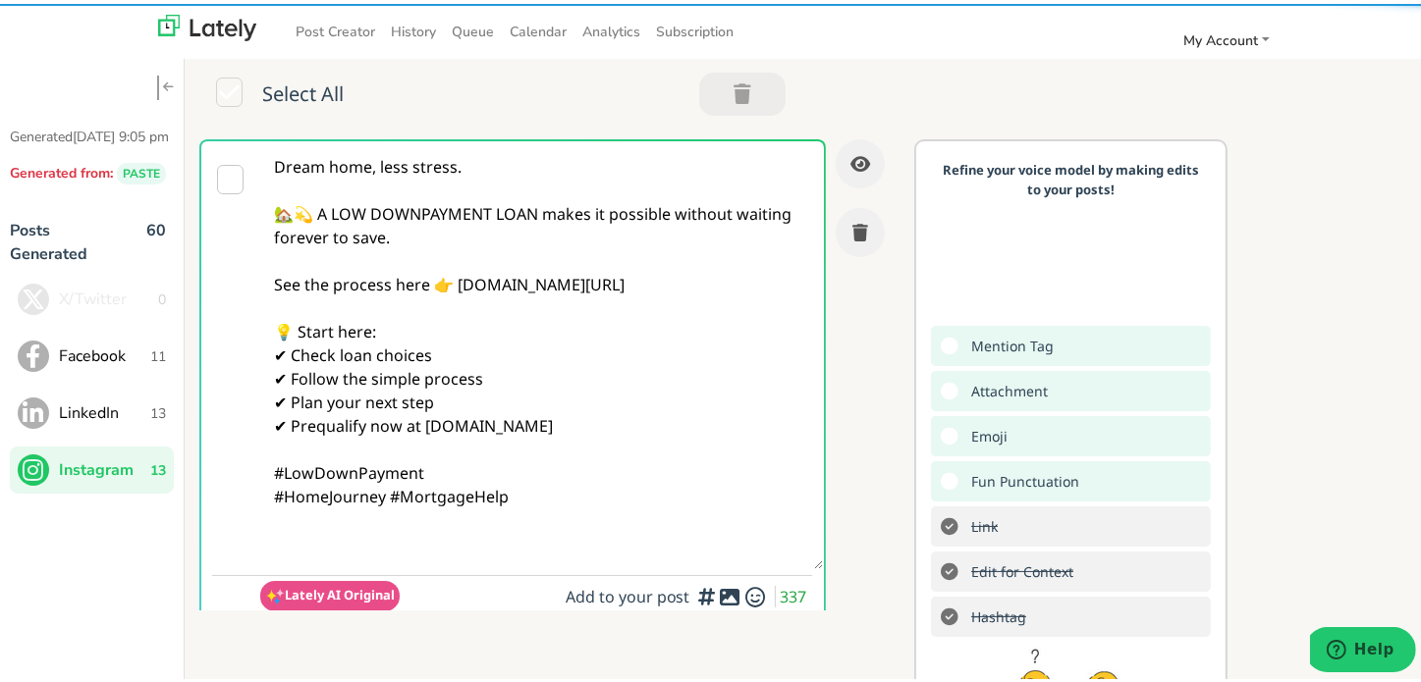
paste textarea "Follow Us On Our Social Media Platforms! Facebook: [URL][DOMAIN_NAME] LinkedIn:…"
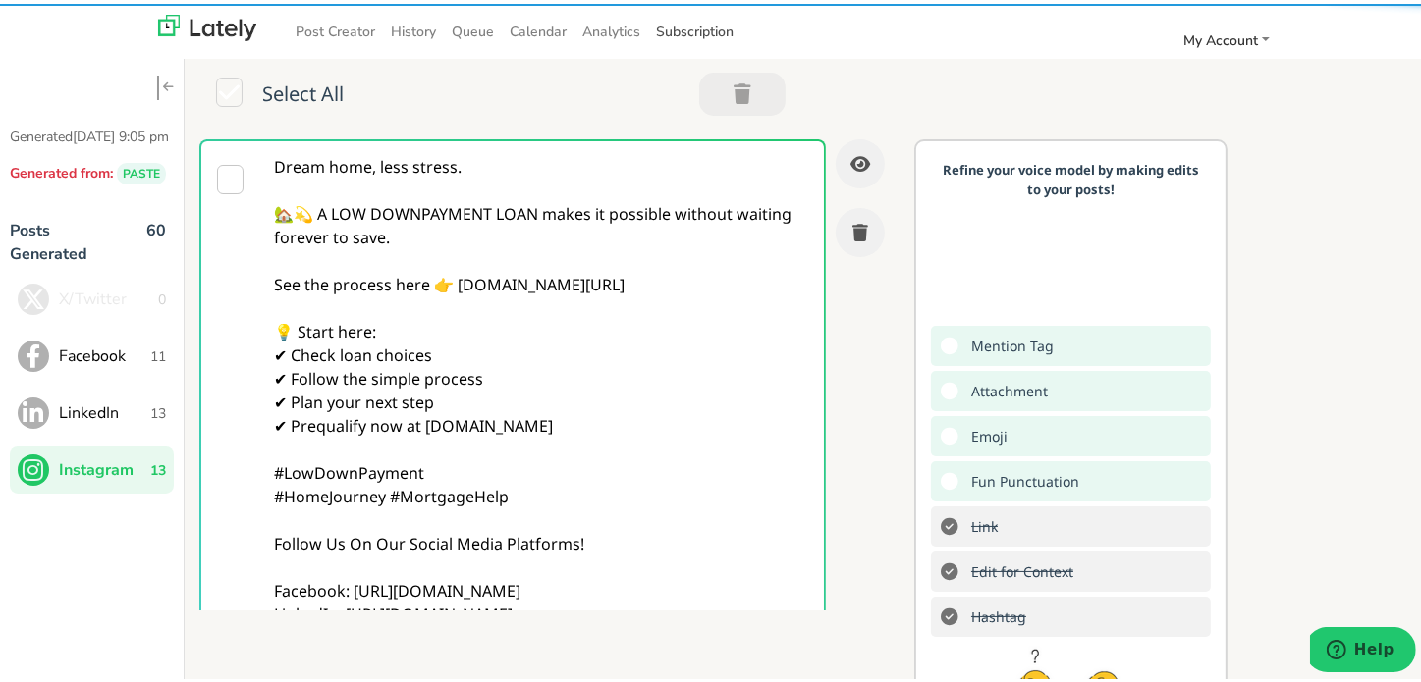
type textarea "Dream home, less stress. 🏡💫 A LOW DOWNPAYMENT LOAN makes it possible without wa…"
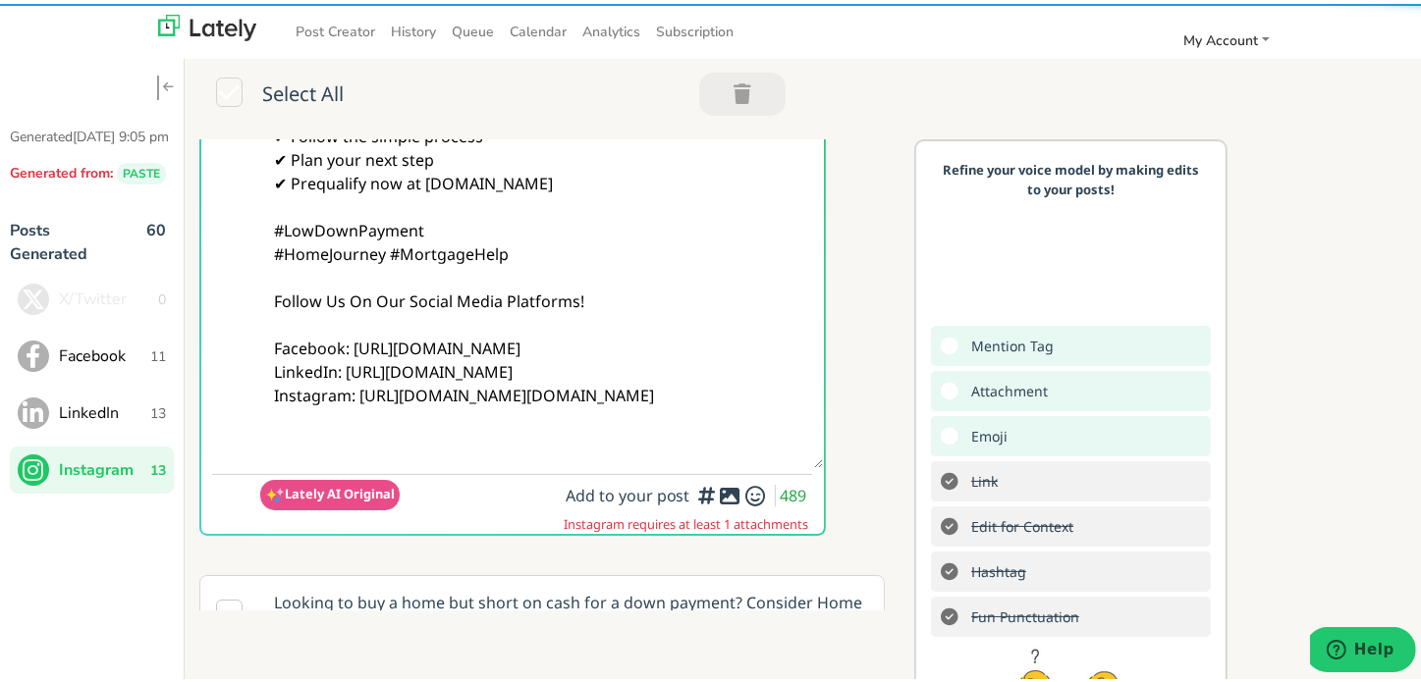
scroll to position [393, 0]
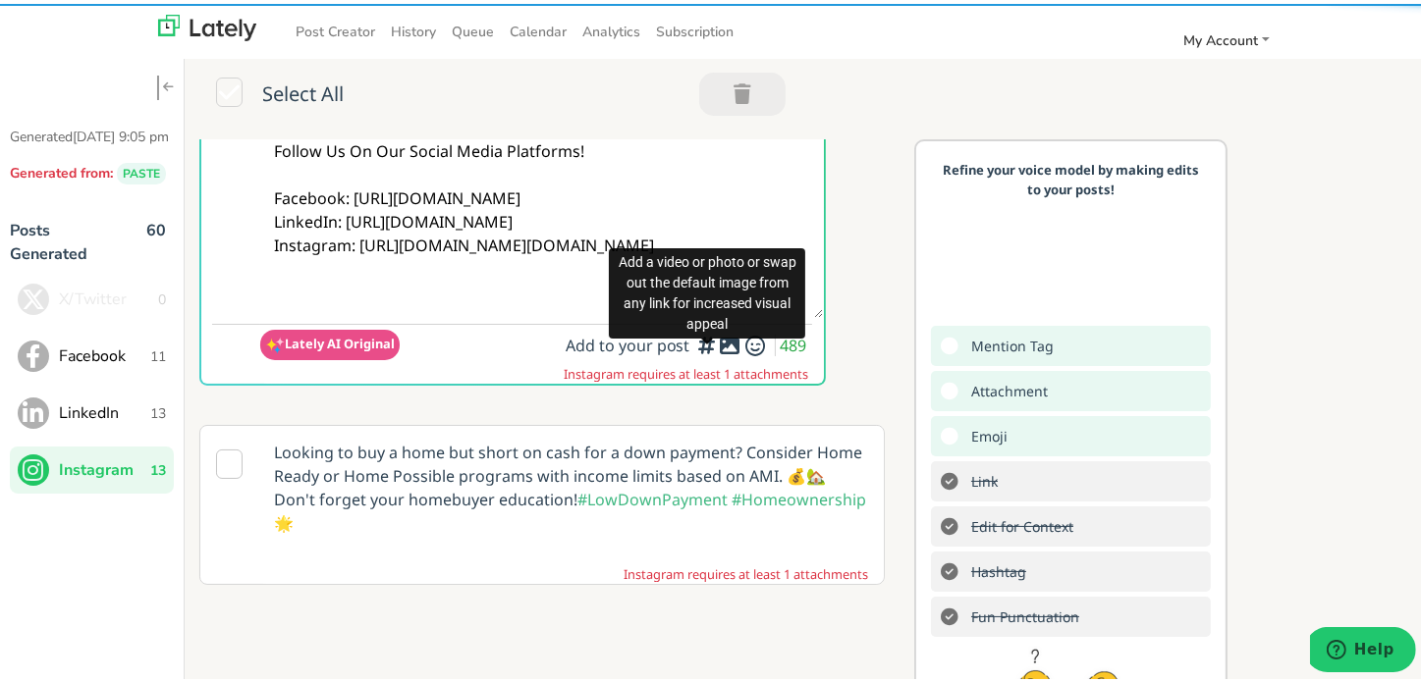
click at [719, 343] on icon at bounding box center [731, 342] width 24 height 1
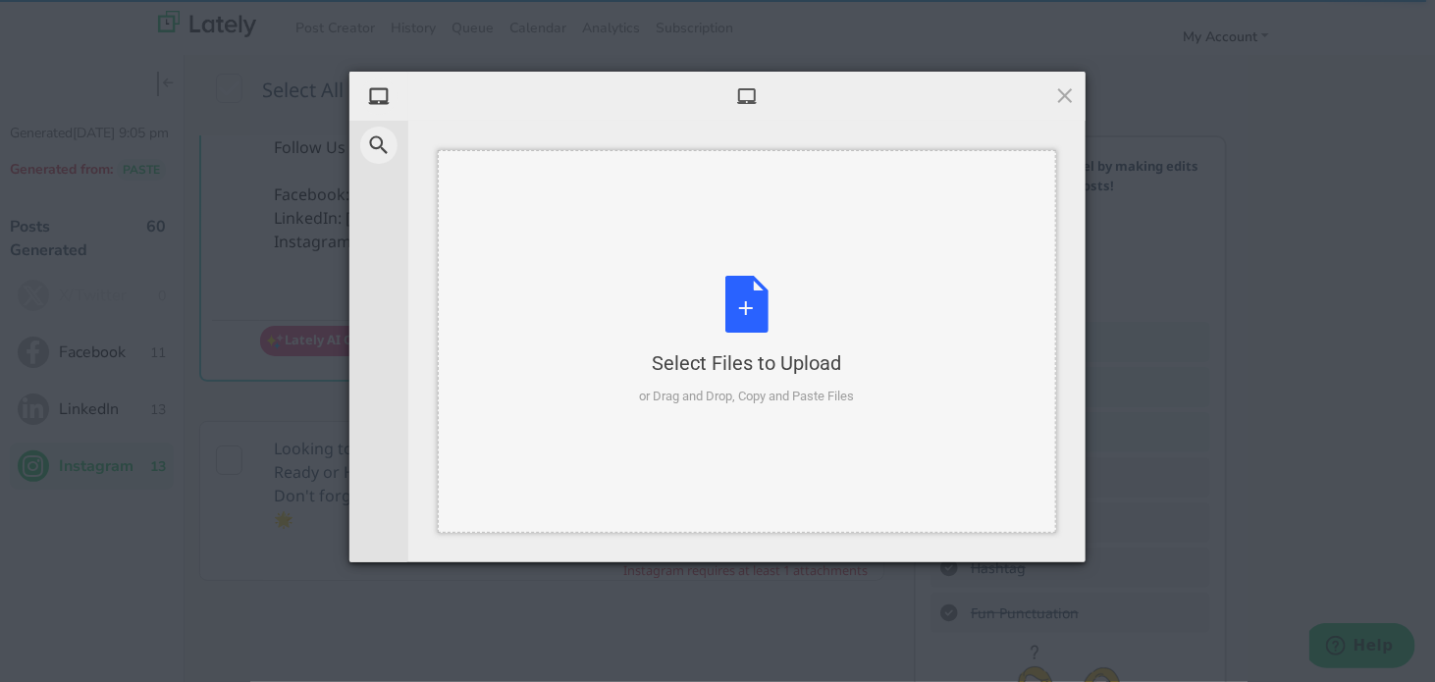
click at [652, 309] on div "Select Files to Upload or Drag and Drop, Copy and Paste Files" at bounding box center [747, 341] width 215 height 131
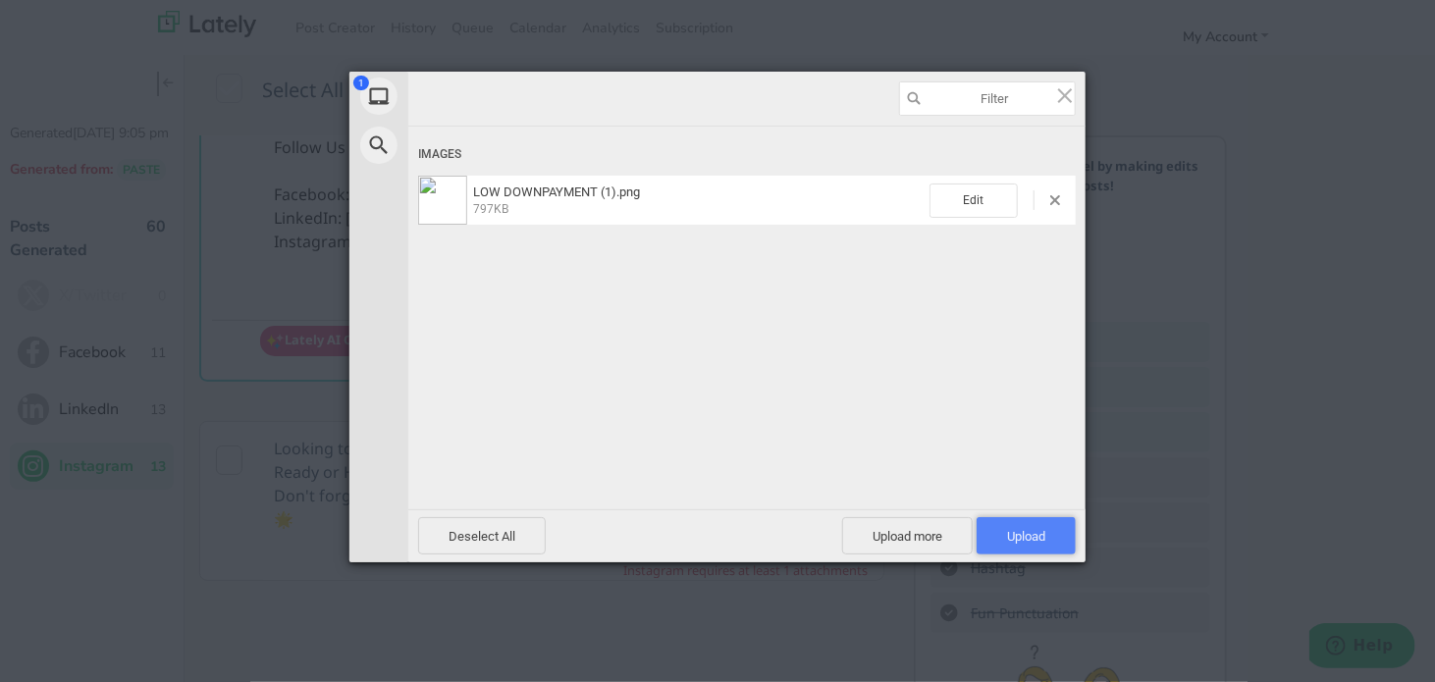
click at [1021, 538] on span "Upload 1" at bounding box center [1026, 536] width 38 height 15
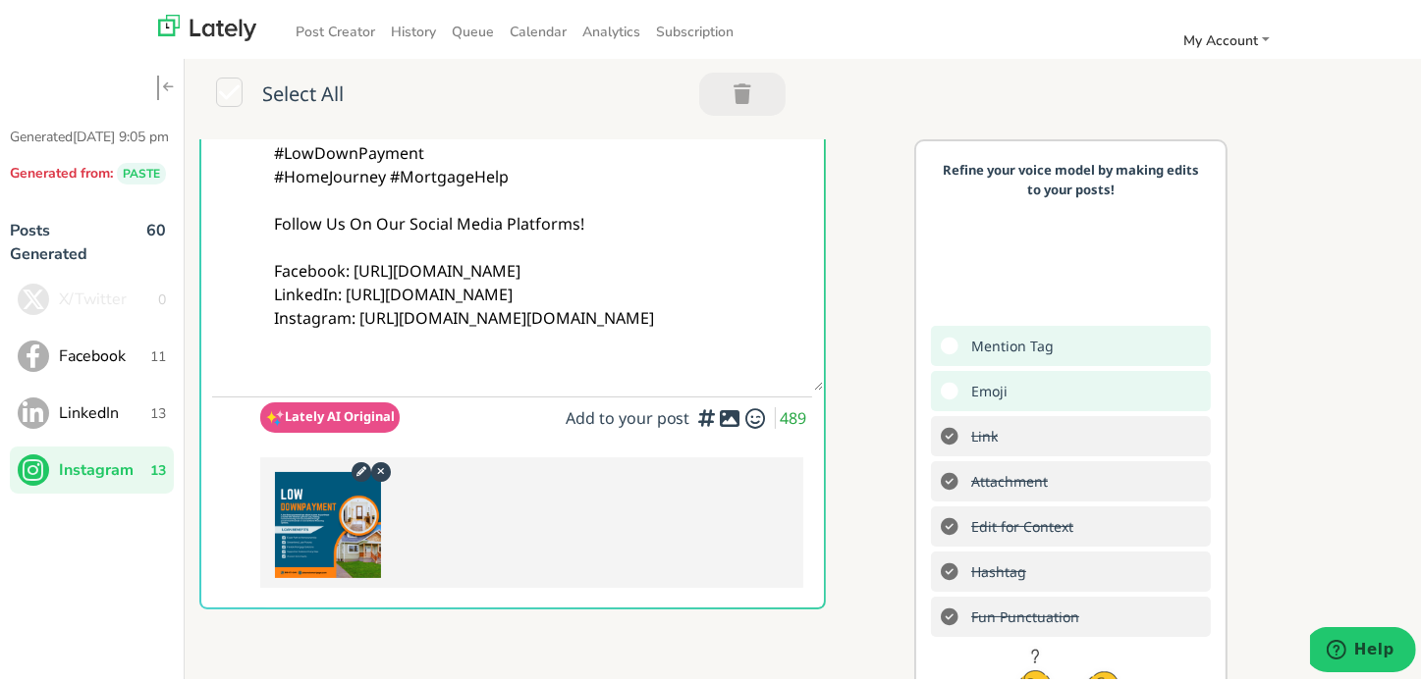
scroll to position [0, 0]
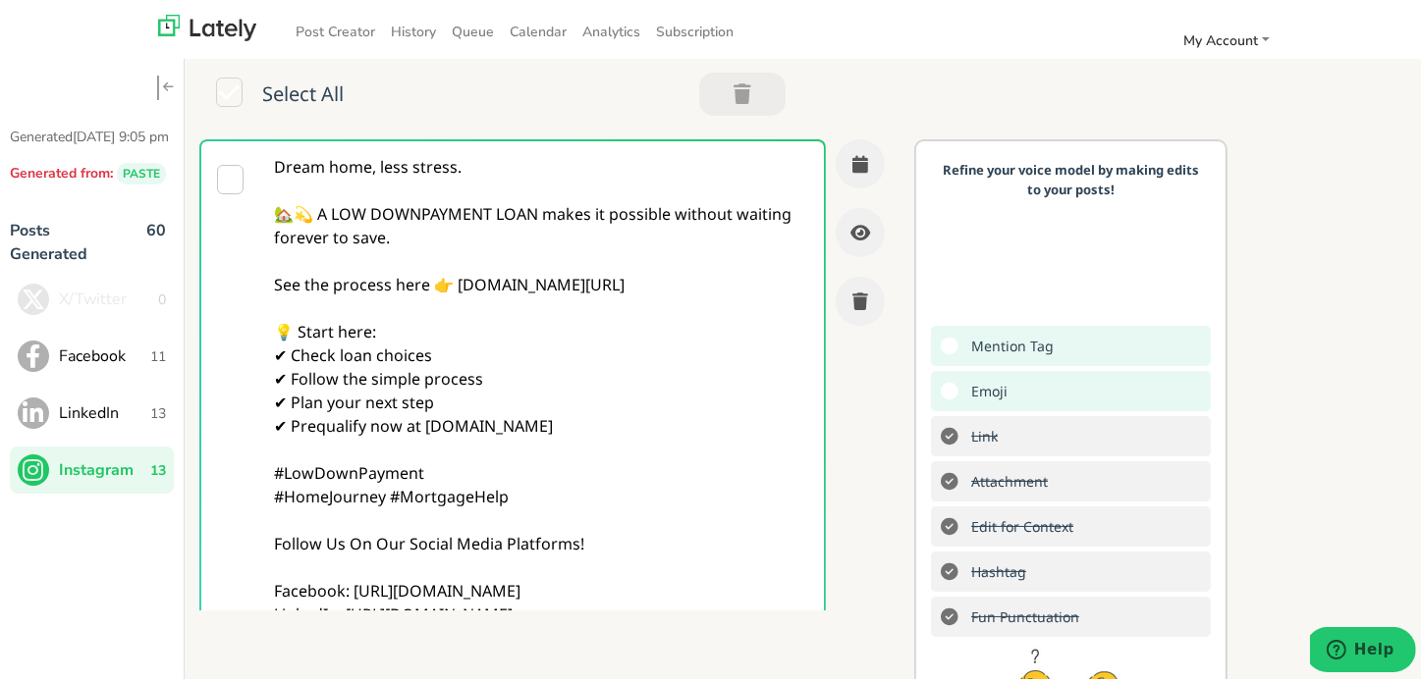
click at [594, 530] on textarea "Dream home, less stress. 🏡💫 A LOW DOWNPAYMENT LOAN makes it possible without wa…" at bounding box center [541, 421] width 563 height 569
click at [836, 172] on button "button" at bounding box center [860, 159] width 49 height 49
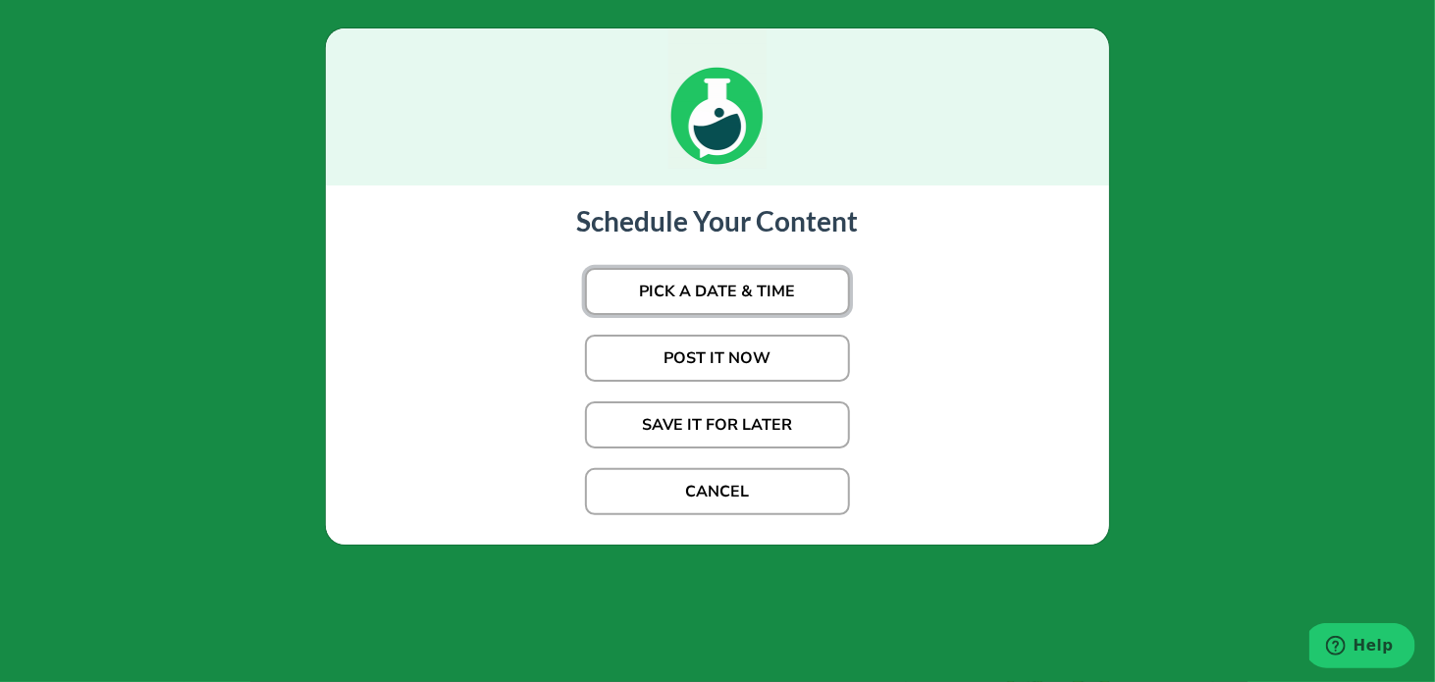
click at [717, 303] on button "PICK A DATE & TIME" at bounding box center [717, 291] width 265 height 47
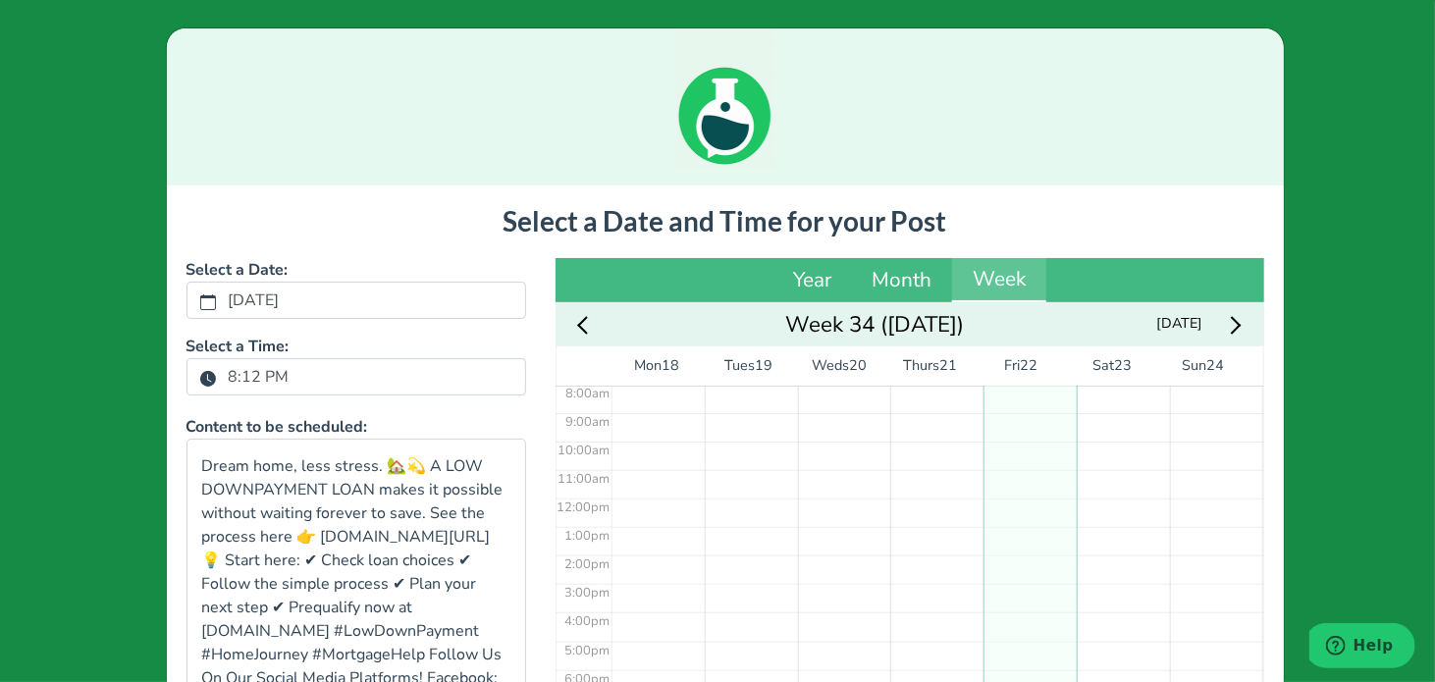
click at [228, 385] on label "8:12 PM" at bounding box center [259, 376] width 84 height 33
click at [217, 385] on button "8:12 PM" at bounding box center [208, 378] width 18 height 26
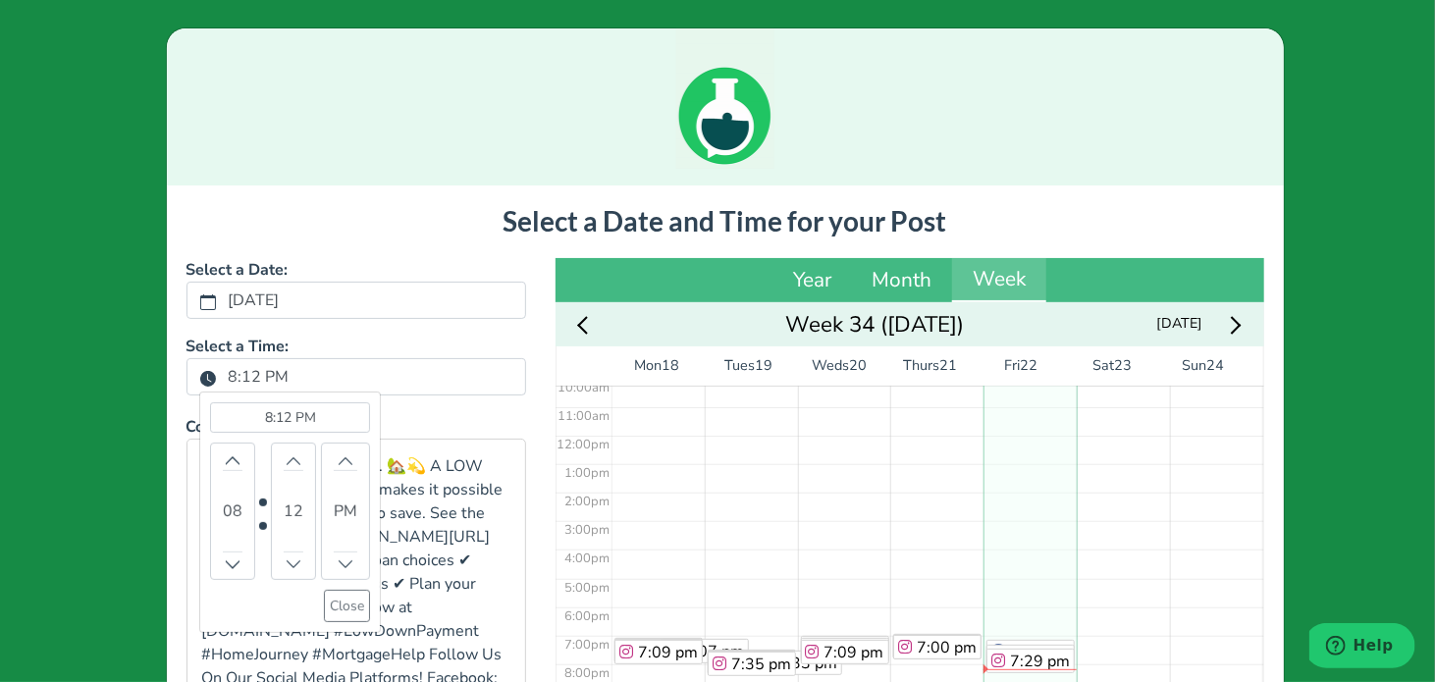
scroll to position [296, 0]
click at [226, 455] on icon "chevron up" at bounding box center [233, 461] width 14 height 14
click at [329, 602] on button "Close" at bounding box center [347, 606] width 46 height 32
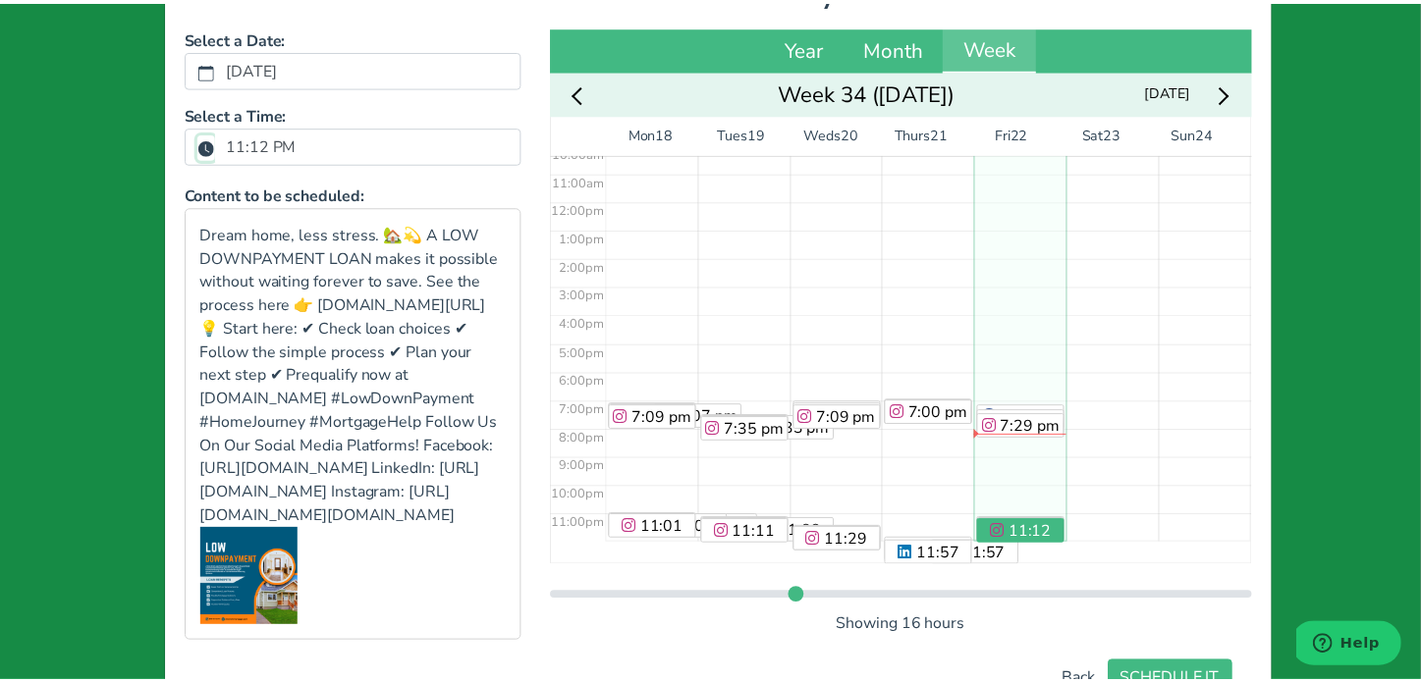
scroll to position [409, 0]
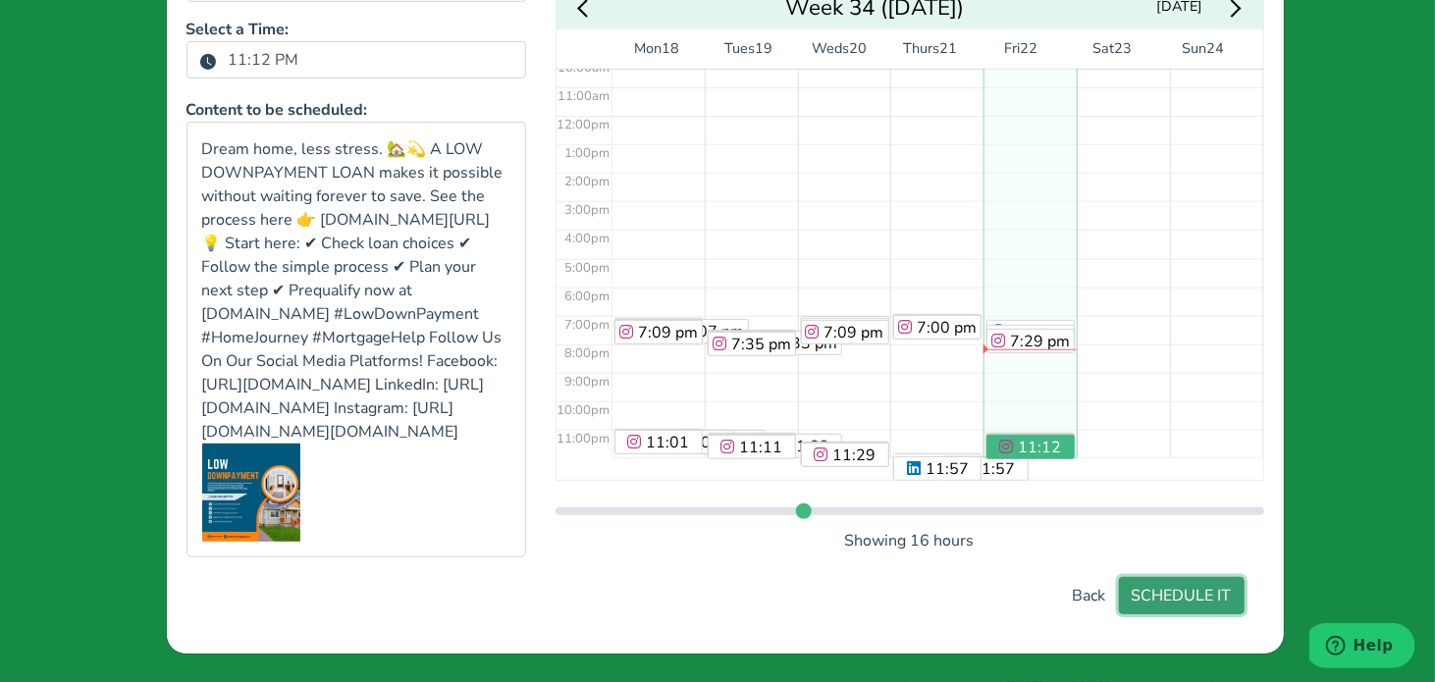
click at [1204, 609] on button "SCHEDULE IT" at bounding box center [1182, 595] width 126 height 37
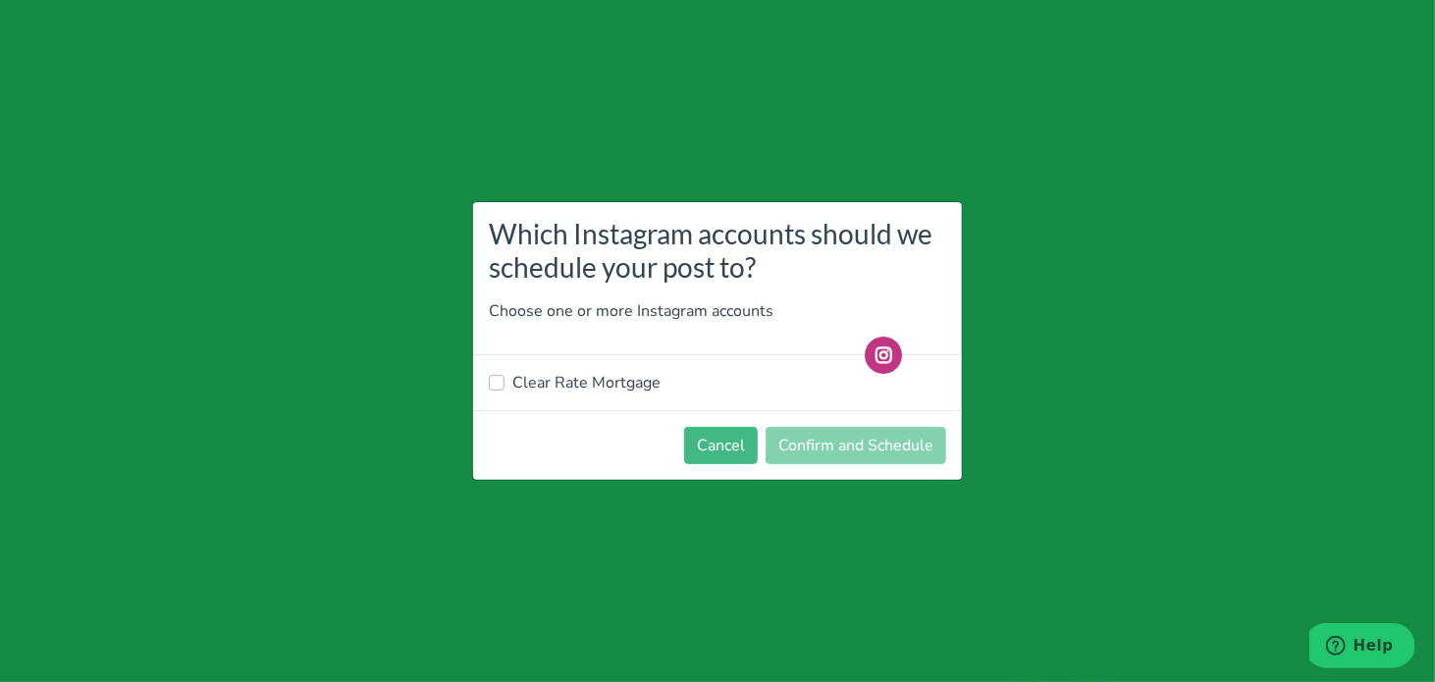
drag, startPoint x: 580, startPoint y: 376, endPoint x: 727, endPoint y: 421, distance: 153.1
click at [580, 378] on label "Clear Rate Mortgage" at bounding box center [586, 383] width 148 height 24
click at [505, 378] on input "Clear Rate Mortgage" at bounding box center [497, 381] width 16 height 20
checkbox input "true"
click at [805, 439] on button "Confirm and Schedule" at bounding box center [856, 445] width 181 height 37
